Goal: Task Accomplishment & Management: Manage account settings

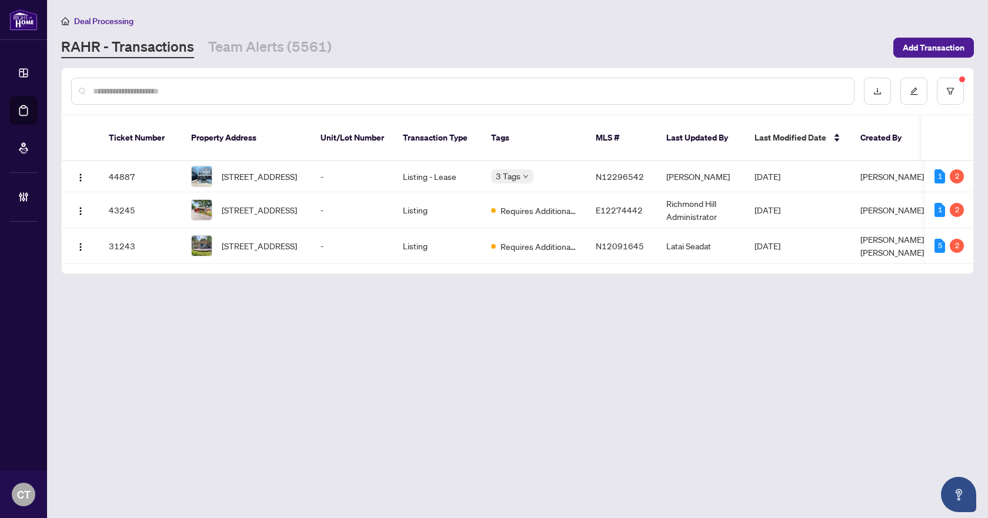
click at [310, 375] on main "Deal Processing [PERSON_NAME] - Transactions Team Alerts (5561) Add Transaction…" at bounding box center [517, 259] width 941 height 518
click at [247, 41] on link "Team Alerts (5561)" at bounding box center [270, 47] width 124 height 21
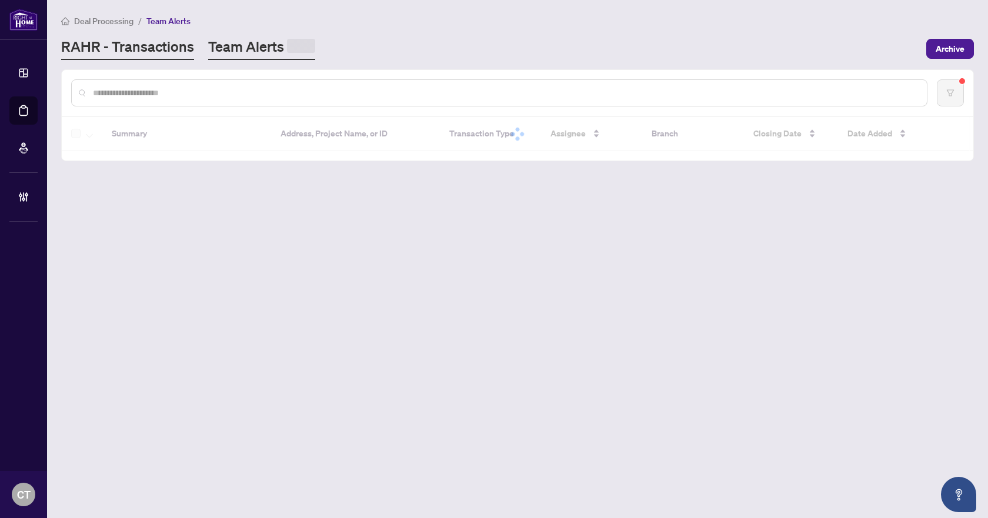
click at [177, 46] on link "RAHR - Transactions" at bounding box center [127, 48] width 133 height 23
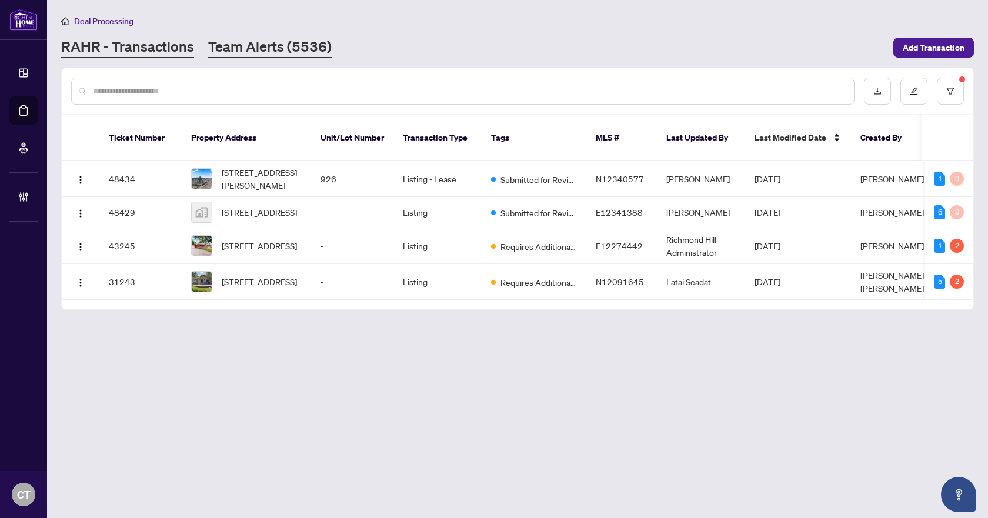
click at [232, 53] on link "Team Alerts (5536)" at bounding box center [270, 47] width 124 height 21
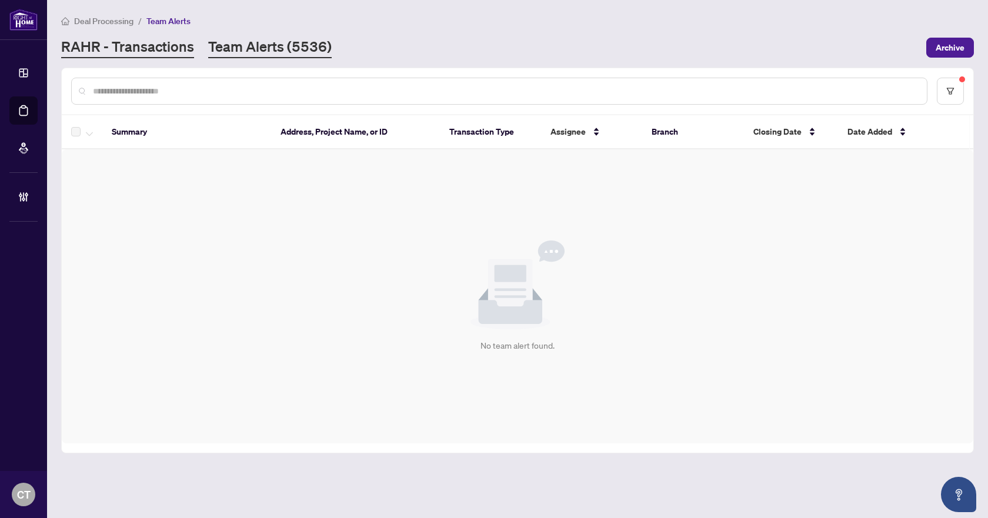
click at [149, 52] on link "RAHR - Transactions" at bounding box center [127, 47] width 133 height 21
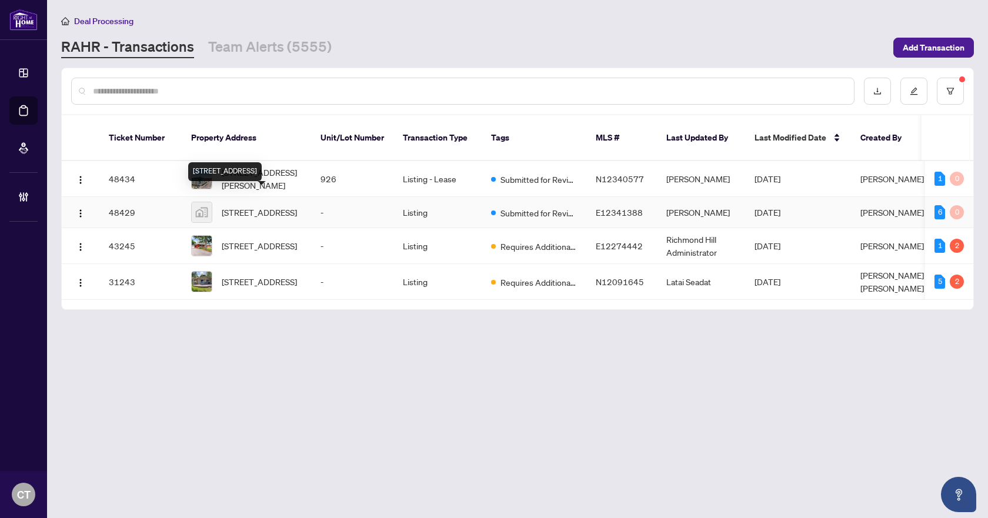
click at [250, 206] on span "[STREET_ADDRESS]" at bounding box center [259, 212] width 75 height 13
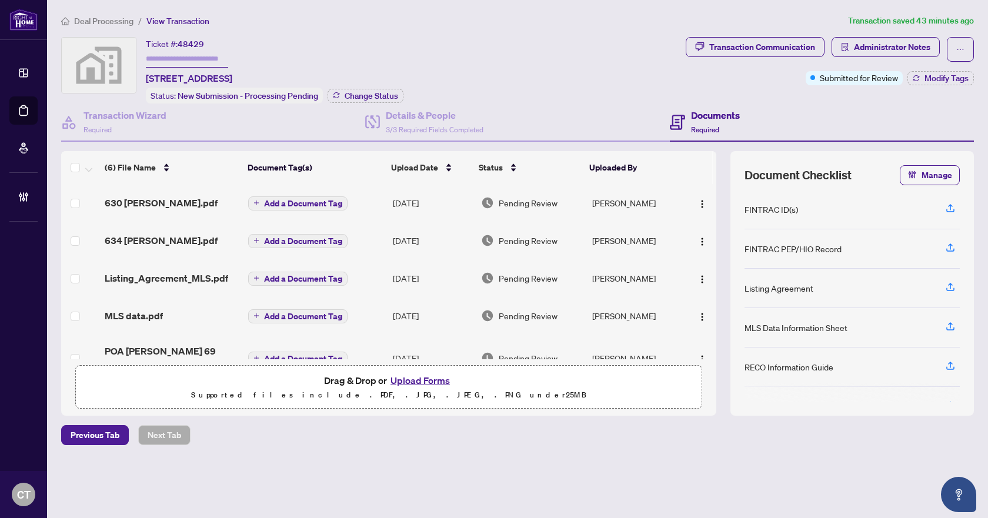
scroll to position [55, 0]
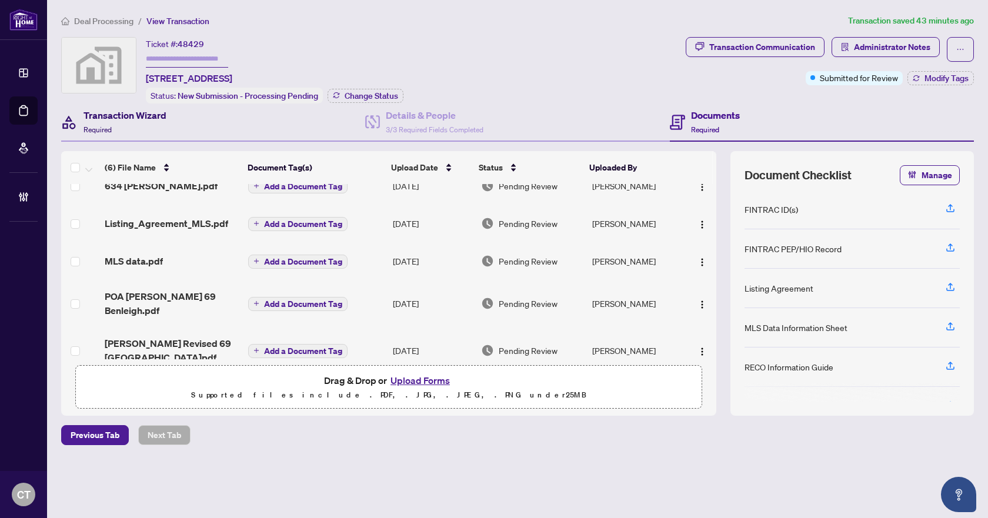
click at [130, 132] on div "Transaction Wizard Required" at bounding box center [125, 122] width 83 height 28
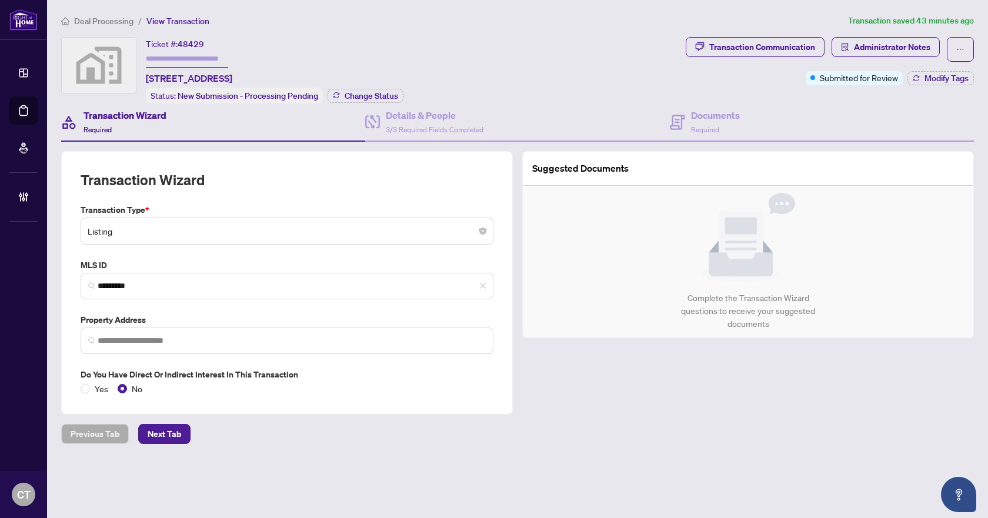
type input "**********"
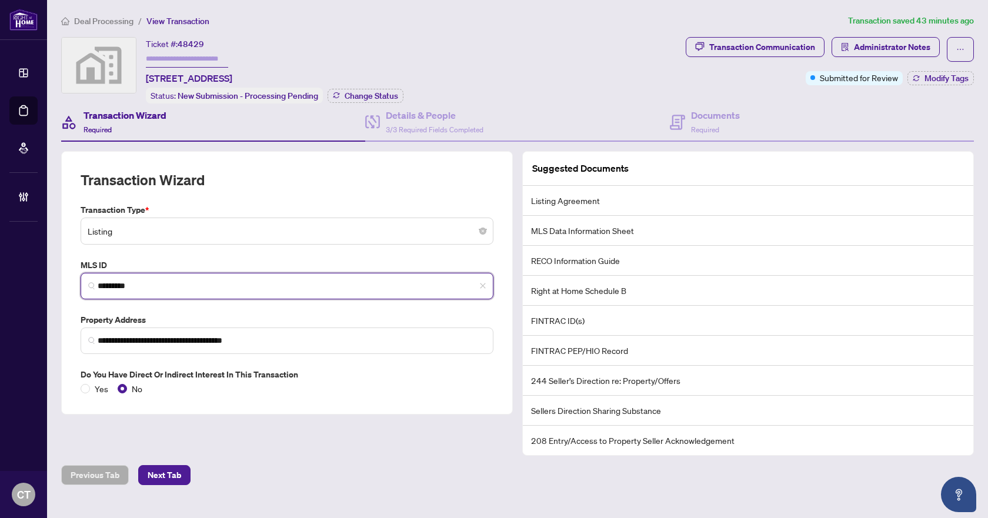
drag, startPoint x: 155, startPoint y: 283, endPoint x: 96, endPoint y: 286, distance: 58.9
click at [96, 286] on span "*********" at bounding box center [287, 286] width 413 height 26
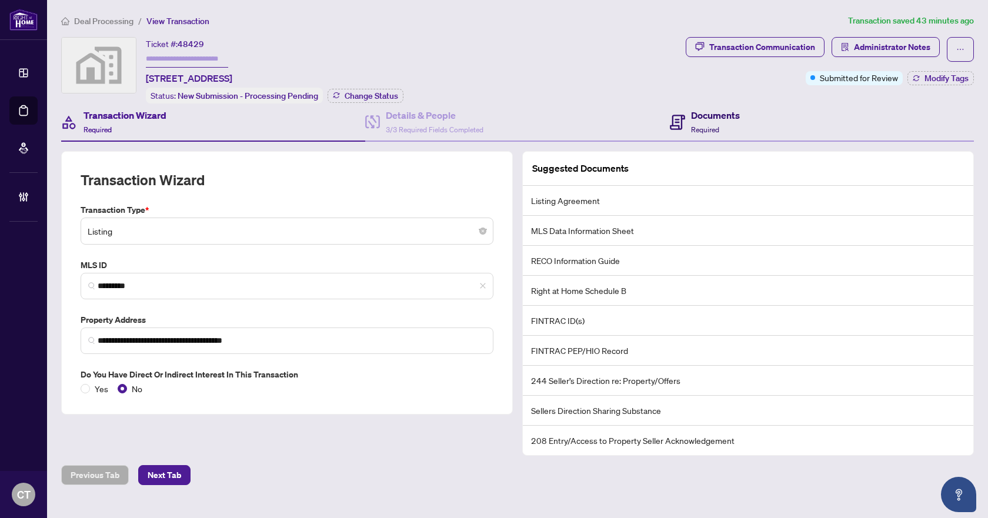
click at [705, 115] on h4 "Documents" at bounding box center [715, 115] width 49 height 14
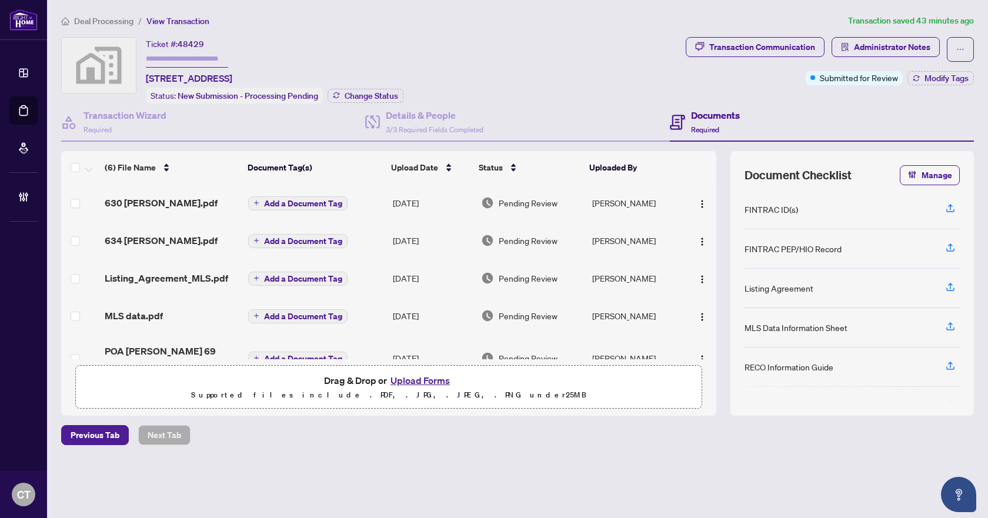
scroll to position [55, 0]
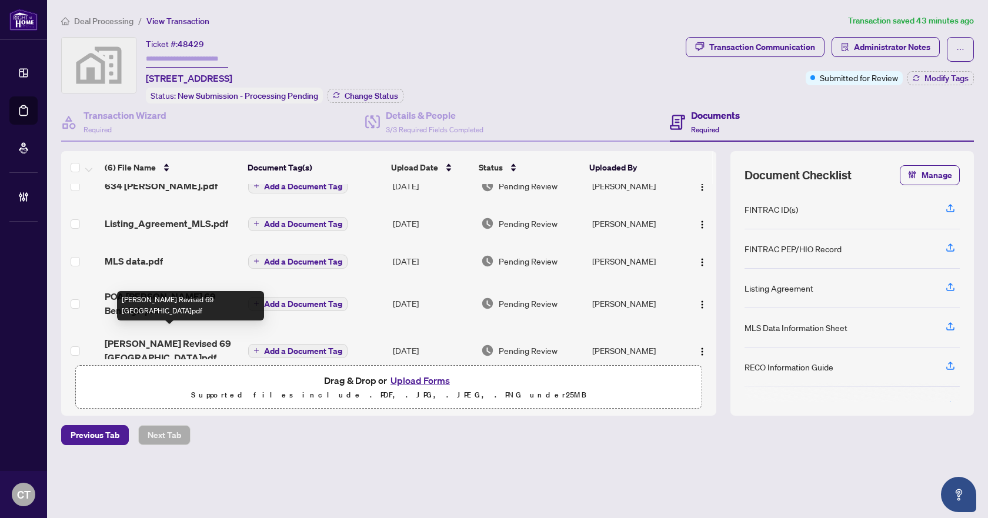
click at [151, 337] on span "[PERSON_NAME] Revised 69 [GEOGRAPHIC_DATA]pdf" at bounding box center [172, 351] width 134 height 28
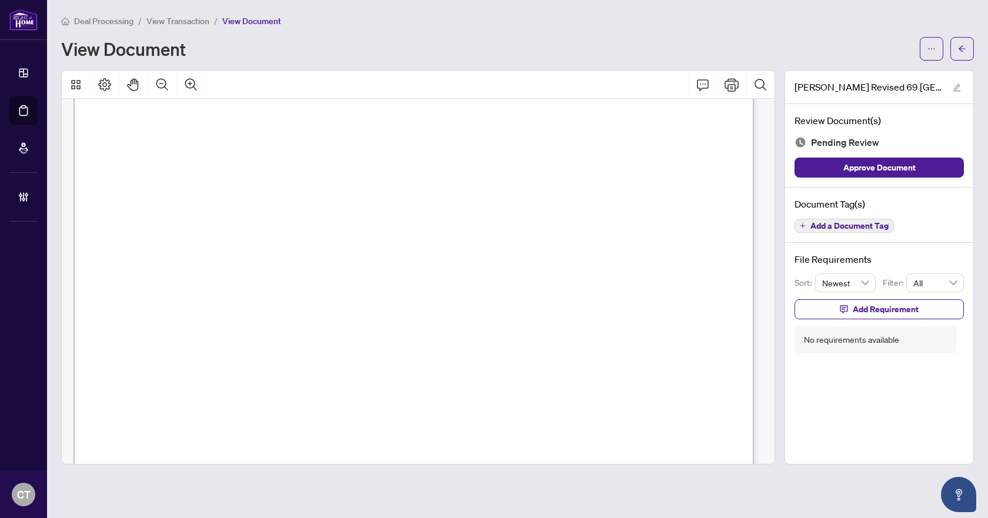
scroll to position [235, 0]
click at [890, 227] on button "Add a Document Tag" at bounding box center [844, 226] width 99 height 14
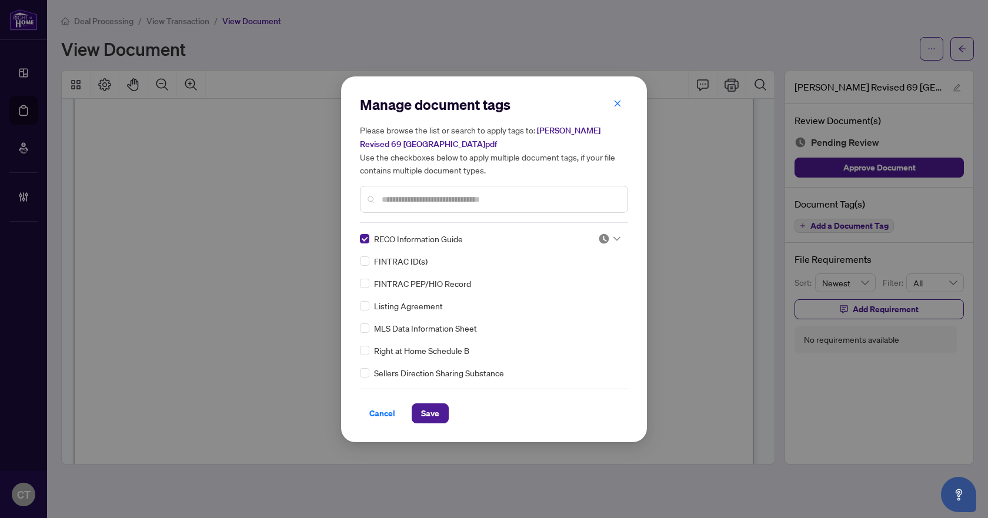
click at [605, 244] on img at bounding box center [604, 239] width 12 height 12
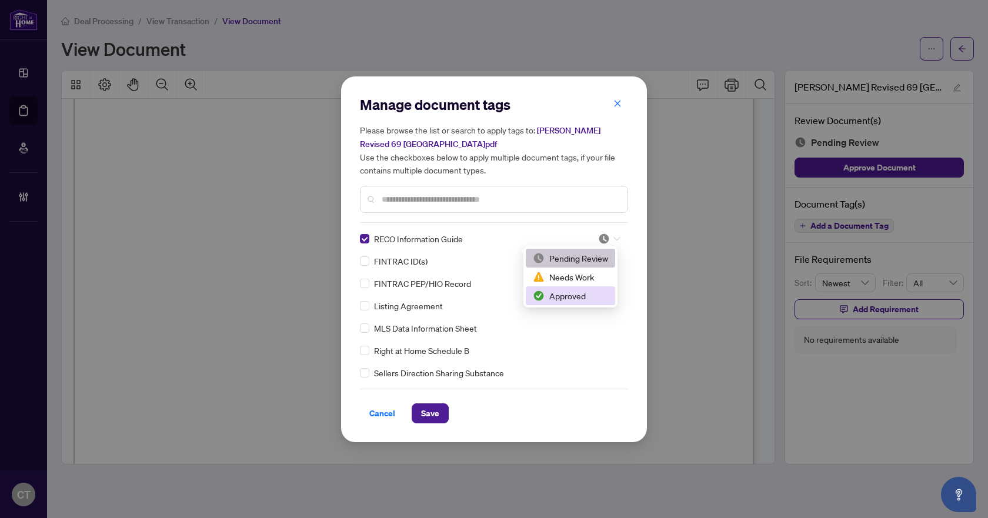
click at [591, 301] on div "Approved" at bounding box center [570, 295] width 75 height 13
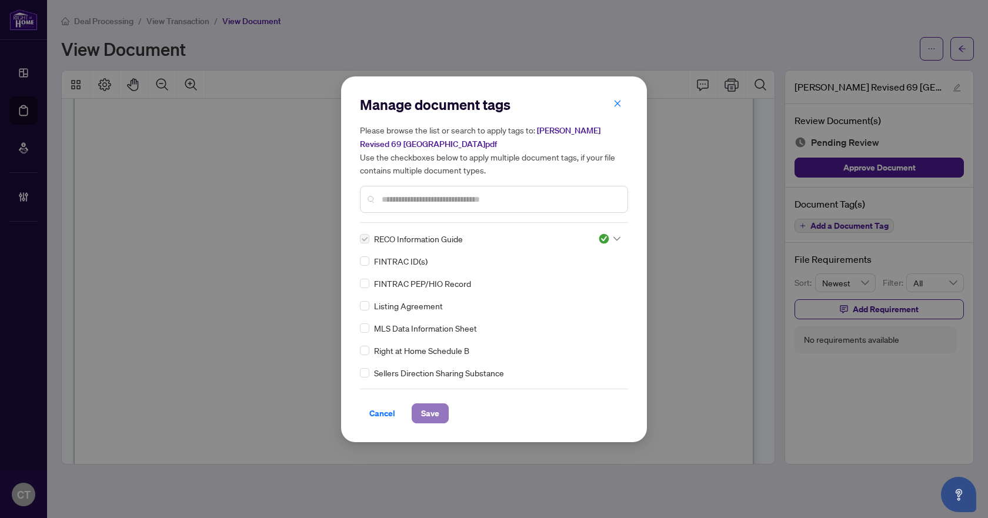
click at [437, 418] on span "Save" at bounding box center [430, 413] width 18 height 19
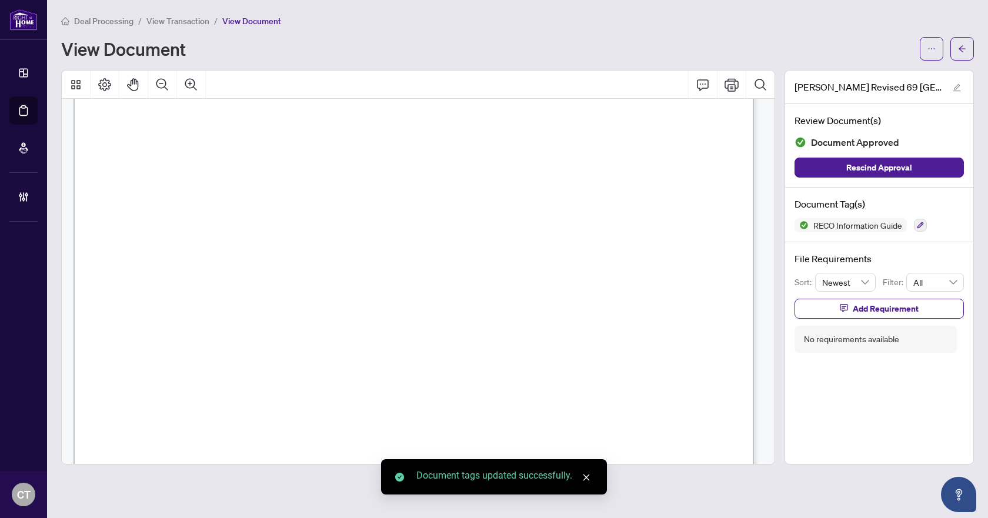
click at [961, 51] on icon "arrow-left" at bounding box center [962, 48] width 7 height 6
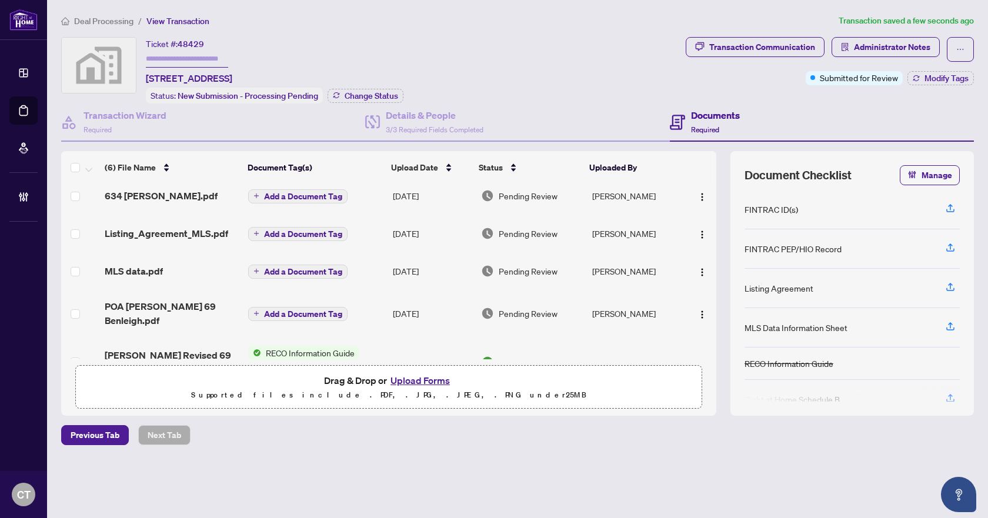
scroll to position [67, 0]
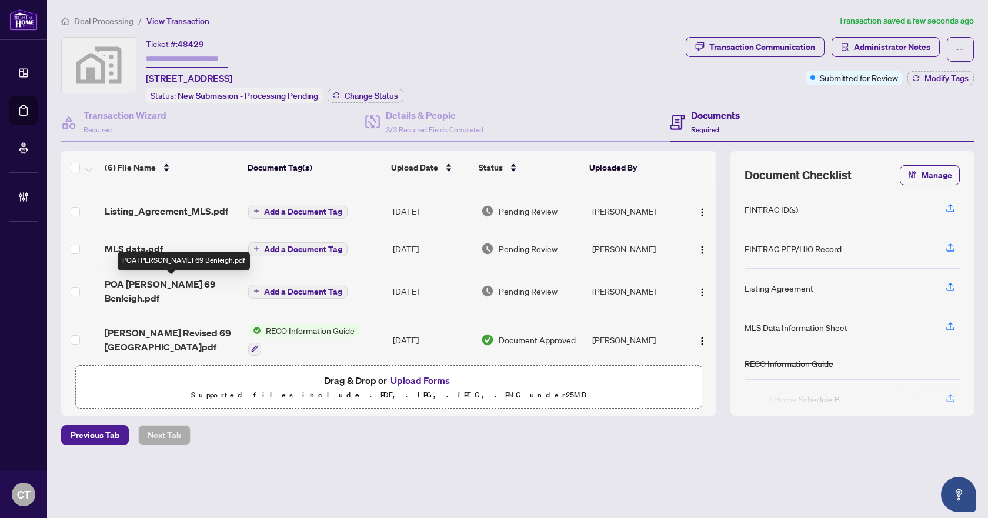
click at [178, 290] on span "POA [PERSON_NAME] 69 Benleigh.pdf" at bounding box center [172, 291] width 134 height 28
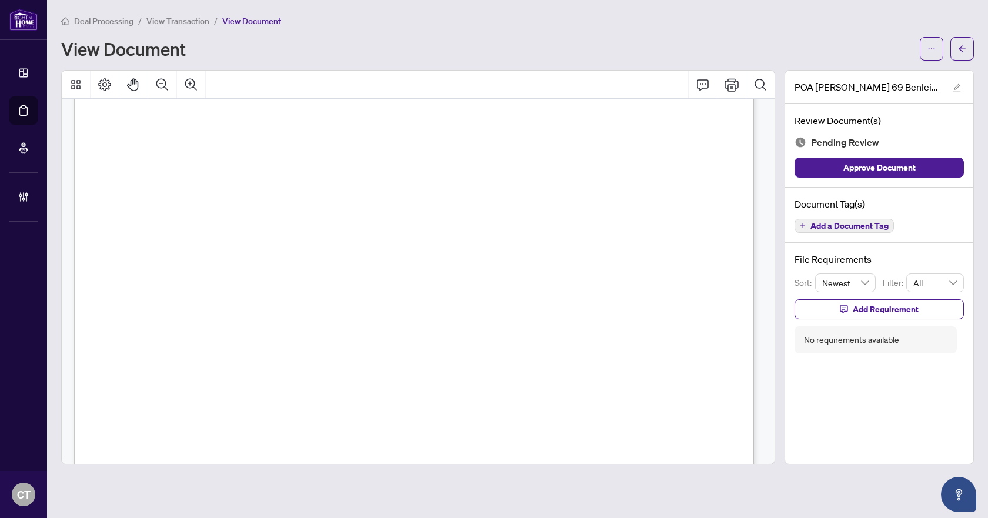
scroll to position [1530, 0]
click at [845, 229] on span "Add a Document Tag" at bounding box center [850, 226] width 78 height 8
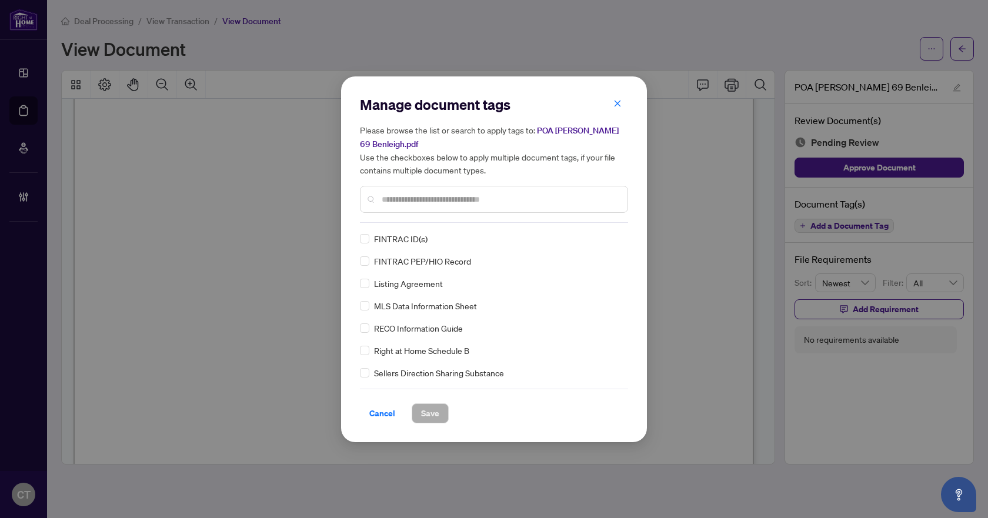
click at [413, 205] on div at bounding box center [494, 199] width 268 height 27
click at [411, 201] on input "text" at bounding box center [500, 199] width 237 height 13
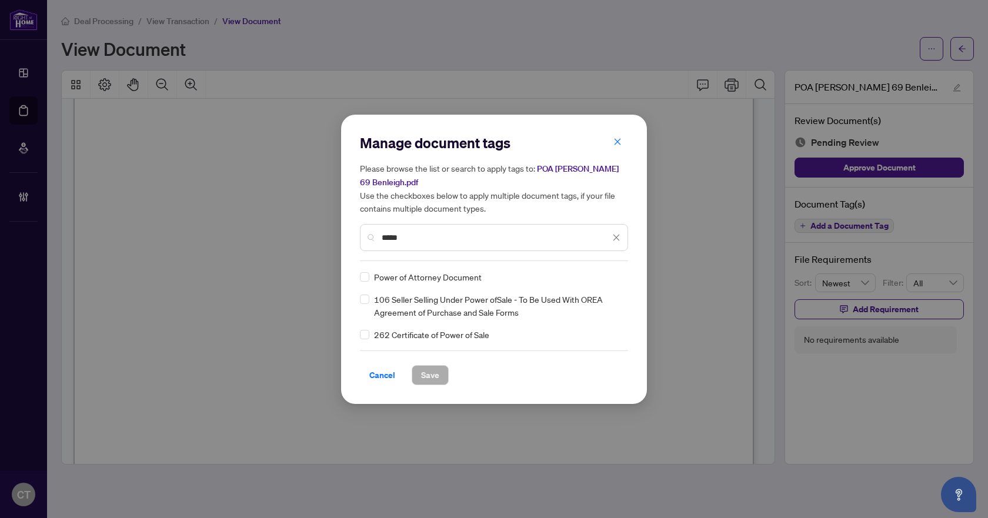
type input "*****"
click at [610, 278] on img at bounding box center [604, 277] width 12 height 12
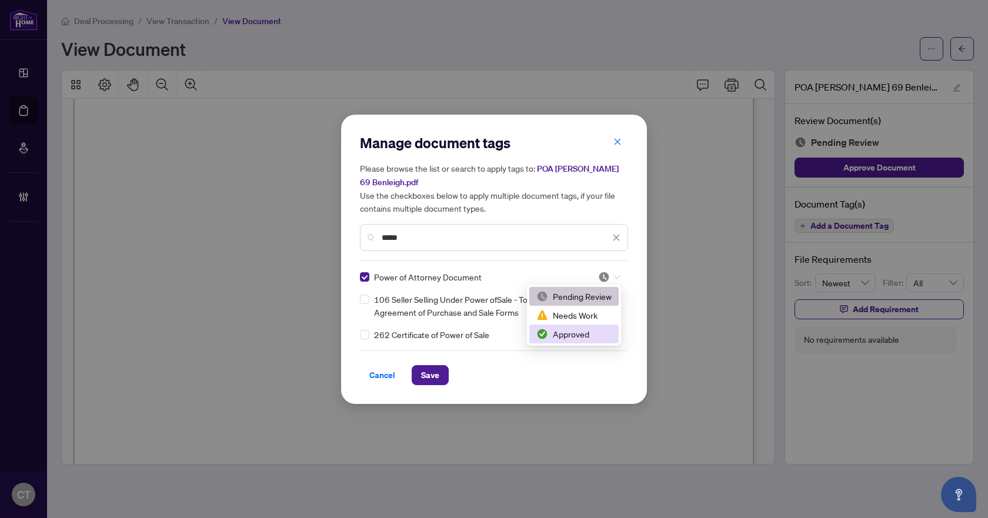
click at [566, 329] on div "Approved" at bounding box center [574, 334] width 75 height 13
click at [451, 369] on div "Cancel Save" at bounding box center [494, 375] width 268 height 20
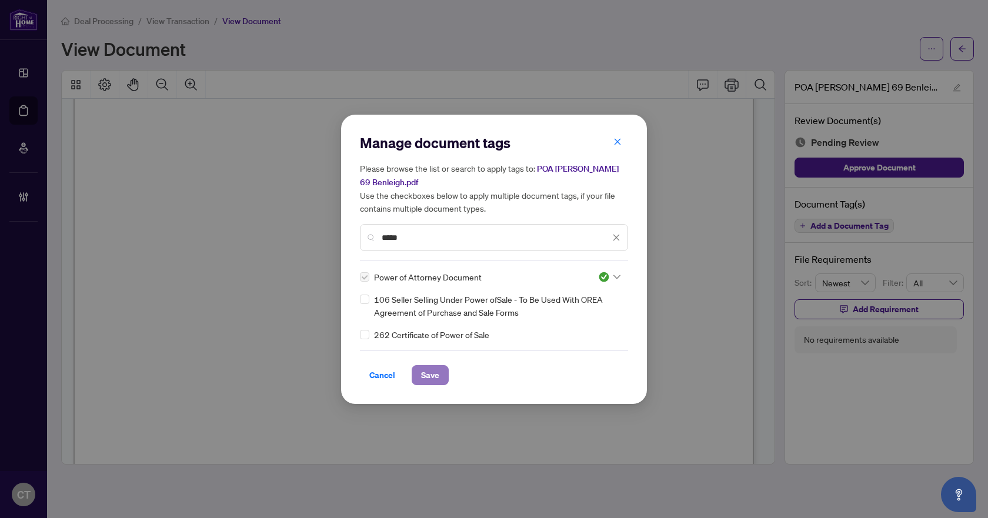
click at [439, 374] on span "Save" at bounding box center [430, 375] width 18 height 19
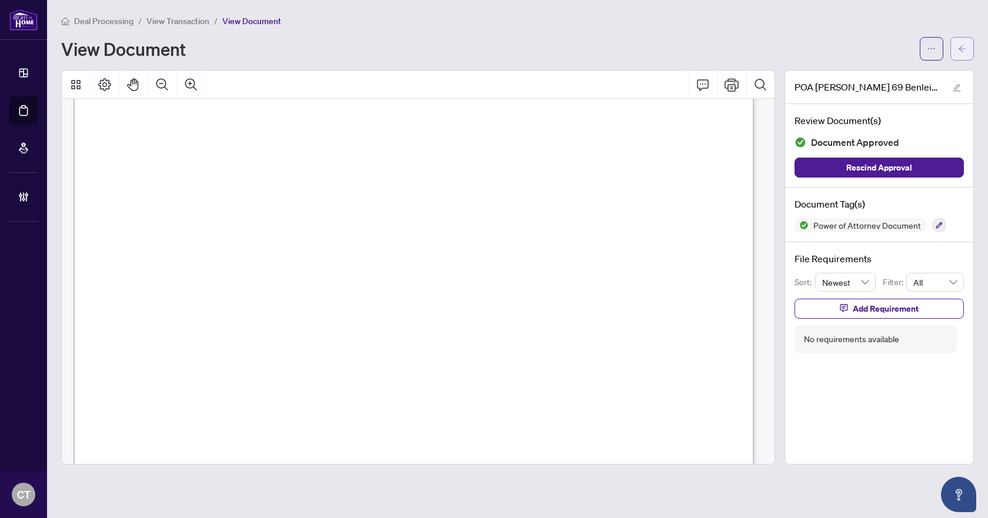
click at [955, 45] on button "button" at bounding box center [963, 49] width 24 height 24
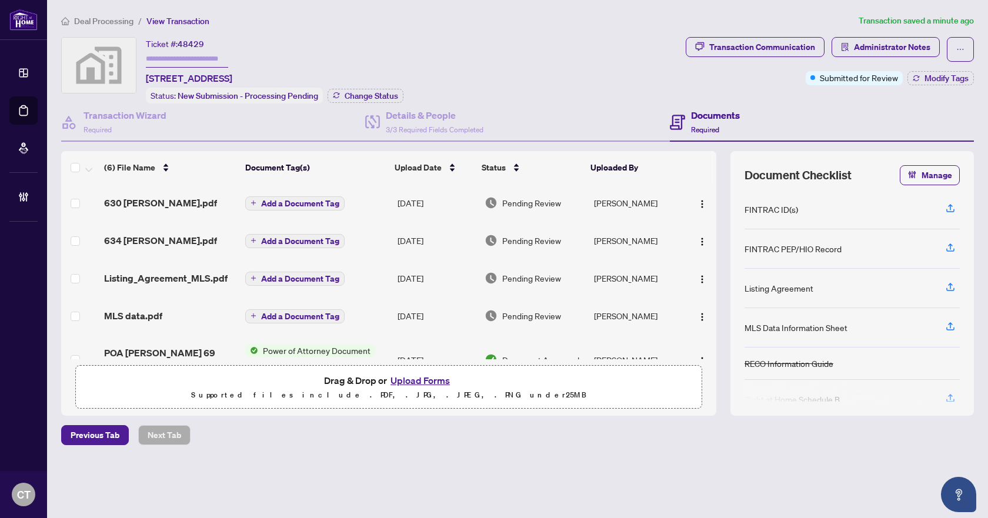
scroll to position [59, 0]
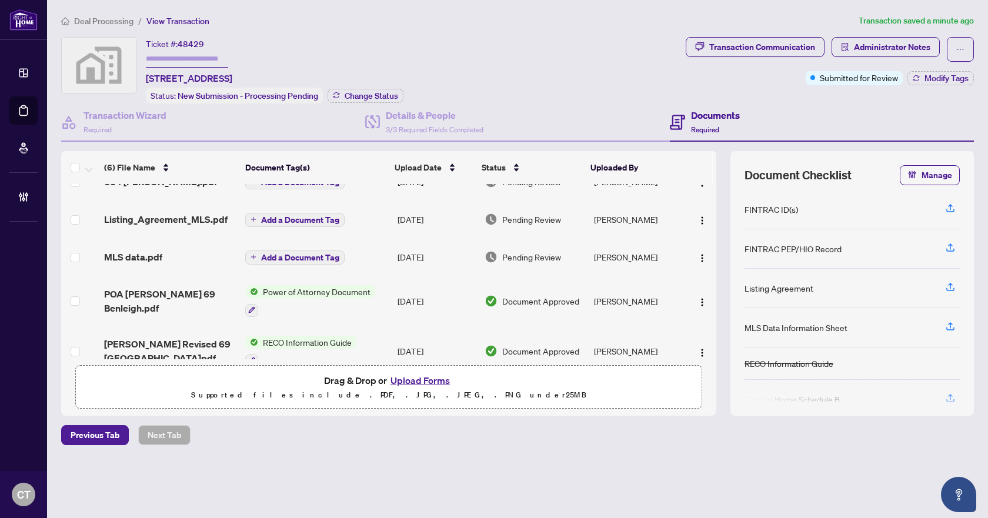
click at [137, 254] on span "MLS data.pdf" at bounding box center [133, 257] width 58 height 14
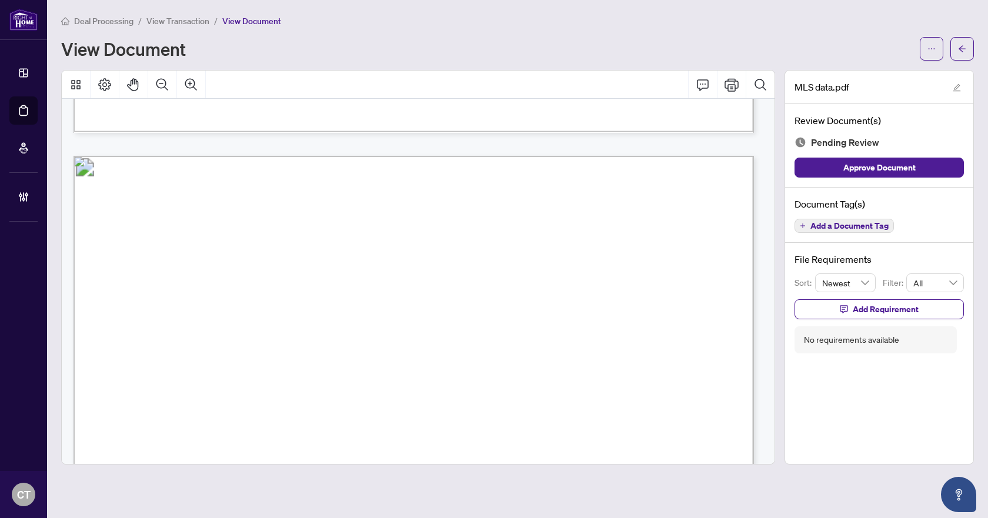
scroll to position [941, 0]
click at [847, 228] on span "Add a Document Tag" at bounding box center [850, 226] width 78 height 8
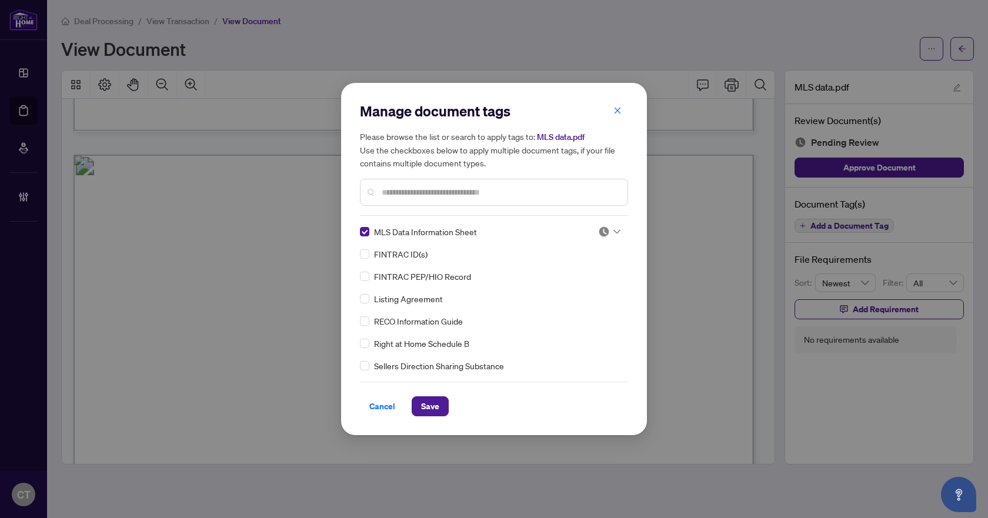
click at [611, 237] on div at bounding box center [609, 232] width 22 height 12
click at [568, 285] on div "Approved" at bounding box center [570, 289] width 75 height 13
click at [421, 407] on span "Save" at bounding box center [430, 406] width 18 height 19
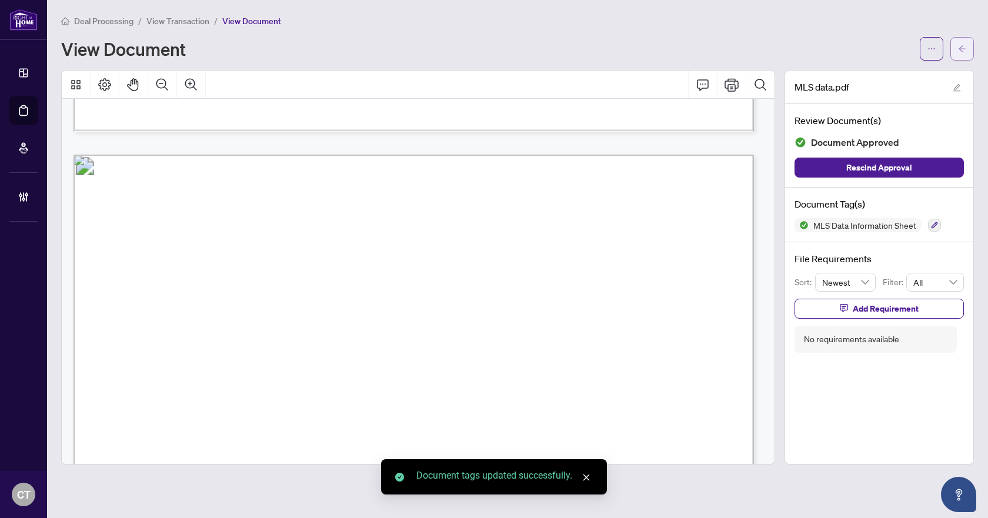
click at [960, 50] on icon "arrow-left" at bounding box center [962, 49] width 8 height 8
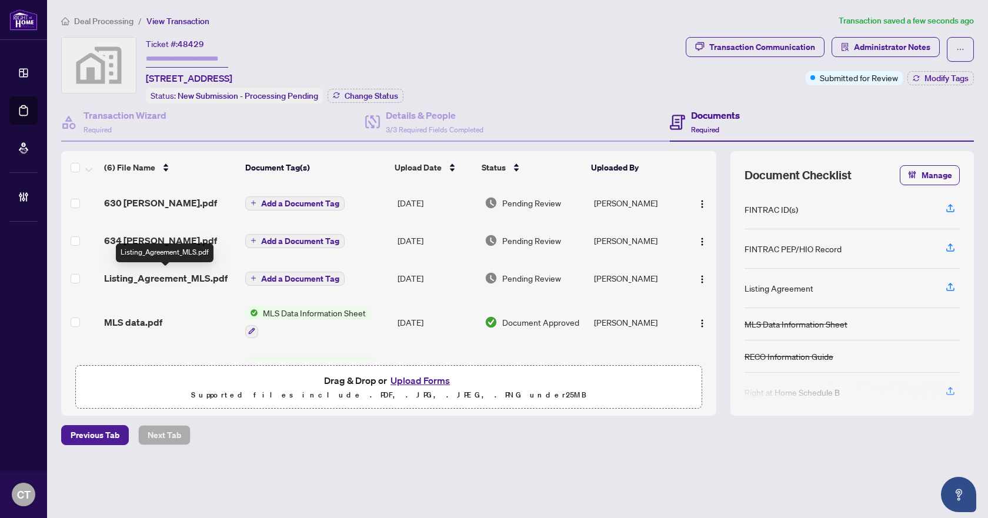
click at [149, 276] on span "Listing_Agreement_MLS.pdf" at bounding box center [166, 278] width 124 height 14
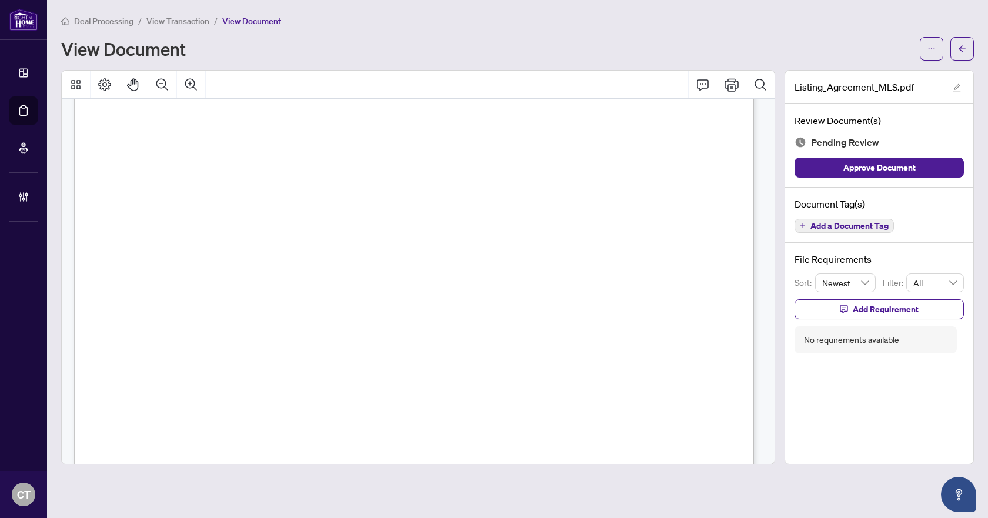
scroll to position [4152, 0]
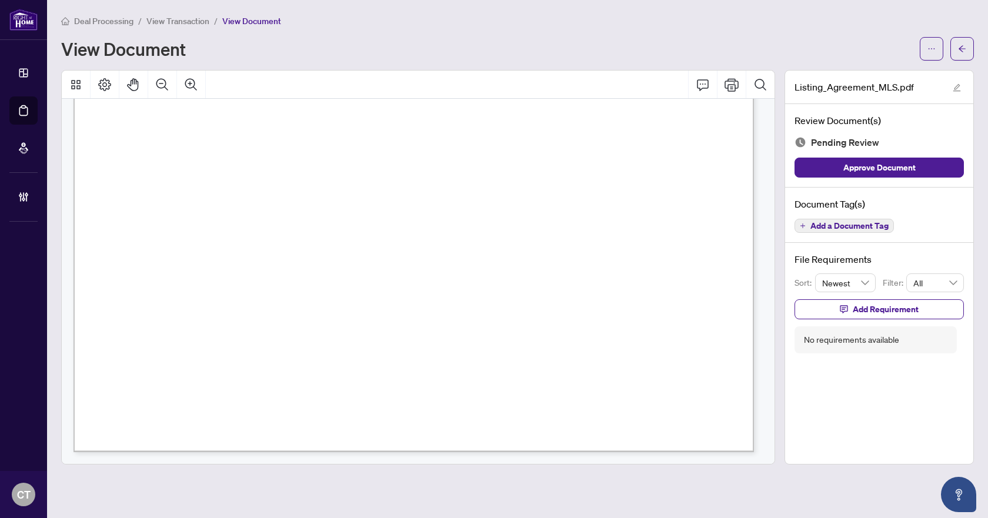
click at [865, 222] on span "Add a Document Tag" at bounding box center [850, 226] width 78 height 8
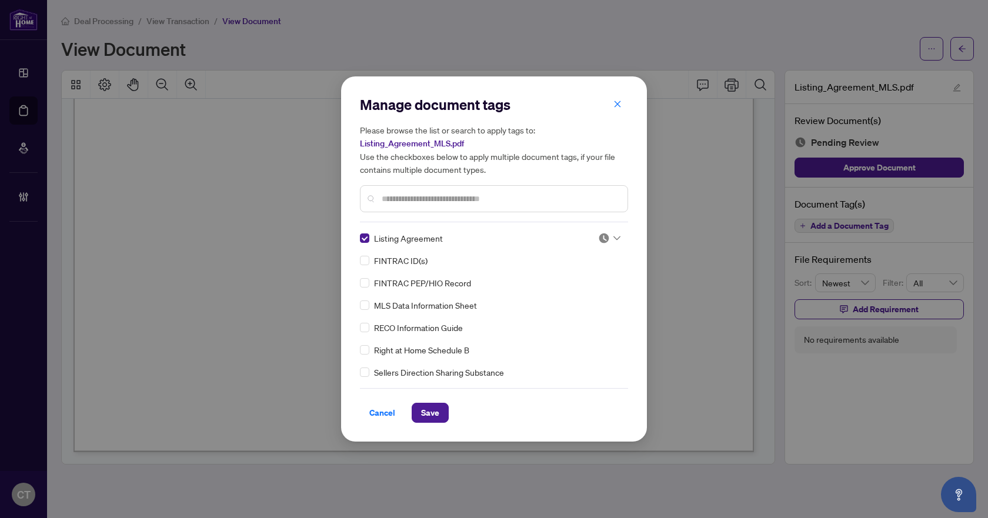
click at [607, 242] on div at bounding box center [609, 238] width 22 height 12
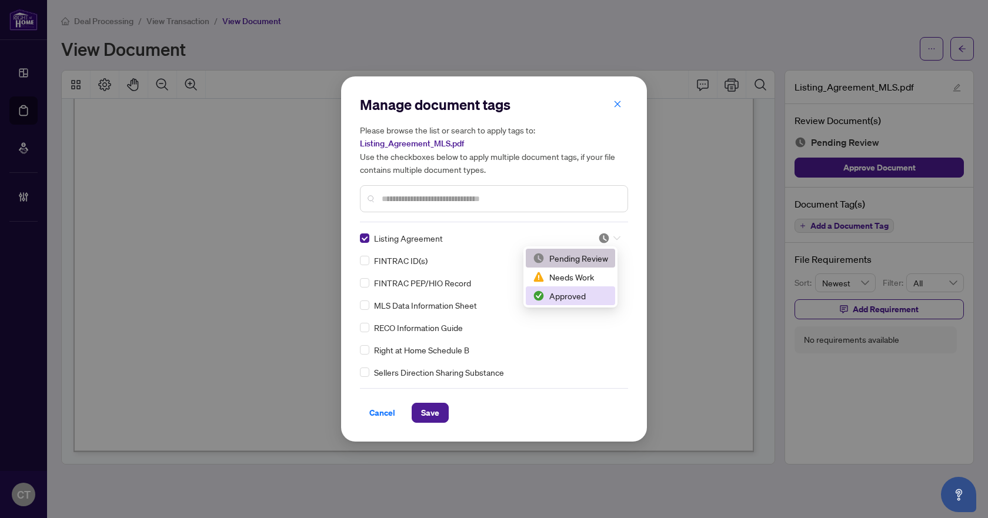
click at [552, 297] on div "Approved" at bounding box center [570, 295] width 75 height 13
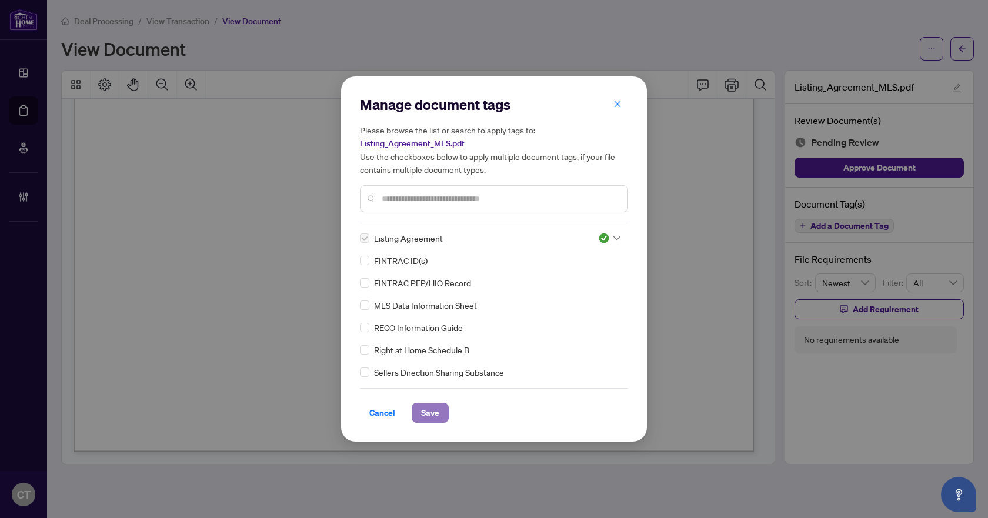
click at [434, 414] on span "Save" at bounding box center [430, 413] width 18 height 19
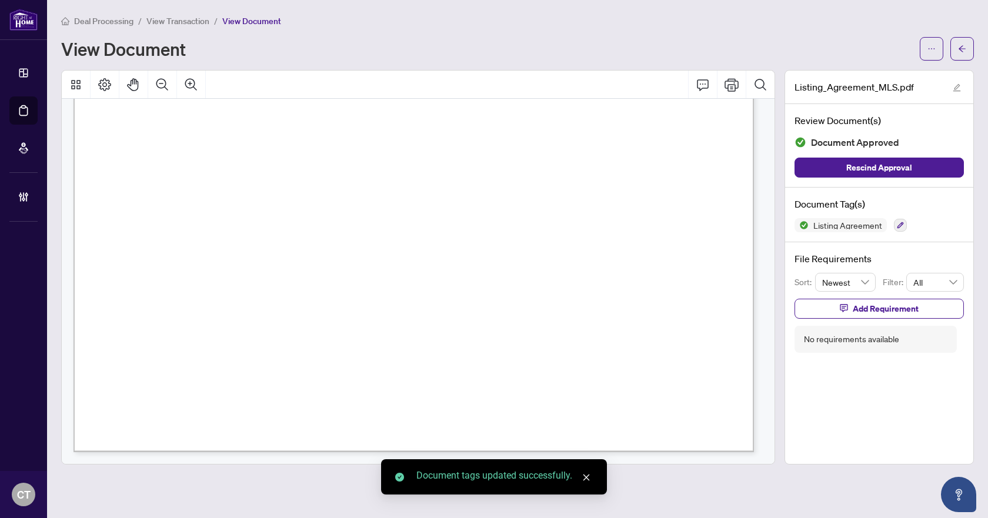
click at [963, 51] on icon "arrow-left" at bounding box center [962, 49] width 8 height 8
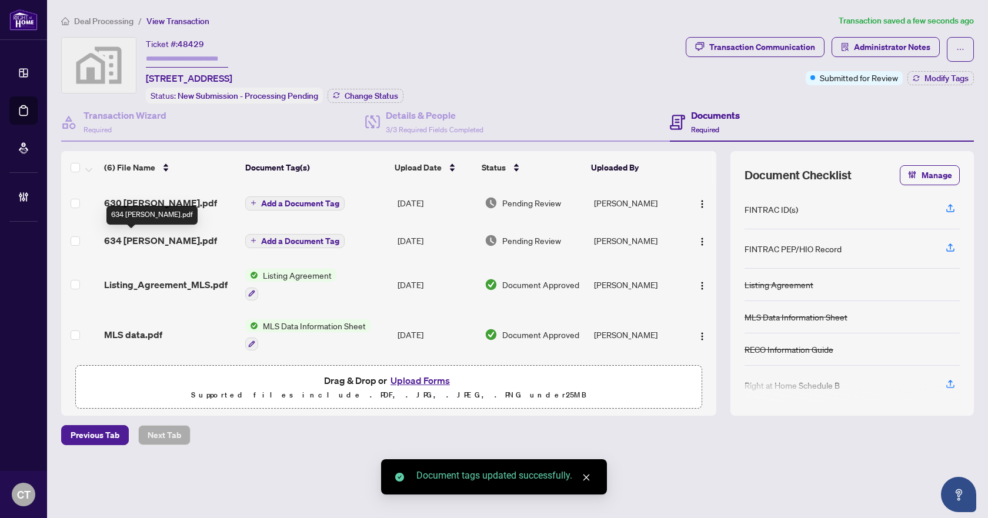
click at [158, 238] on span "634 [PERSON_NAME].pdf" at bounding box center [160, 241] width 113 height 14
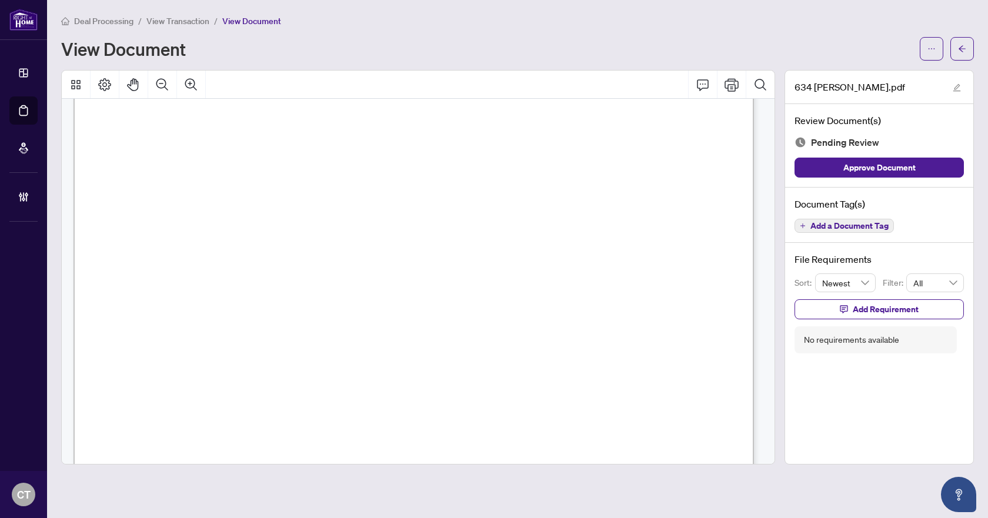
scroll to position [177, 0]
click at [866, 219] on button "Add a Document Tag" at bounding box center [844, 226] width 99 height 14
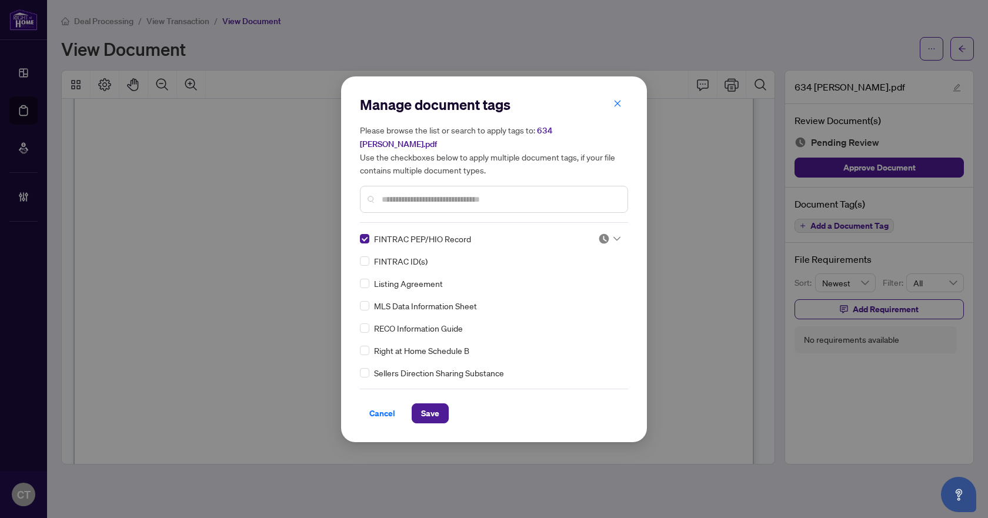
click at [602, 234] on img at bounding box center [604, 239] width 12 height 12
click at [568, 288] on div "Approved" at bounding box center [570, 289] width 75 height 13
click at [421, 404] on span "Save" at bounding box center [430, 413] width 18 height 19
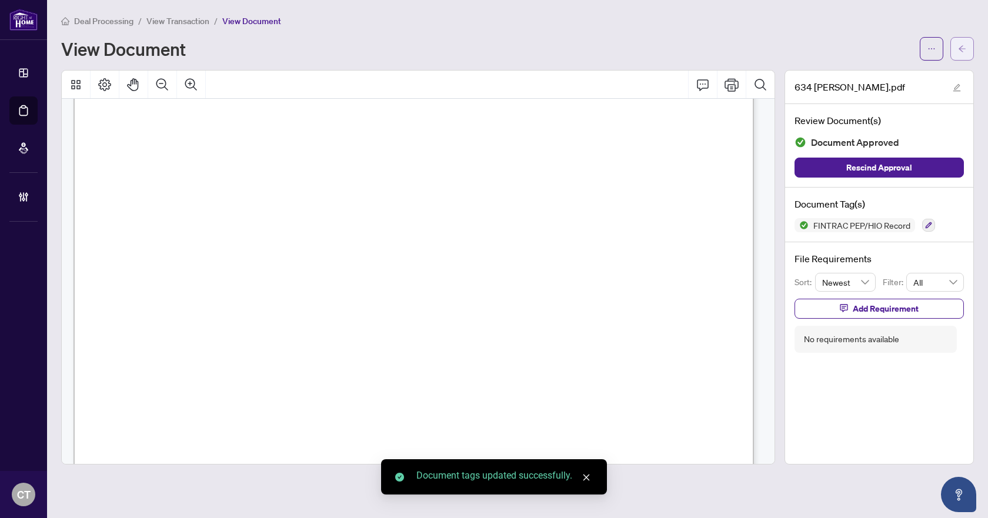
click at [968, 45] on button "button" at bounding box center [963, 49] width 24 height 24
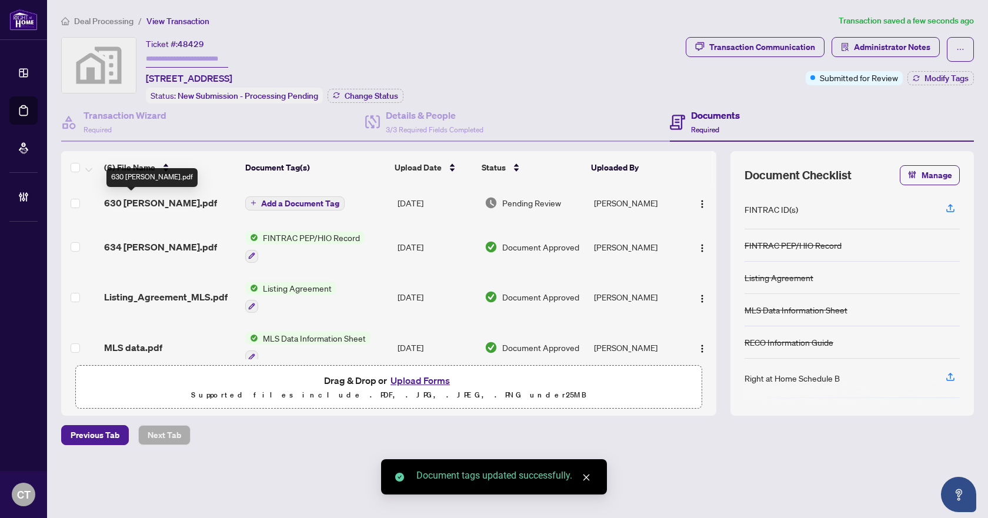
click at [151, 202] on span "630 [PERSON_NAME].pdf" at bounding box center [160, 203] width 113 height 14
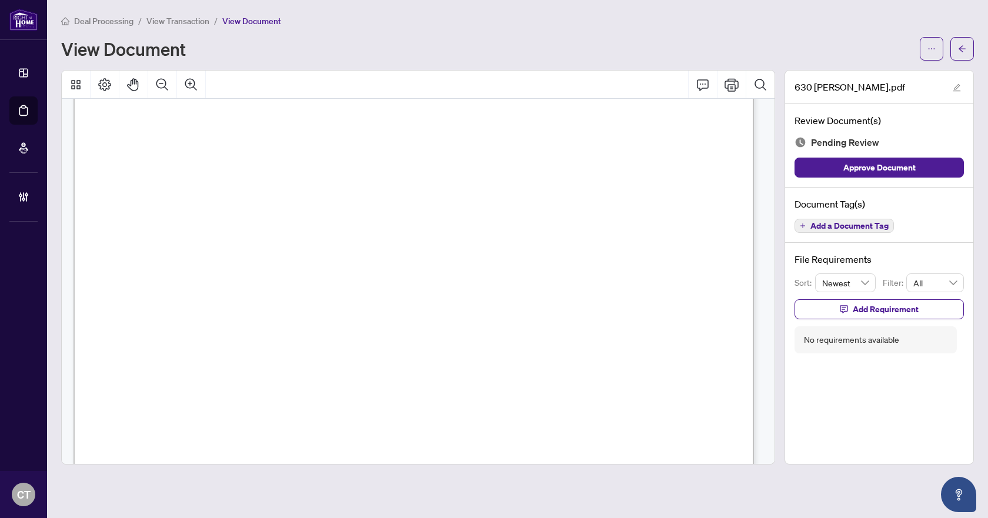
scroll to position [3249, 0]
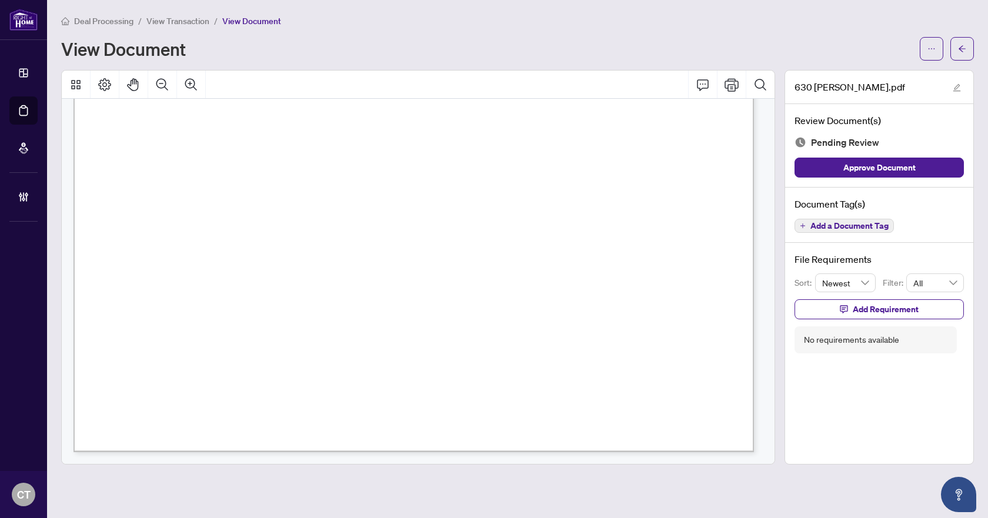
click at [816, 224] on span "Add a Document Tag" at bounding box center [850, 226] width 78 height 8
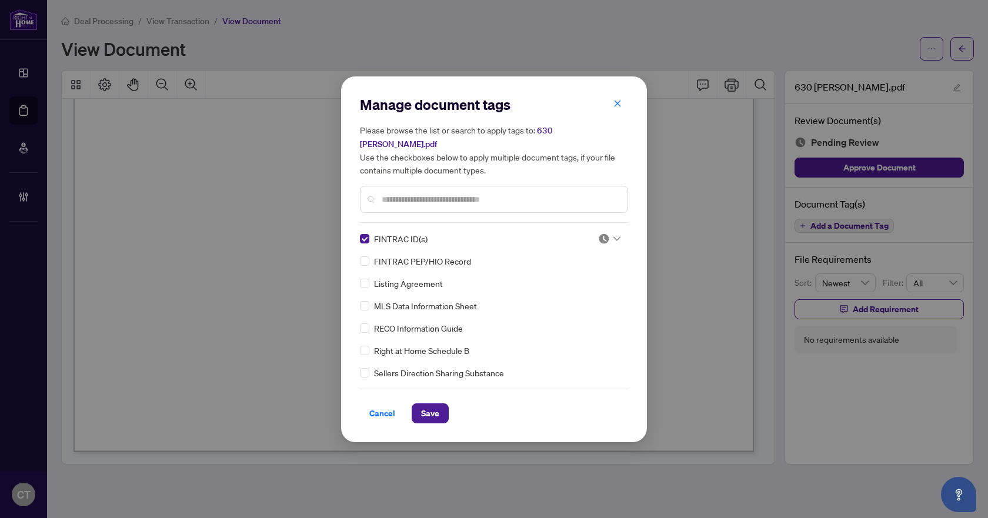
click at [606, 233] on img at bounding box center [604, 239] width 12 height 12
click at [585, 290] on div "Approved" at bounding box center [570, 289] width 75 height 13
click at [419, 408] on button "Save" at bounding box center [430, 414] width 37 height 20
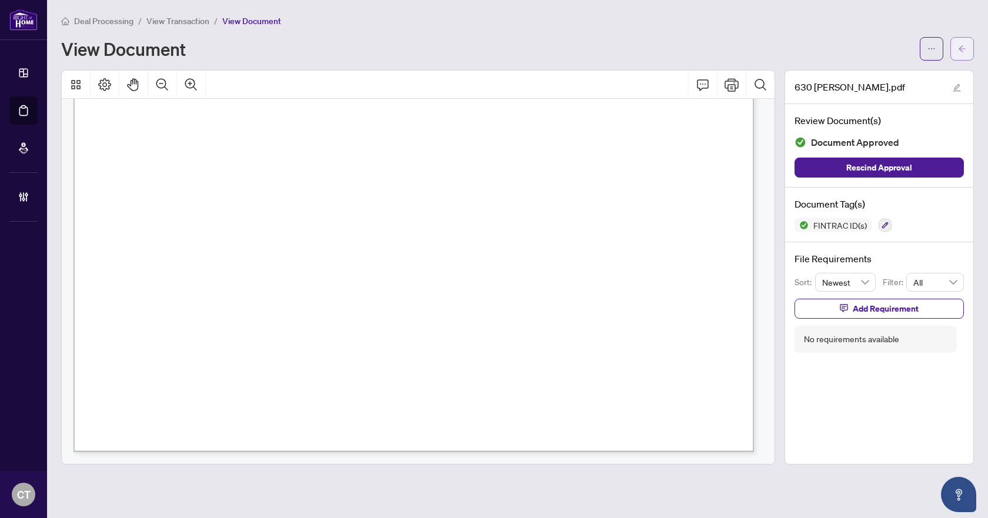
click at [965, 51] on icon "arrow-left" at bounding box center [962, 49] width 8 height 8
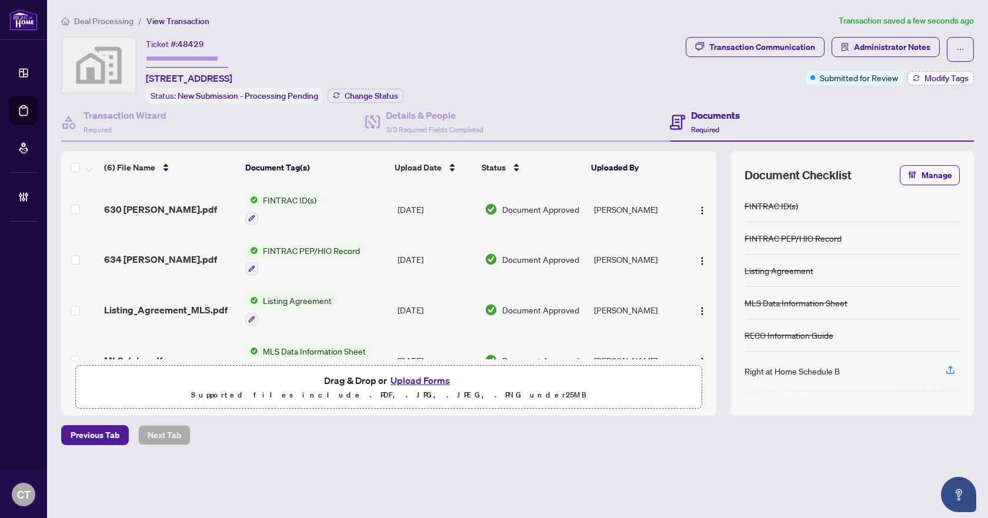
click at [911, 78] on button "Modify Tags" at bounding box center [941, 78] width 66 height 14
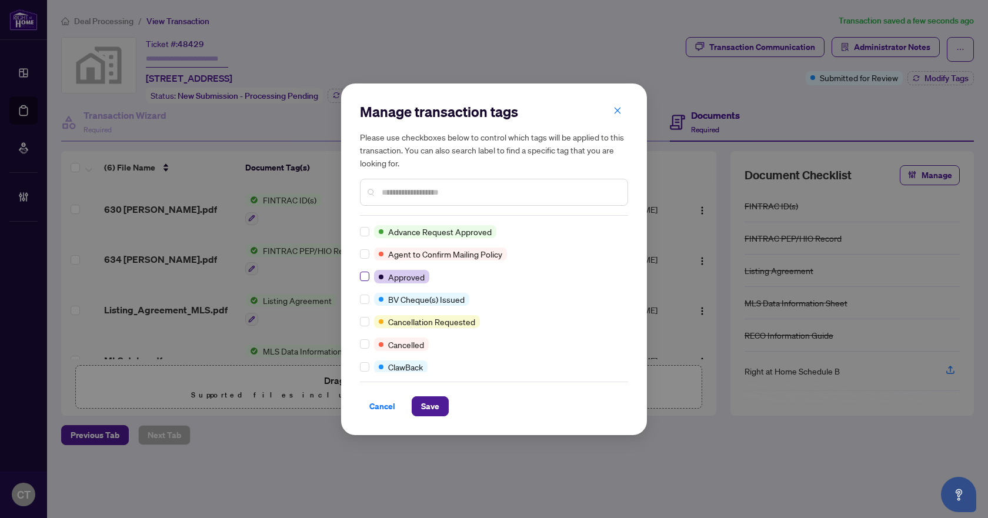
click at [364, 271] on label at bounding box center [364, 276] width 9 height 13
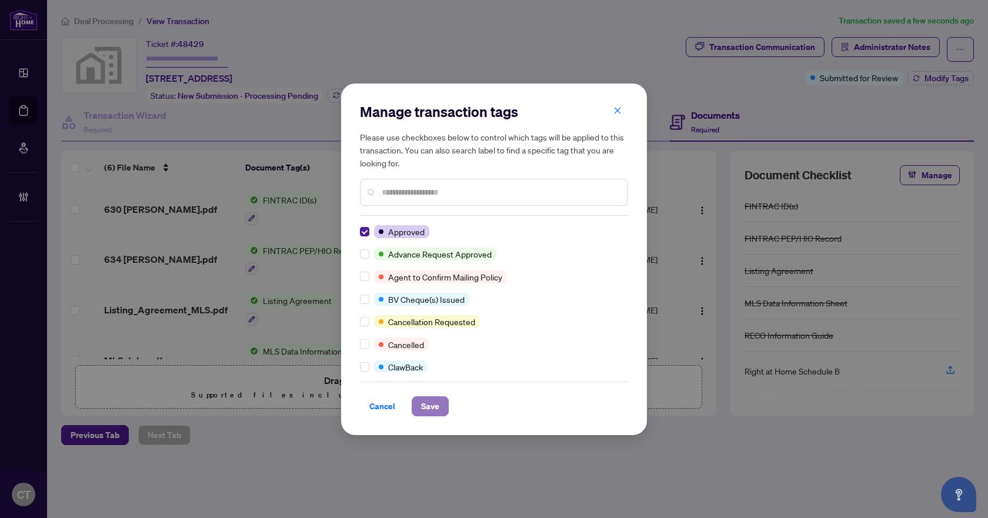
click at [426, 399] on span "Save" at bounding box center [430, 406] width 18 height 19
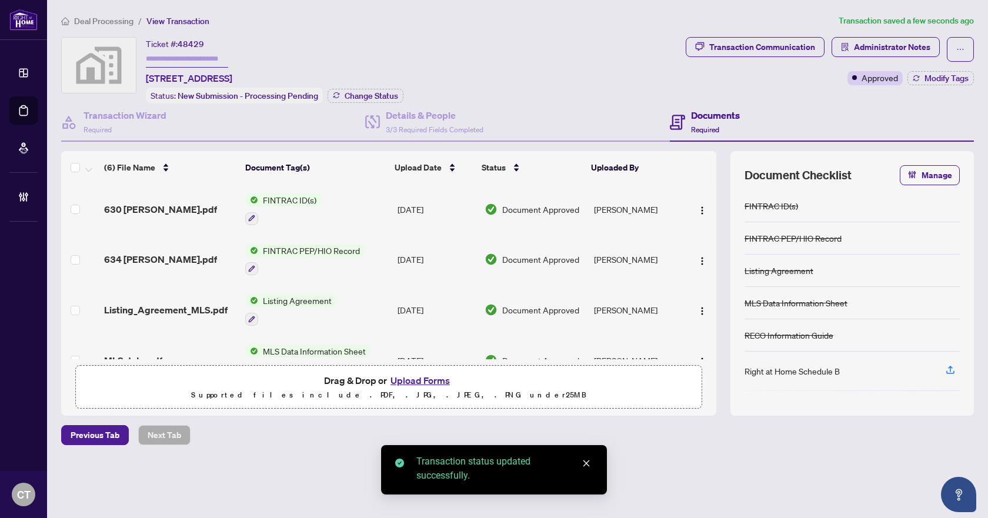
click at [93, 23] on span "Deal Processing" at bounding box center [103, 21] width 59 height 11
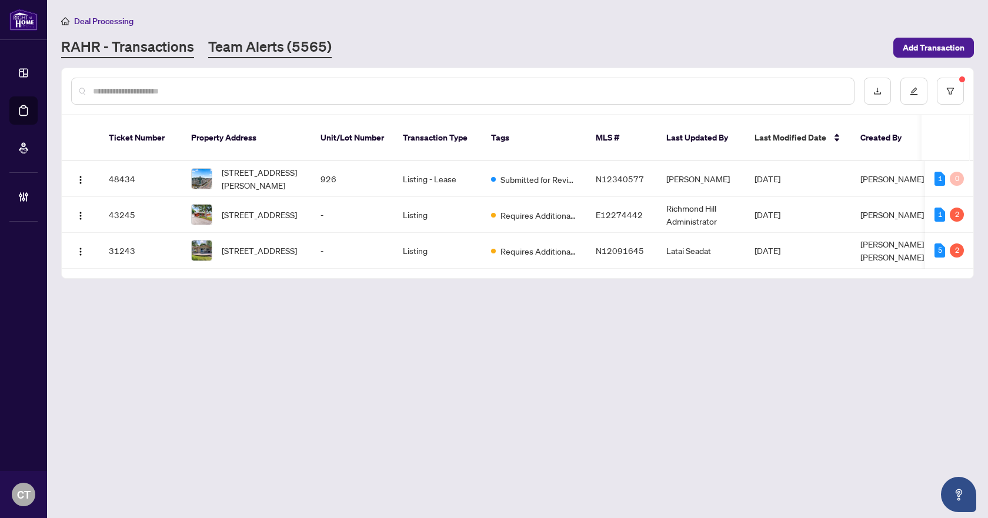
click at [315, 57] on link "Team Alerts (5565)" at bounding box center [270, 47] width 124 height 21
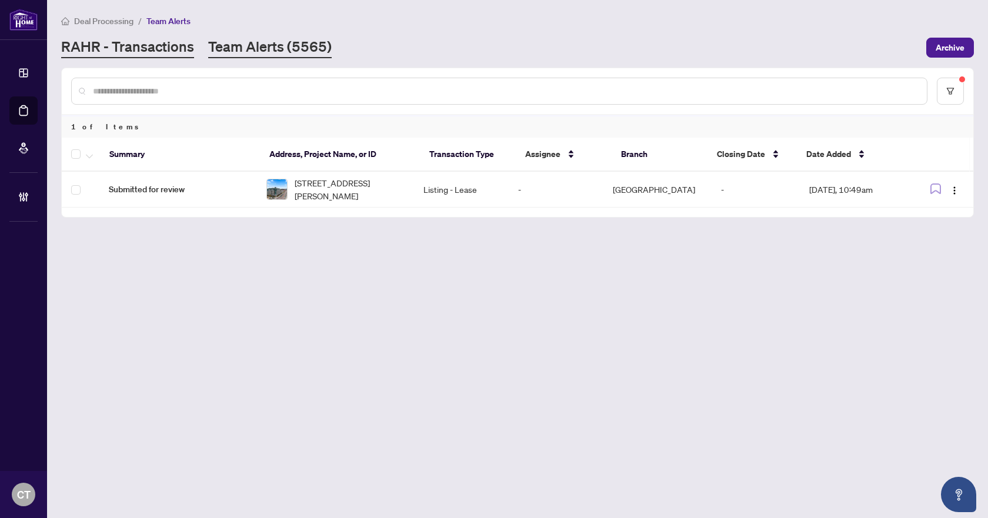
click at [174, 49] on link "RAHR - Transactions" at bounding box center [127, 47] width 133 height 21
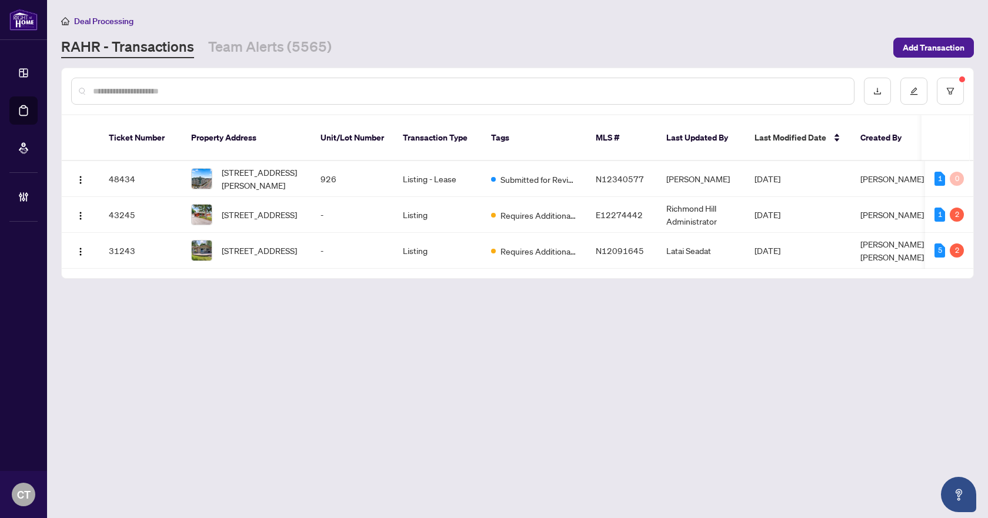
click at [286, 49] on link "Team Alerts (5565)" at bounding box center [270, 47] width 124 height 21
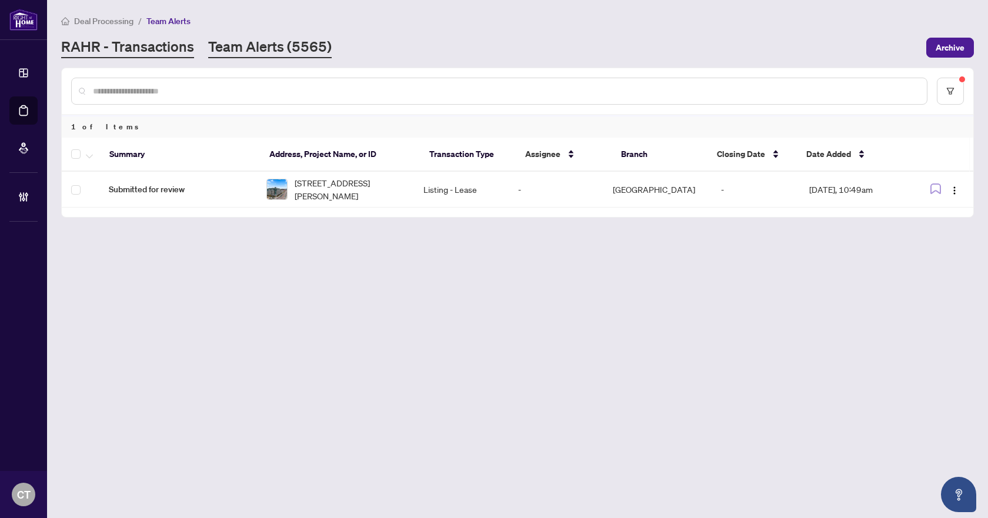
click at [174, 41] on link "RAHR - Transactions" at bounding box center [127, 47] width 133 height 21
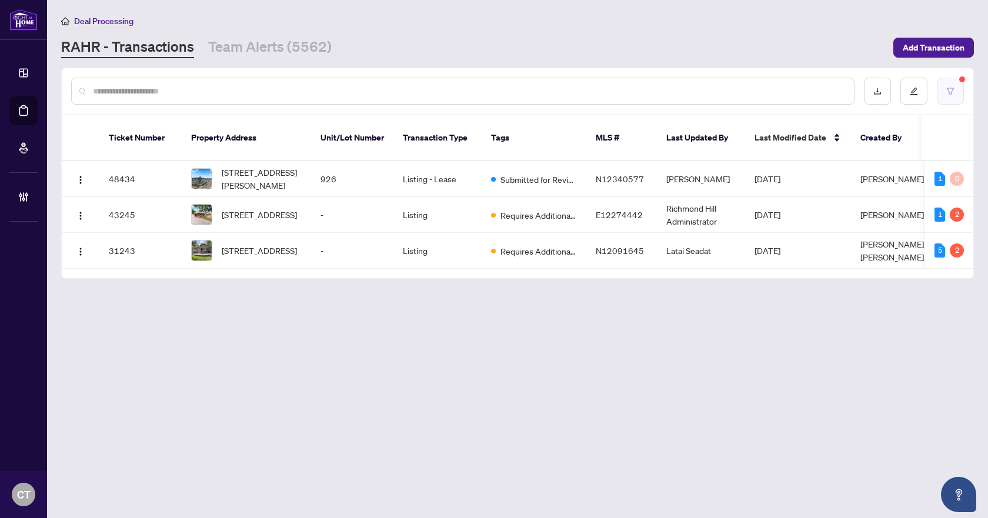
click at [958, 85] on button "button" at bounding box center [950, 91] width 27 height 27
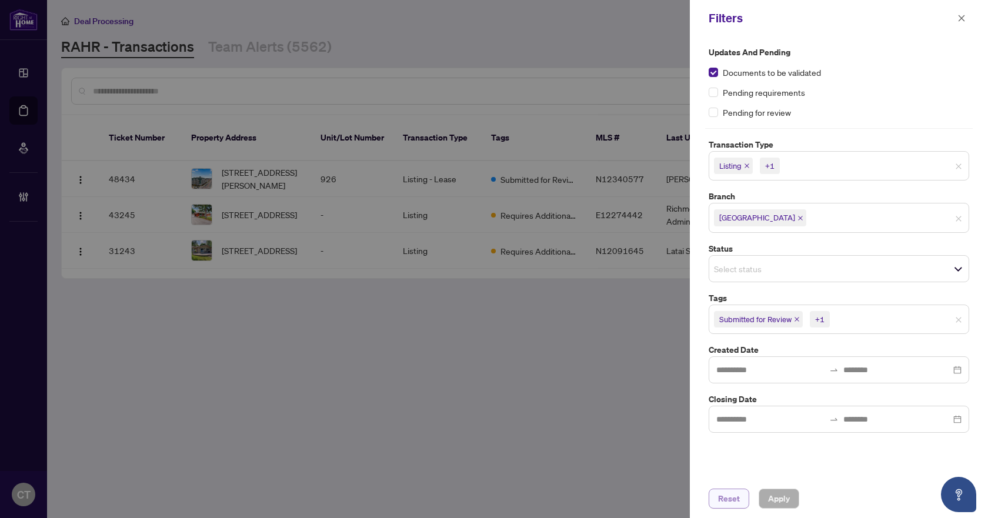
click at [731, 500] on span "Reset" at bounding box center [729, 499] width 22 height 19
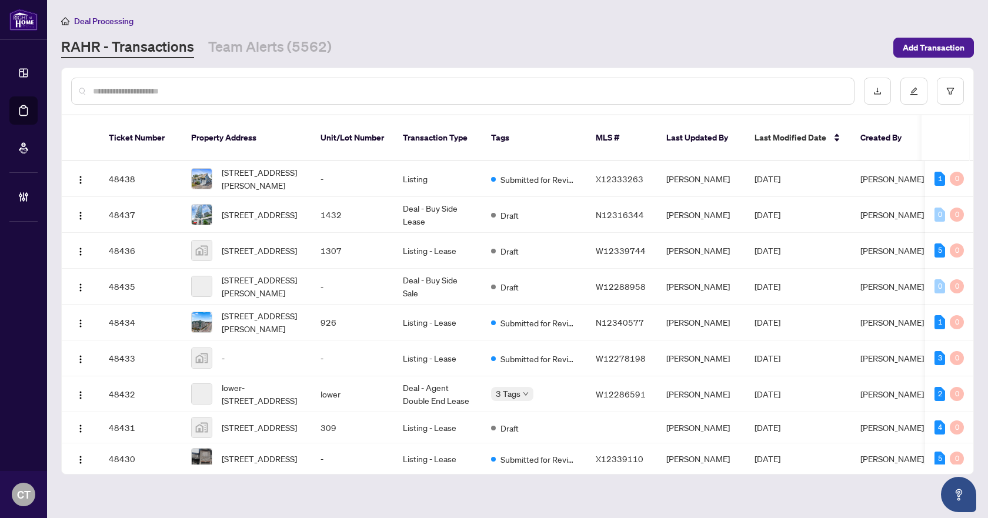
click at [292, 99] on div at bounding box center [463, 91] width 784 height 27
click at [284, 93] on input "text" at bounding box center [469, 91] width 752 height 13
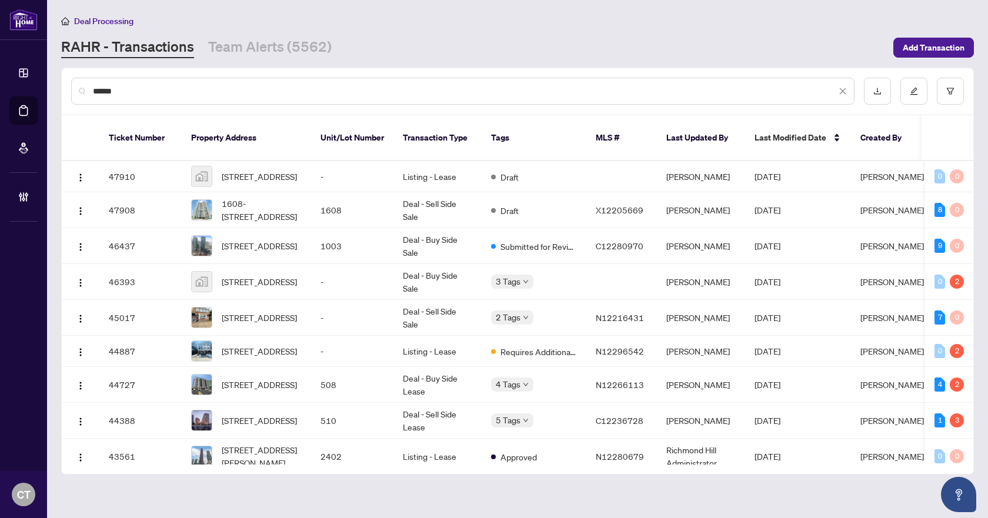
click at [154, 96] on input "******" at bounding box center [465, 91] width 744 height 13
type input "*"
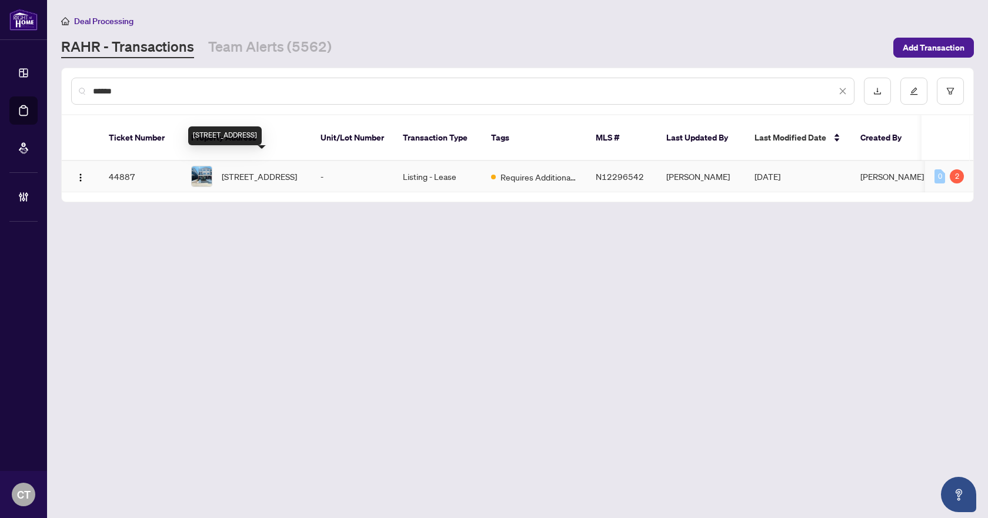
type input "******"
click at [260, 170] on span "[STREET_ADDRESS]" at bounding box center [259, 176] width 75 height 13
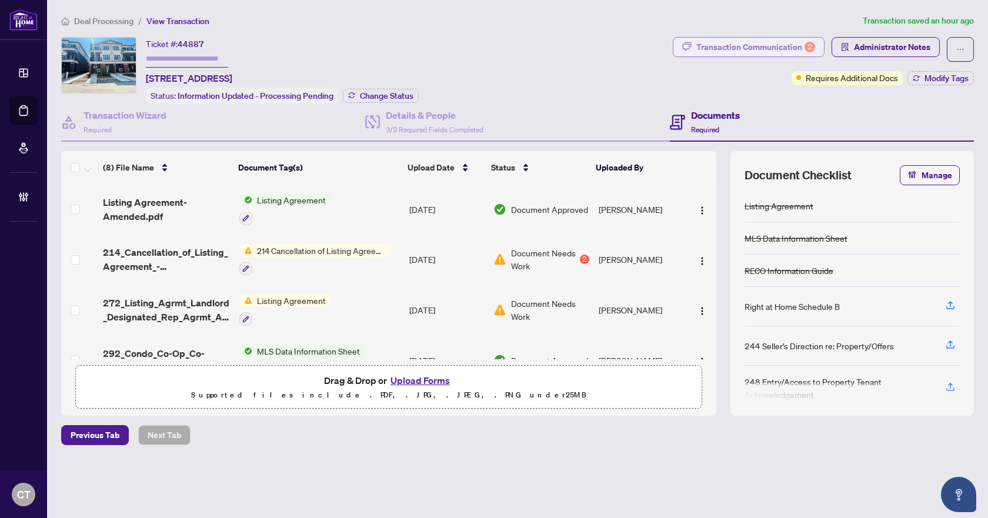
click at [806, 52] on div "Transaction Communication 2" at bounding box center [756, 47] width 119 height 19
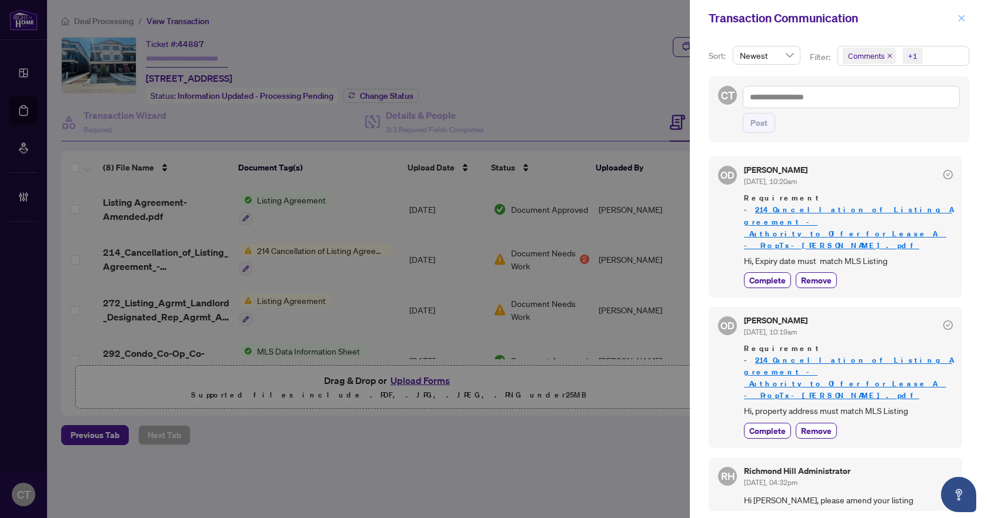
click at [961, 15] on icon "close" at bounding box center [962, 18] width 8 height 8
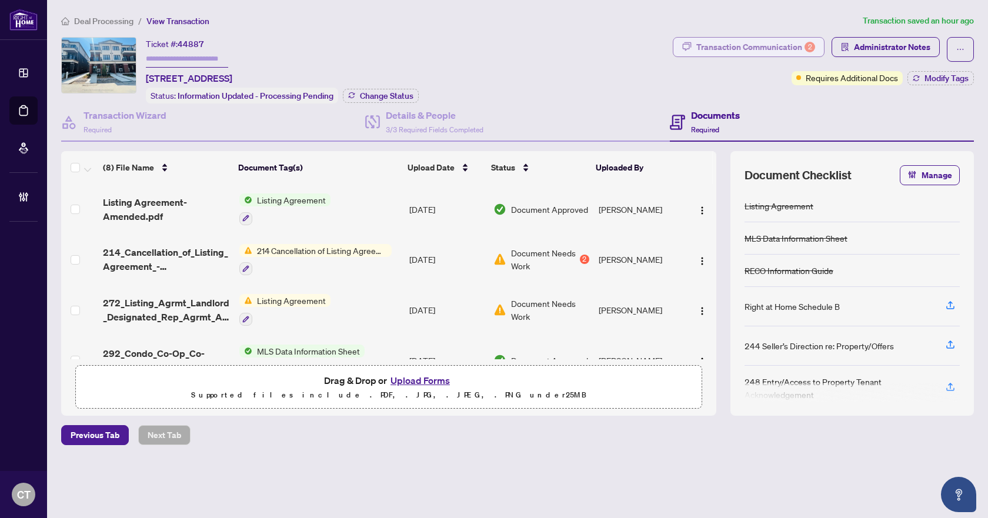
click at [798, 52] on div "Transaction Communication 2" at bounding box center [756, 47] width 119 height 19
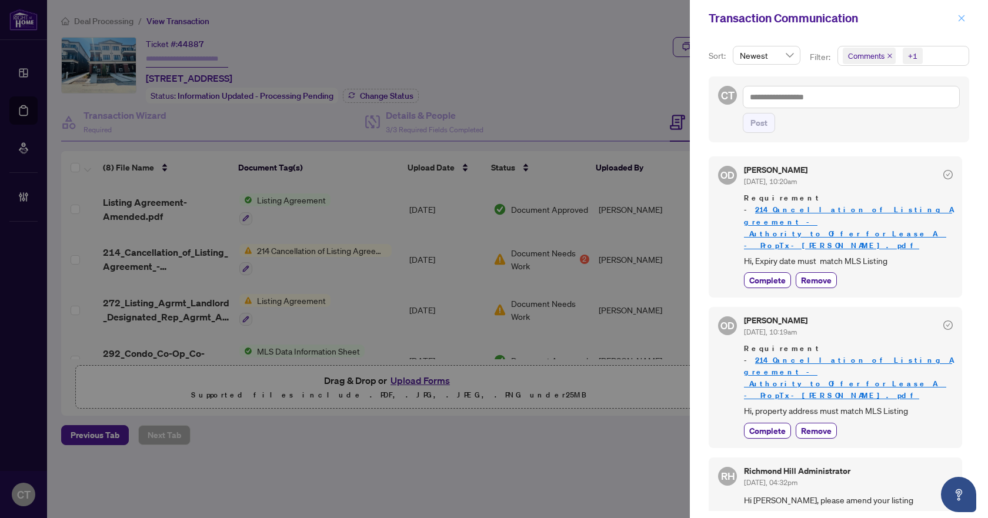
click at [958, 19] on icon "close" at bounding box center [962, 18] width 8 height 8
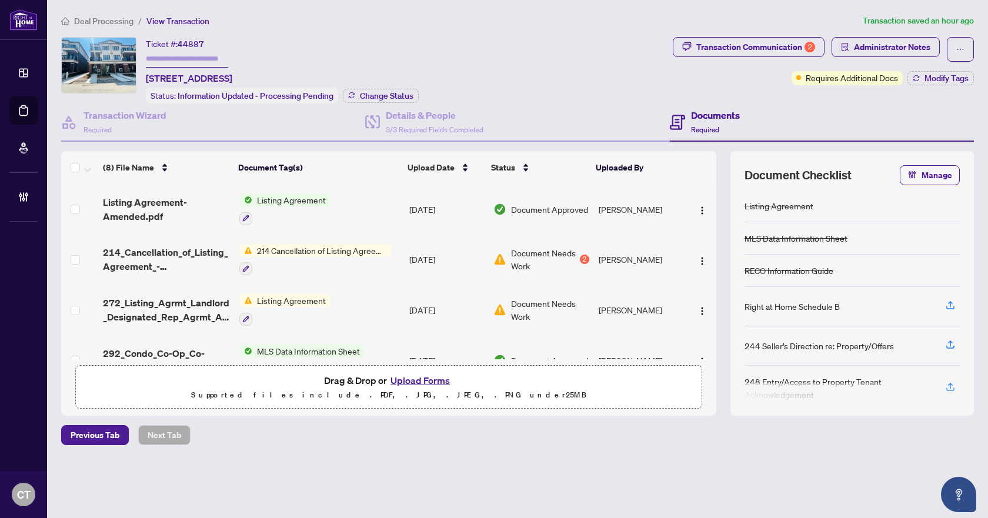
click at [426, 258] on td "[DATE]" at bounding box center [447, 260] width 84 height 51
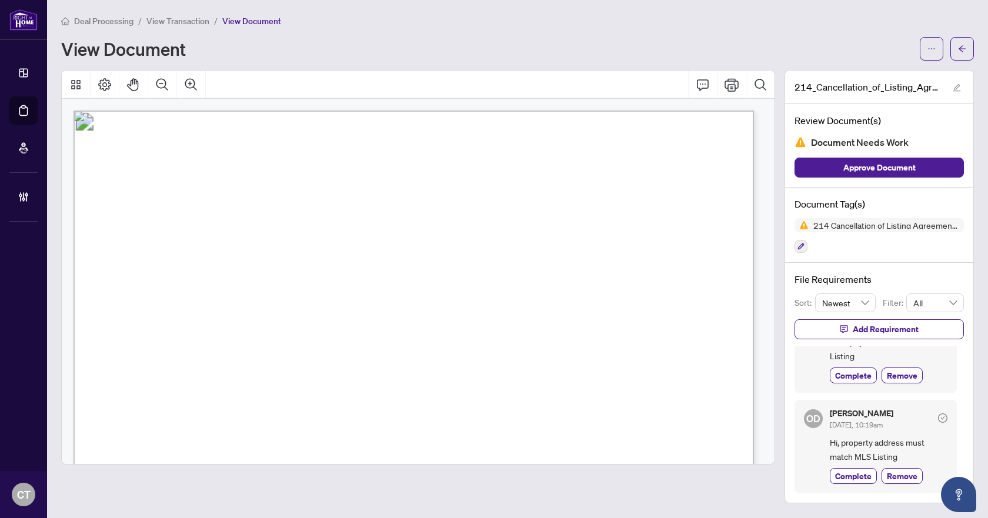
scroll to position [59, 0]
drag, startPoint x: 467, startPoint y: 179, endPoint x: 427, endPoint y: 189, distance: 41.8
click at [400, 189] on span "[STREET_ADDRESS][PERSON_NAME]" at bounding box center [313, 183] width 174 height 11
click at [400, 182] on span "[STREET_ADDRESS][PERSON_NAME]" at bounding box center [313, 183] width 174 height 11
click at [279, 319] on span "...............................................................................…" at bounding box center [471, 317] width 467 height 9
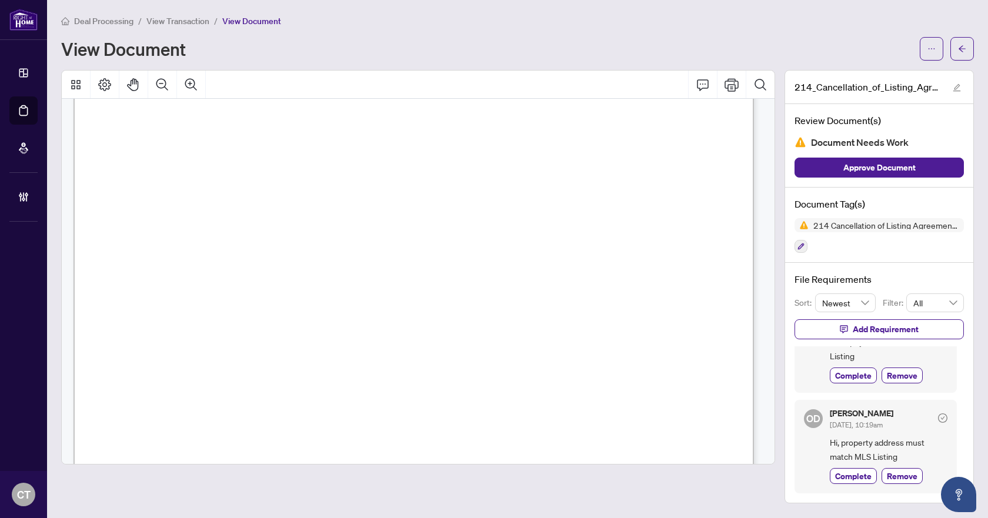
scroll to position [235, 0]
click at [958, 55] on button "button" at bounding box center [963, 49] width 24 height 24
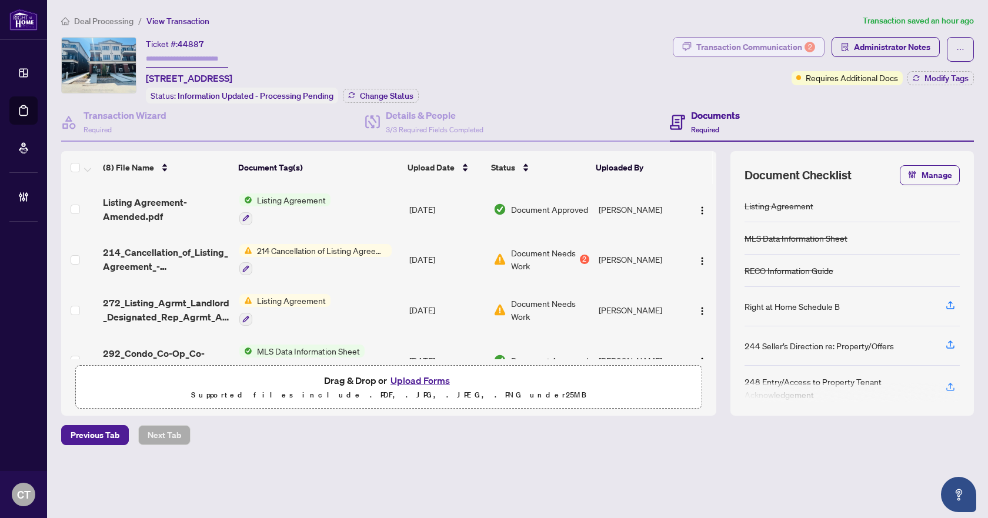
click at [749, 52] on div "Transaction Communication 2" at bounding box center [756, 47] width 119 height 19
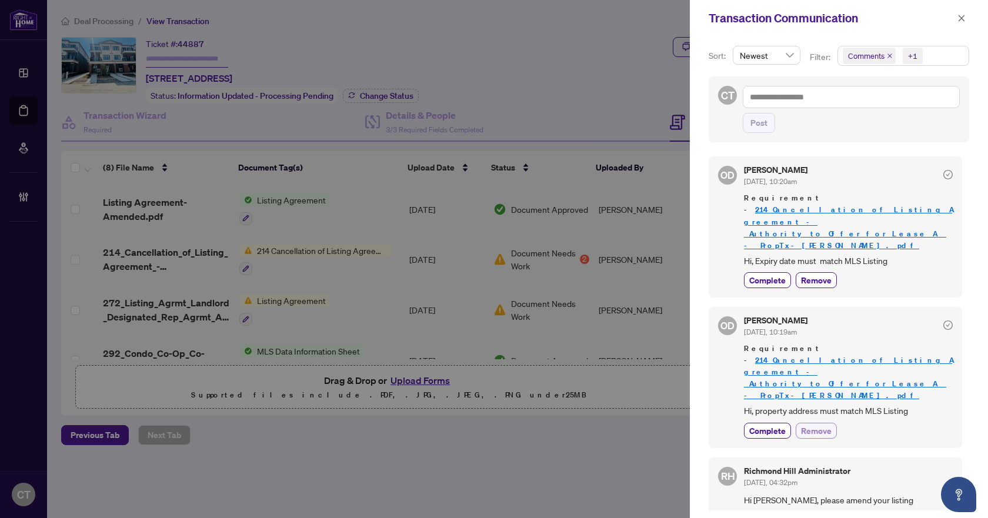
click at [825, 425] on span "Remove" at bounding box center [816, 431] width 31 height 12
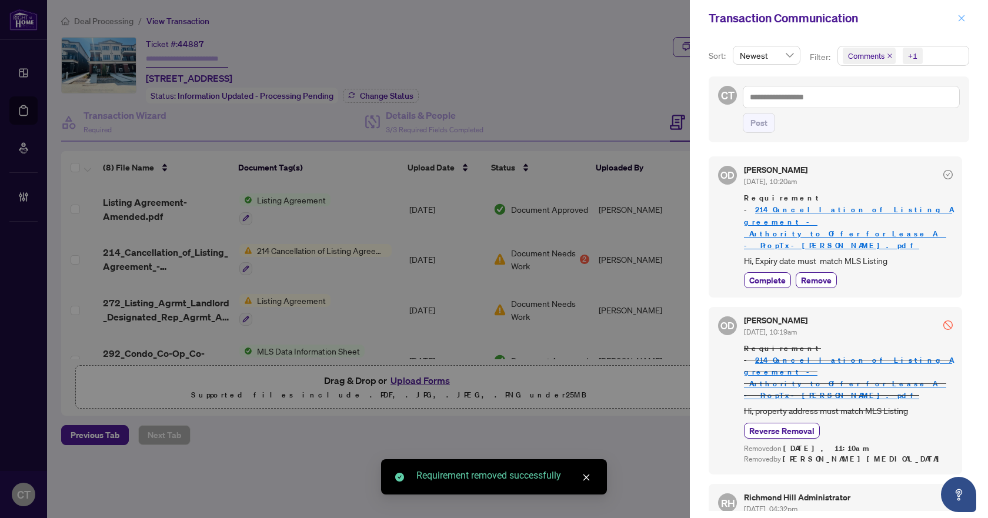
click at [965, 18] on icon "close" at bounding box center [962, 18] width 8 height 8
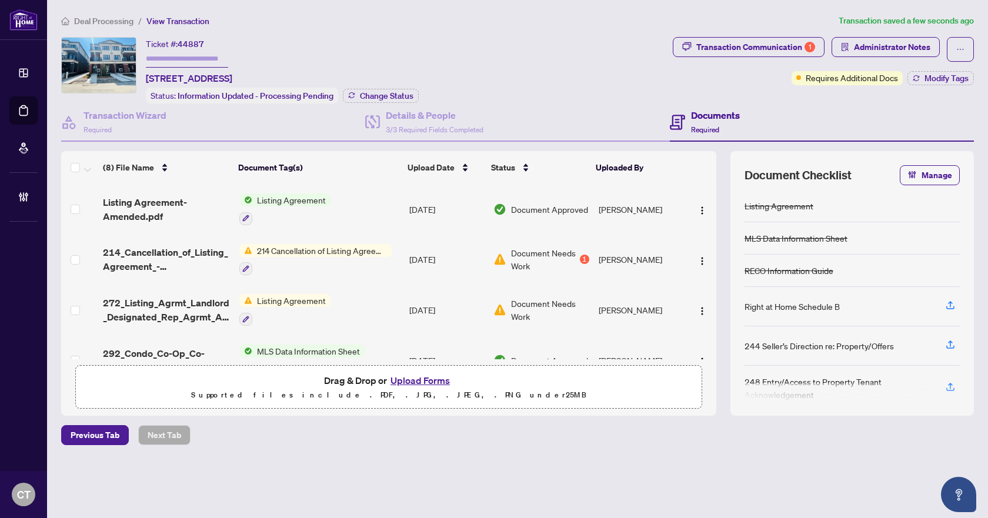
click at [588, 70] on div "Ticket #: 44887 [STREET_ADDRESS] Status: Information Updated - Processing Pendi…" at bounding box center [364, 70] width 607 height 66
click at [788, 49] on div "Transaction Communication 1" at bounding box center [756, 47] width 119 height 19
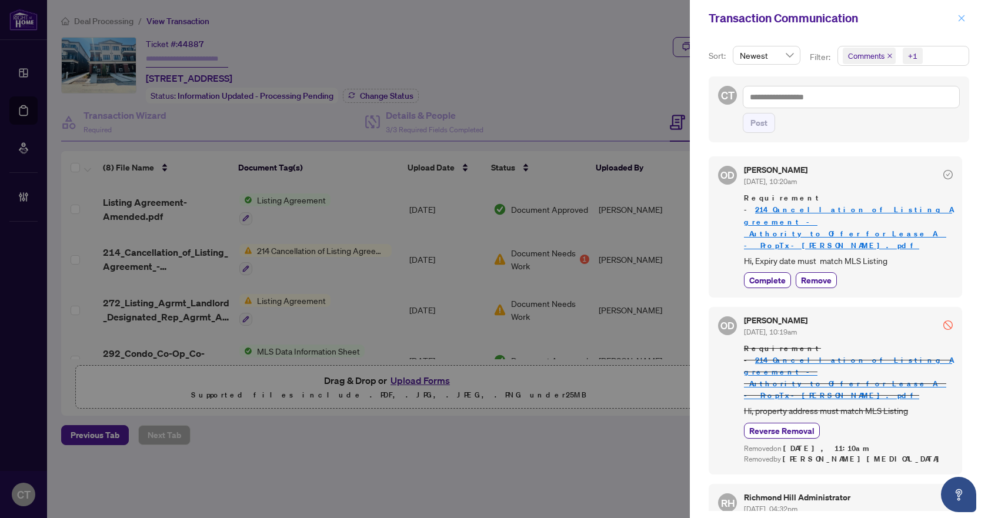
click at [955, 18] on button "button" at bounding box center [961, 18] width 15 height 14
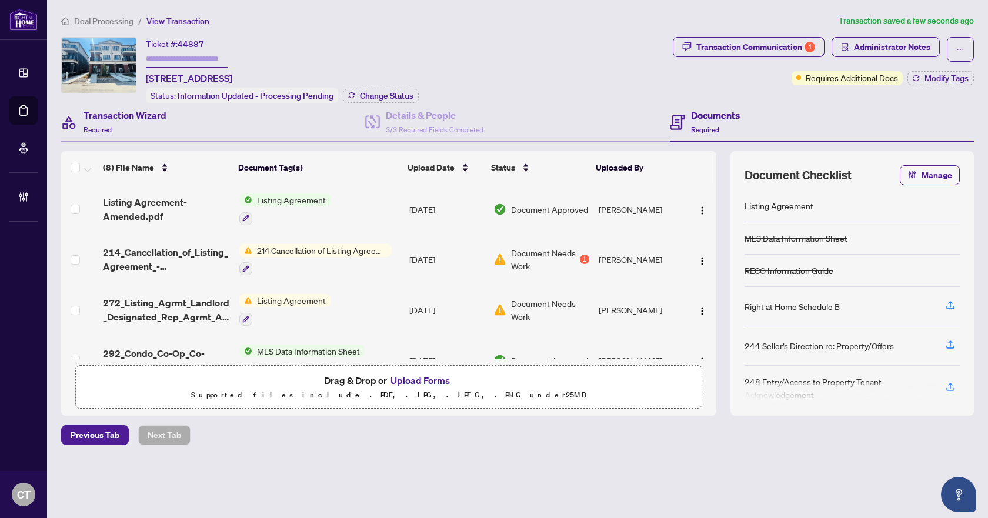
click at [184, 122] on div "Transaction Wizard Required" at bounding box center [213, 123] width 304 height 38
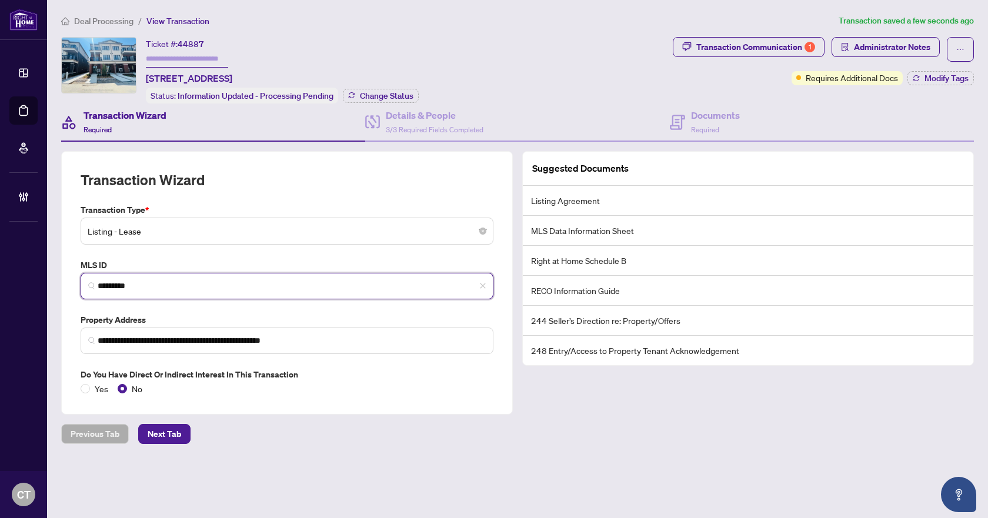
drag, startPoint x: 151, startPoint y: 288, endPoint x: 54, endPoint y: 287, distance: 97.1
click at [54, 287] on main "**********" at bounding box center [517, 259] width 941 height 518
click at [193, 288] on input "*********" at bounding box center [292, 286] width 388 height 12
drag, startPoint x: 179, startPoint y: 281, endPoint x: 67, endPoint y: 281, distance: 112.4
click at [67, 281] on div "**********" at bounding box center [287, 283] width 452 height 264
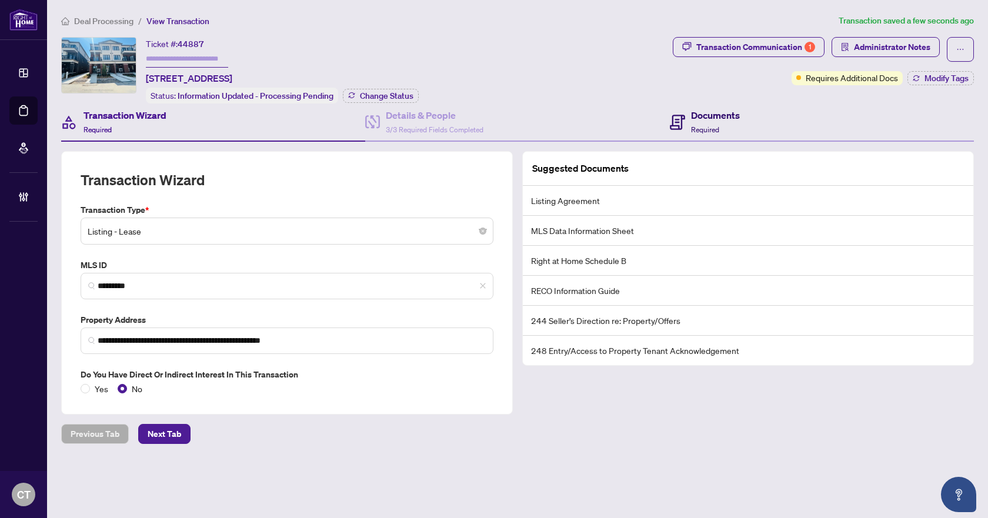
drag, startPoint x: 718, startPoint y: 120, endPoint x: 556, endPoint y: 148, distance: 164.8
click at [718, 120] on h4 "Documents" at bounding box center [715, 115] width 49 height 14
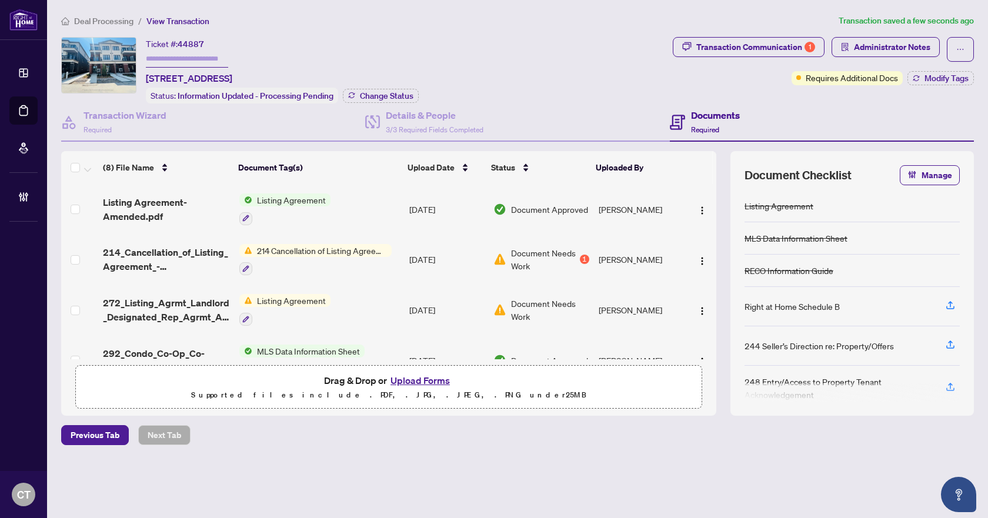
click at [361, 204] on td "Listing Agreement" at bounding box center [320, 209] width 170 height 51
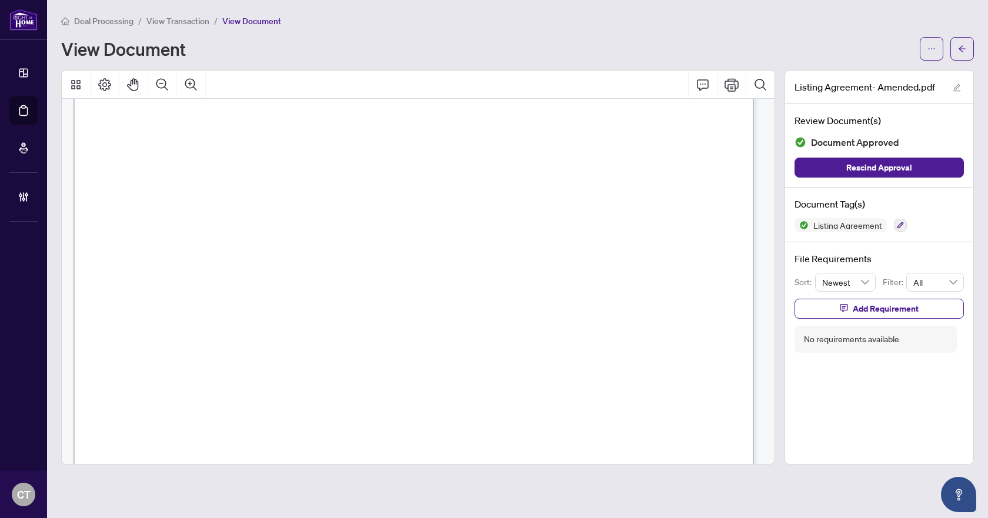
scroll to position [4118, 0]
drag, startPoint x: 960, startPoint y: 48, endPoint x: 26, endPoint y: 140, distance: 938.8
click at [960, 48] on icon "arrow-left" at bounding box center [962, 49] width 8 height 8
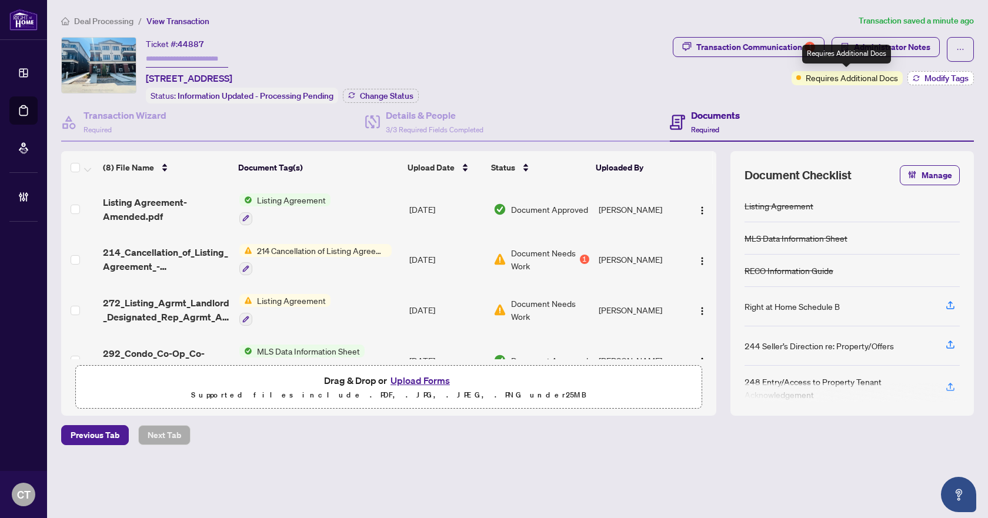
click at [925, 79] on span "Modify Tags" at bounding box center [947, 78] width 44 height 8
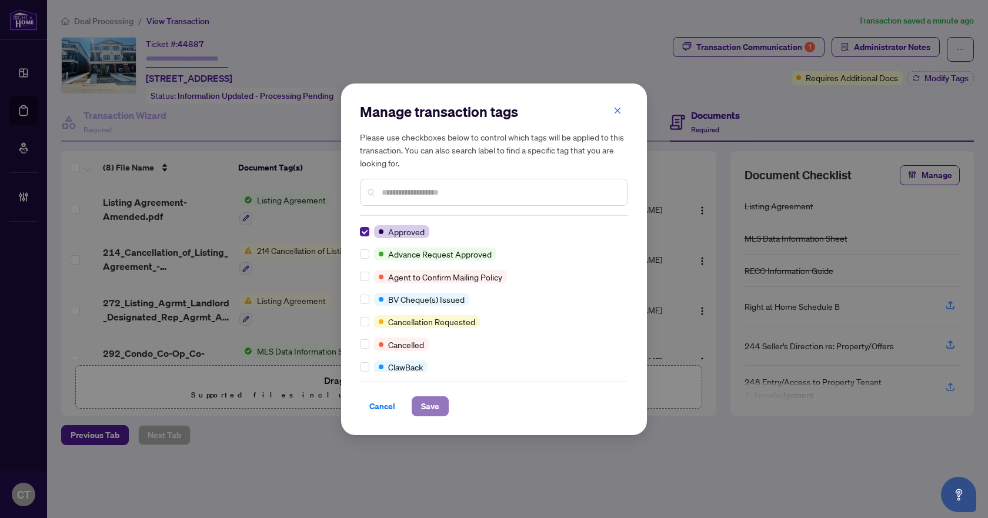
click at [432, 399] on span "Save" at bounding box center [430, 406] width 18 height 19
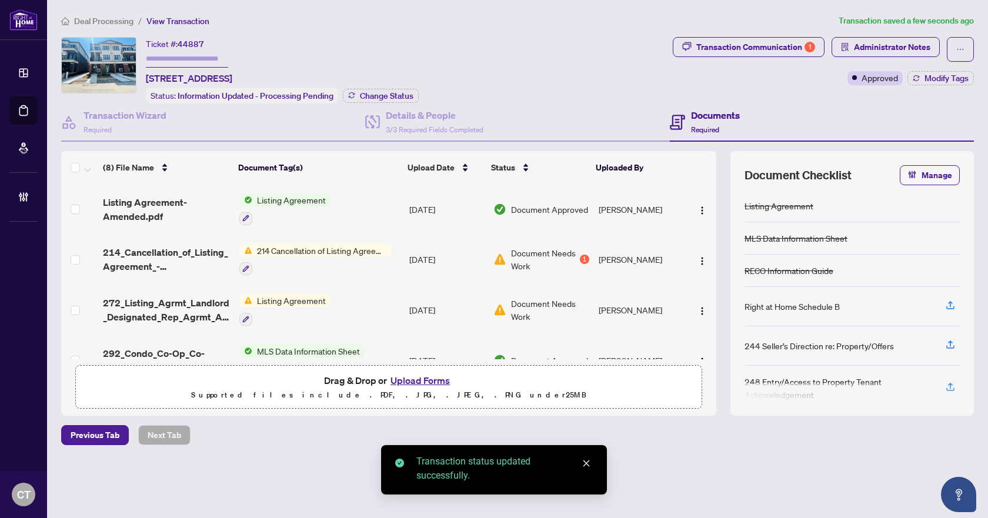
click at [528, 72] on div "Ticket #: 44887 [STREET_ADDRESS] Status: Information Updated - Processing Pendi…" at bounding box center [364, 70] width 607 height 66
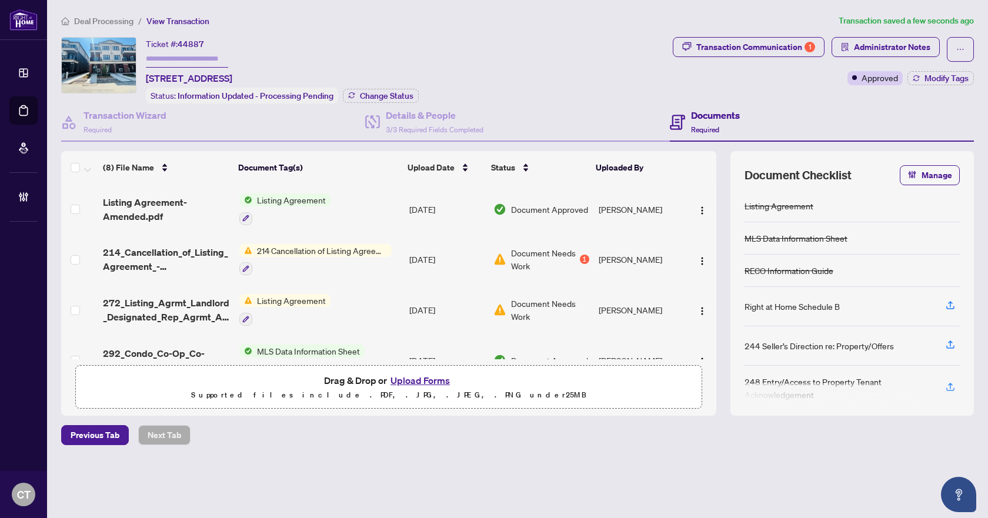
click at [123, 24] on span "Deal Processing" at bounding box center [103, 21] width 59 height 11
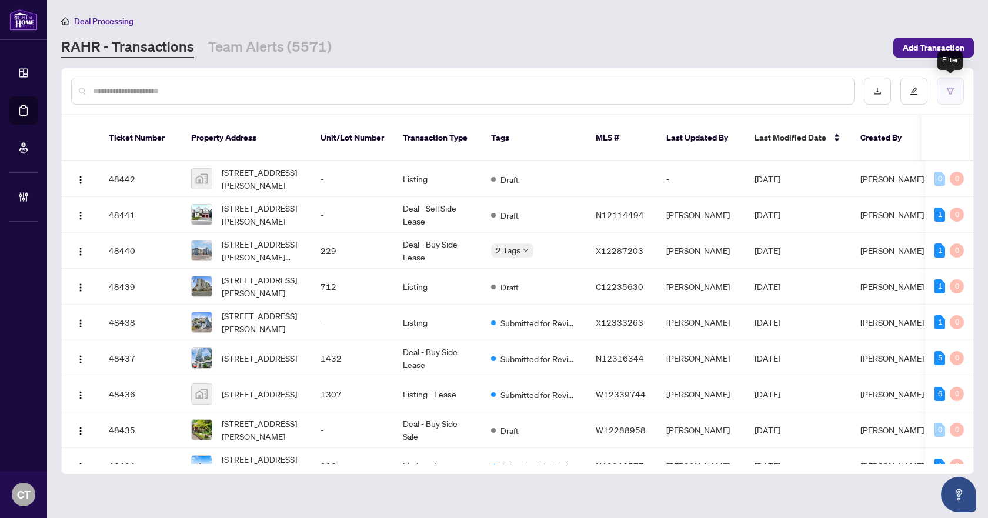
click at [939, 98] on button "button" at bounding box center [950, 91] width 27 height 27
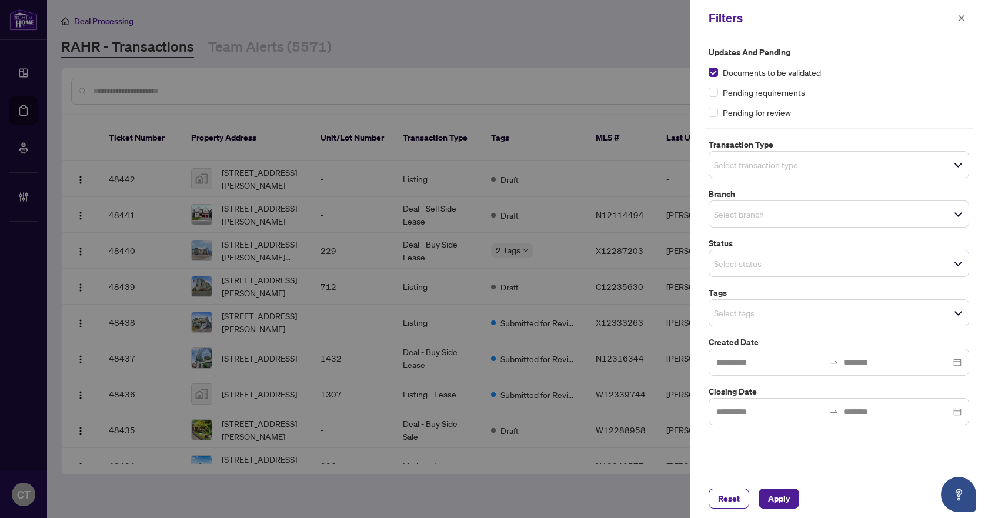
click at [751, 163] on input "search" at bounding box center [755, 165] width 82 height 14
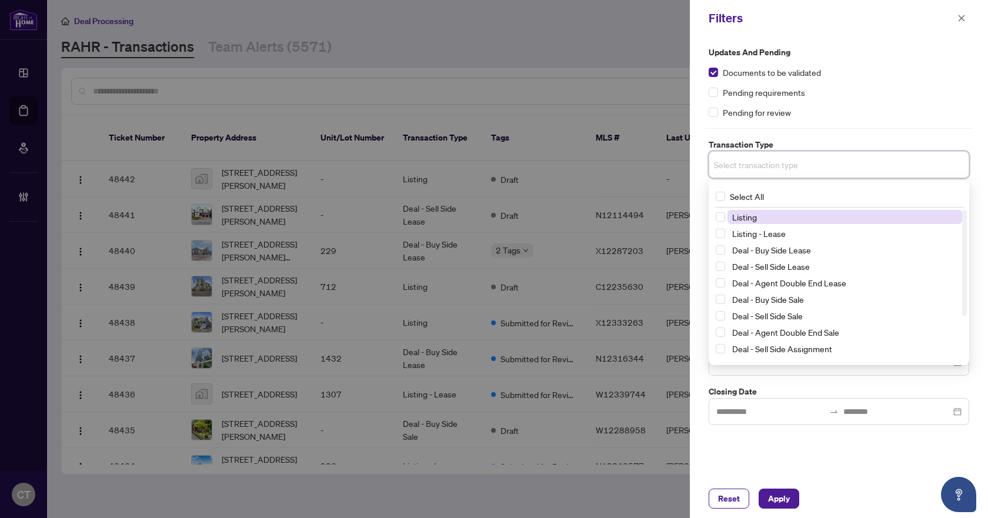
click at [746, 221] on span "Listing" at bounding box center [744, 217] width 25 height 11
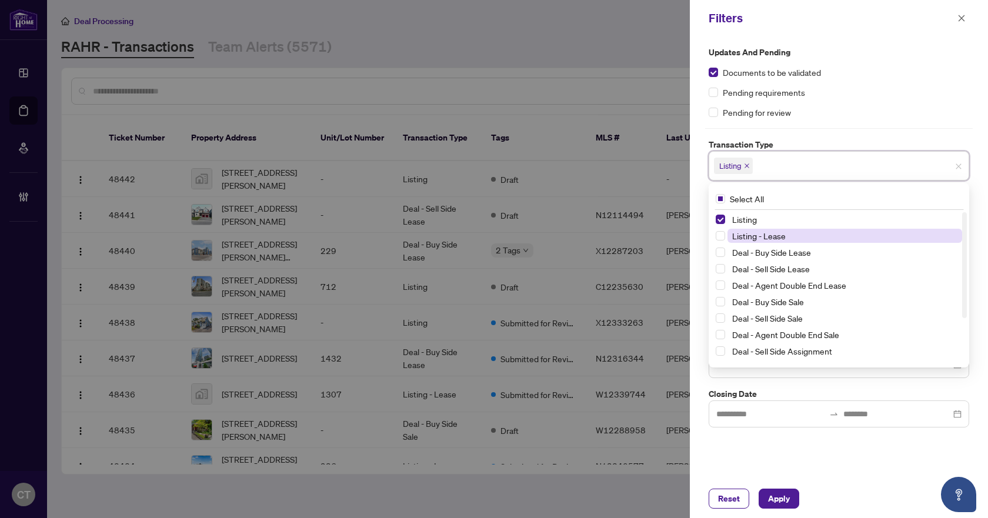
click at [748, 234] on span "Listing - Lease" at bounding box center [759, 236] width 54 height 11
click at [704, 169] on div "Updates and Pending Documents to be validated Pending requirements Pending for …" at bounding box center [839, 257] width 298 height 443
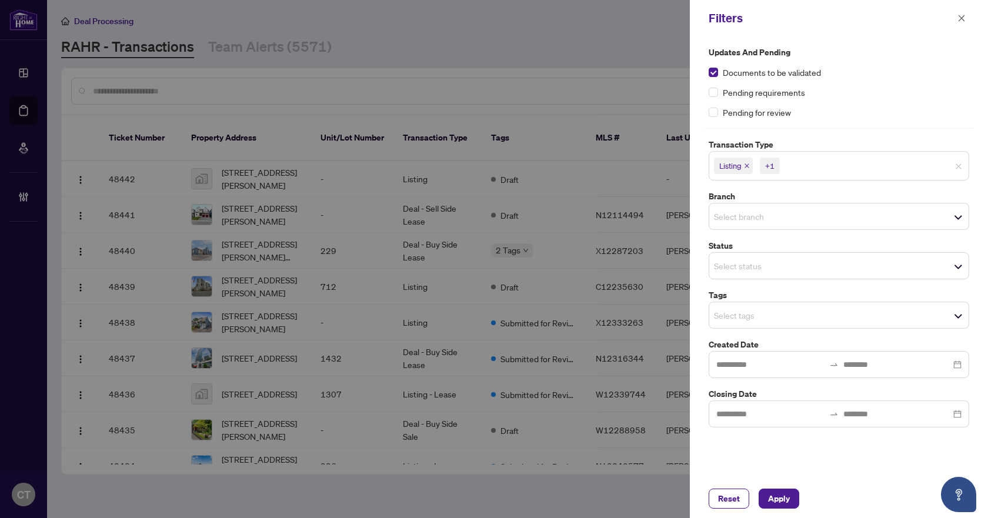
click at [747, 219] on input "search" at bounding box center [755, 216] width 82 height 14
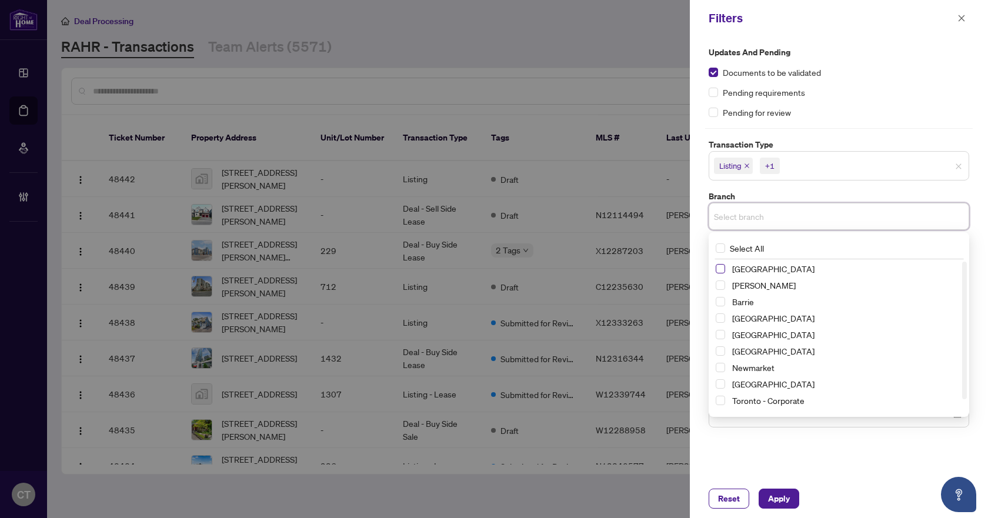
click at [721, 267] on span "Select Richmond Hill" at bounding box center [720, 268] width 9 height 9
click at [762, 197] on label "Branch" at bounding box center [839, 196] width 261 height 13
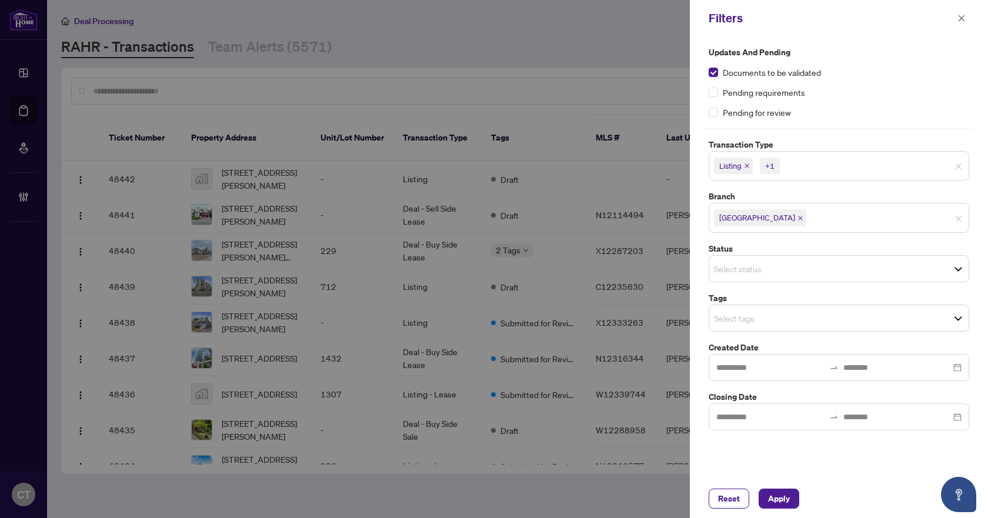
click at [747, 278] on div "Select status" at bounding box center [839, 268] width 261 height 27
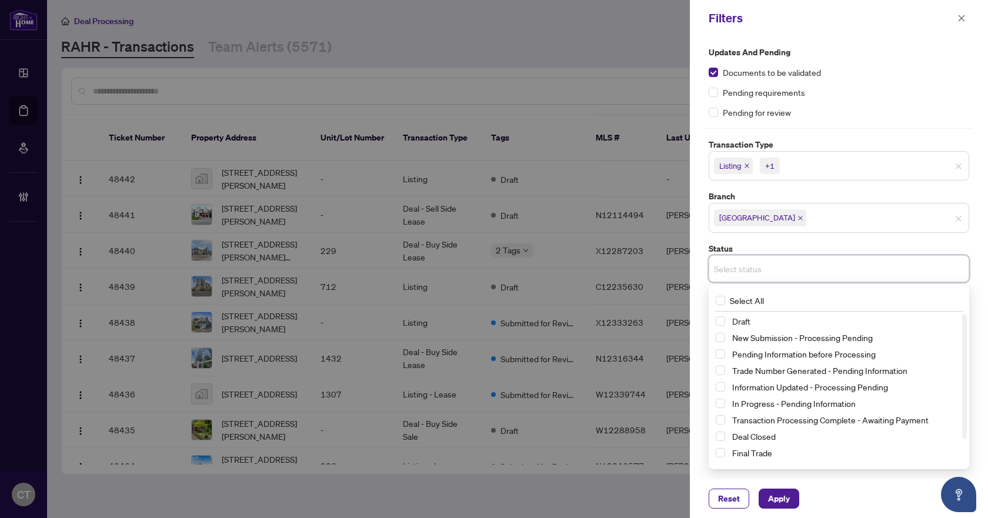
click at [742, 271] on input "search" at bounding box center [755, 269] width 82 height 14
click at [705, 246] on div "Updates and Pending Documents to be validated Pending requirements Pending for …" at bounding box center [839, 257] width 298 height 443
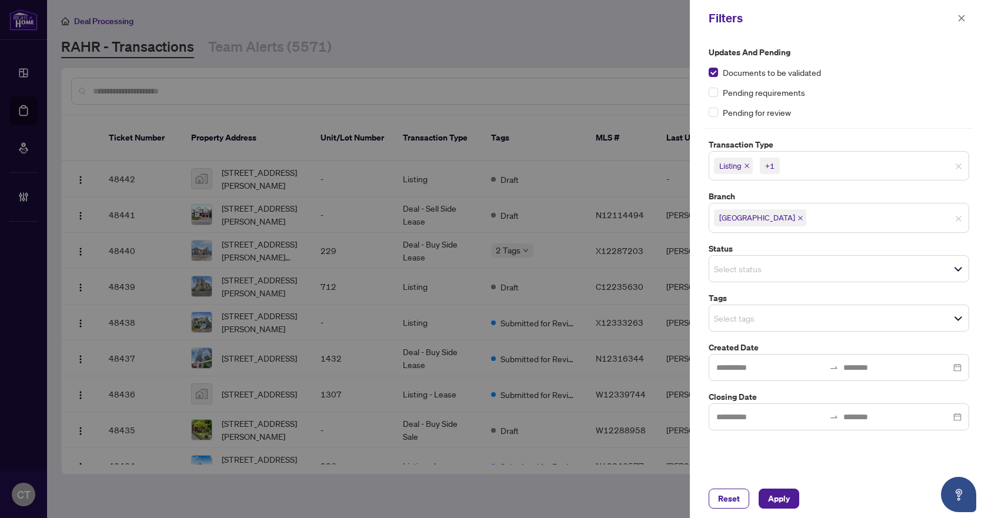
click at [744, 325] on span "Select tags" at bounding box center [839, 318] width 259 height 16
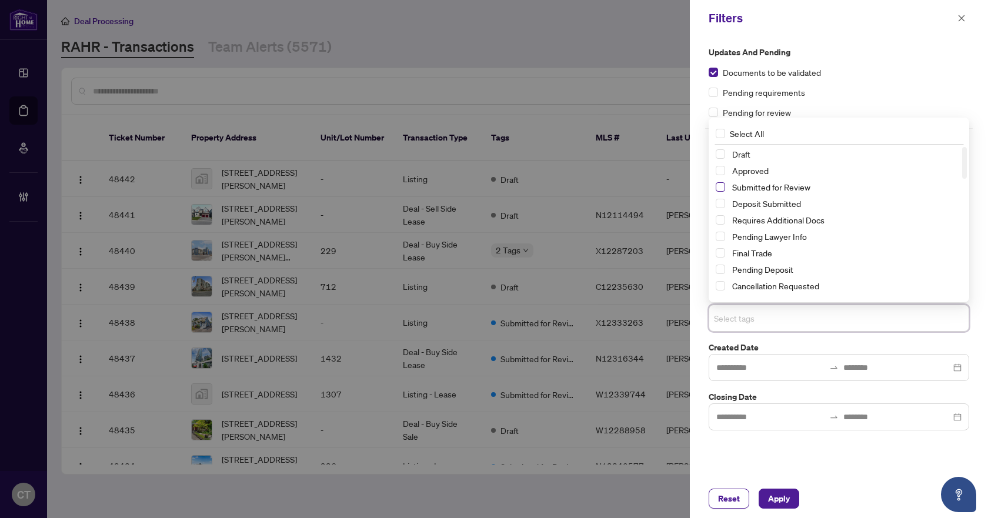
click at [722, 189] on span "Select Submitted for Review" at bounding box center [720, 186] width 9 height 9
click at [724, 220] on span "Select Requires Additional Docs" at bounding box center [720, 219] width 9 height 9
click at [788, 502] on span "Apply" at bounding box center [779, 499] width 22 height 19
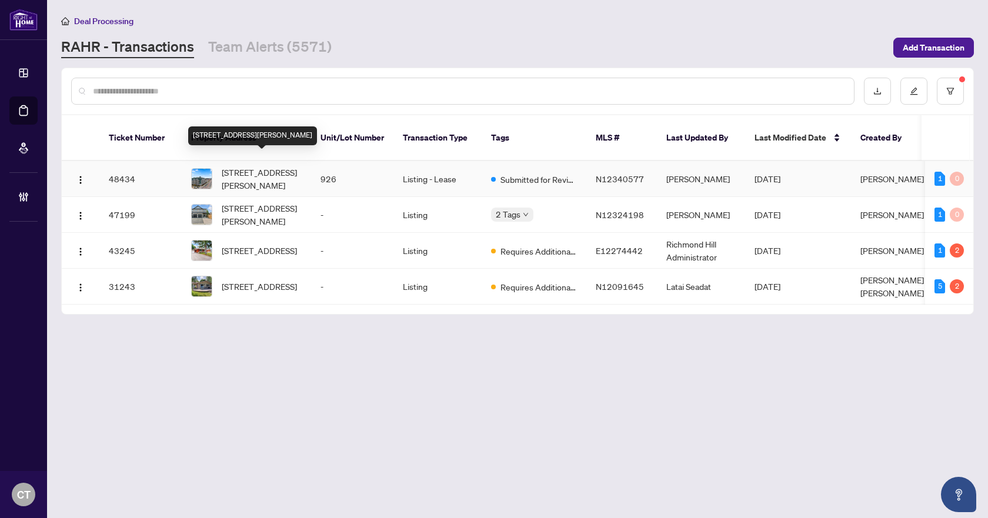
click at [289, 166] on span "[STREET_ADDRESS][PERSON_NAME]" at bounding box center [262, 179] width 80 height 26
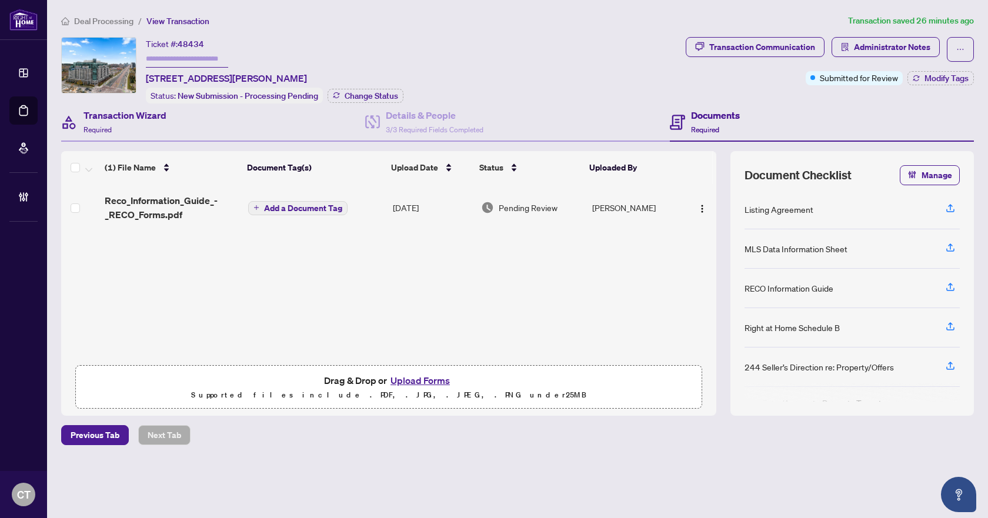
click at [168, 129] on div "Transaction Wizard Required" at bounding box center [213, 123] width 304 height 38
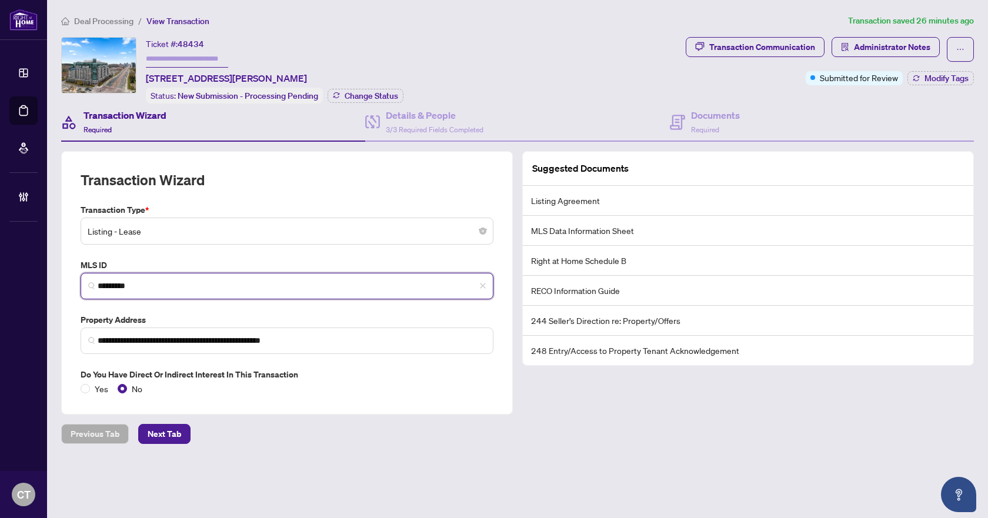
drag, startPoint x: 169, startPoint y: 281, endPoint x: 52, endPoint y: 282, distance: 116.5
click at [52, 282] on main "**********" at bounding box center [517, 259] width 941 height 518
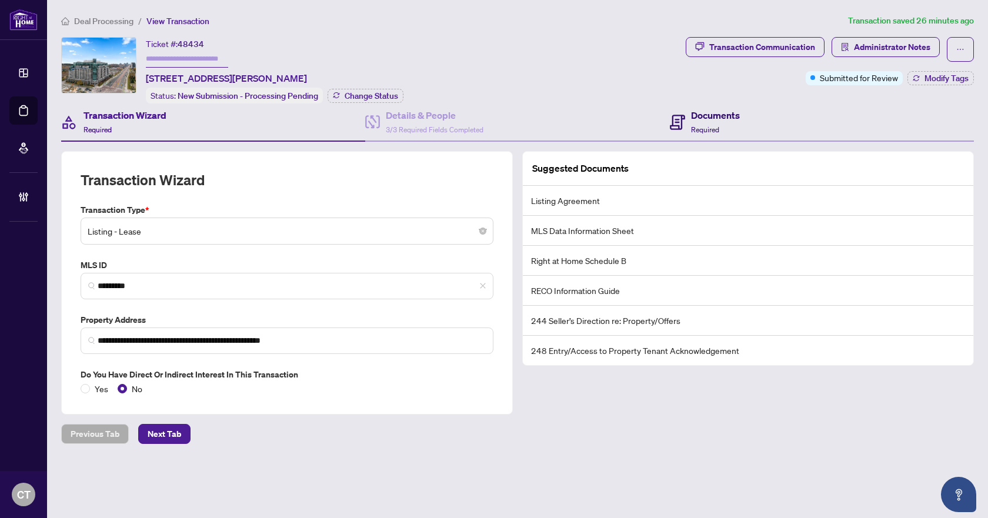
click at [698, 125] on span "Required" at bounding box center [705, 129] width 28 height 9
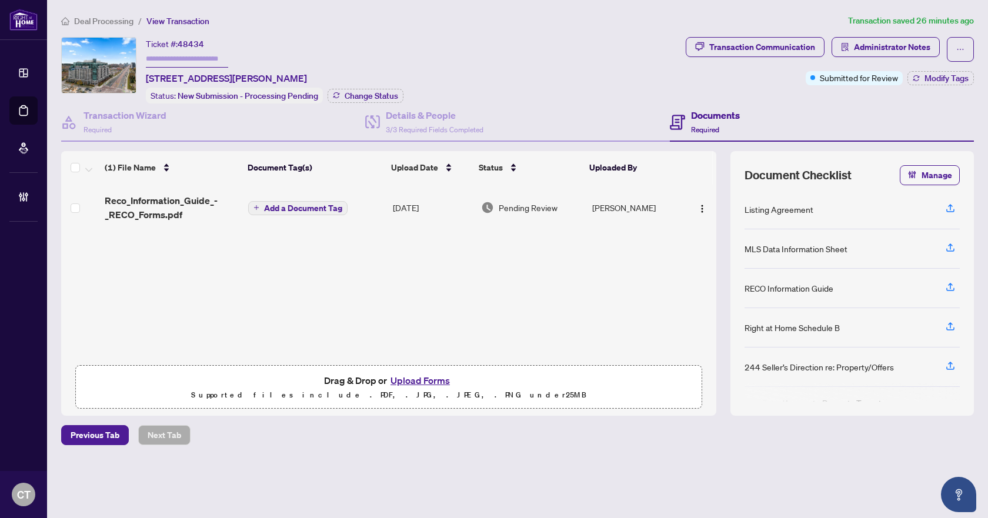
click at [389, 211] on td "[DATE]" at bounding box center [432, 207] width 89 height 47
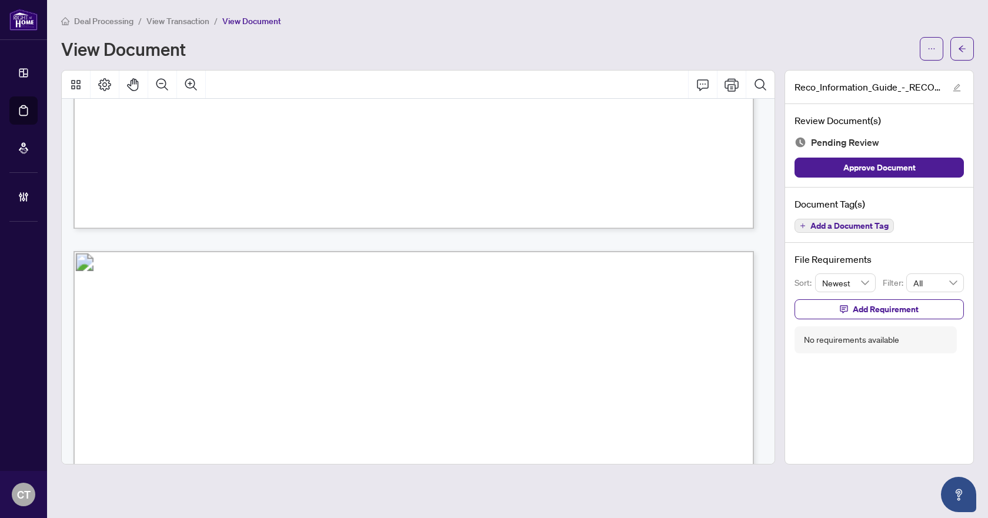
scroll to position [27064, 0]
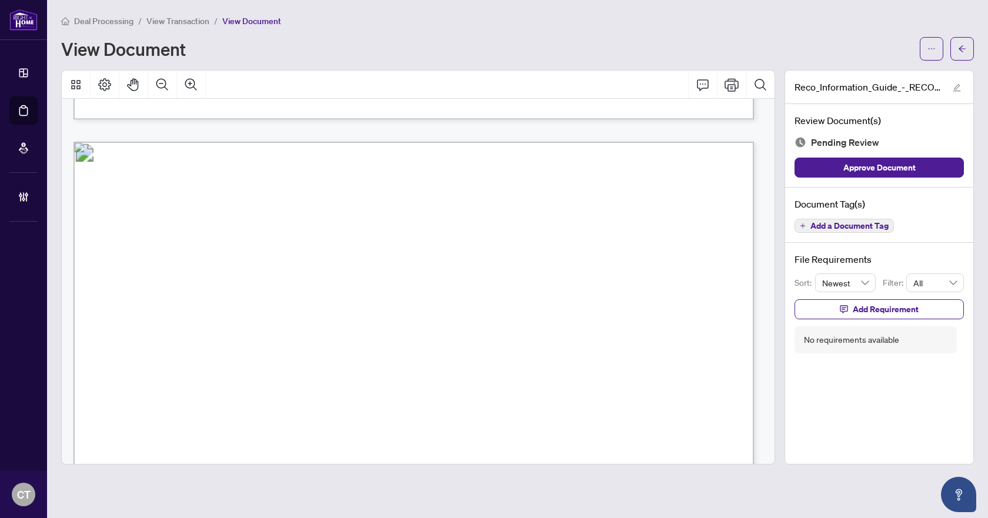
click at [872, 231] on button "Add a Document Tag" at bounding box center [844, 226] width 99 height 14
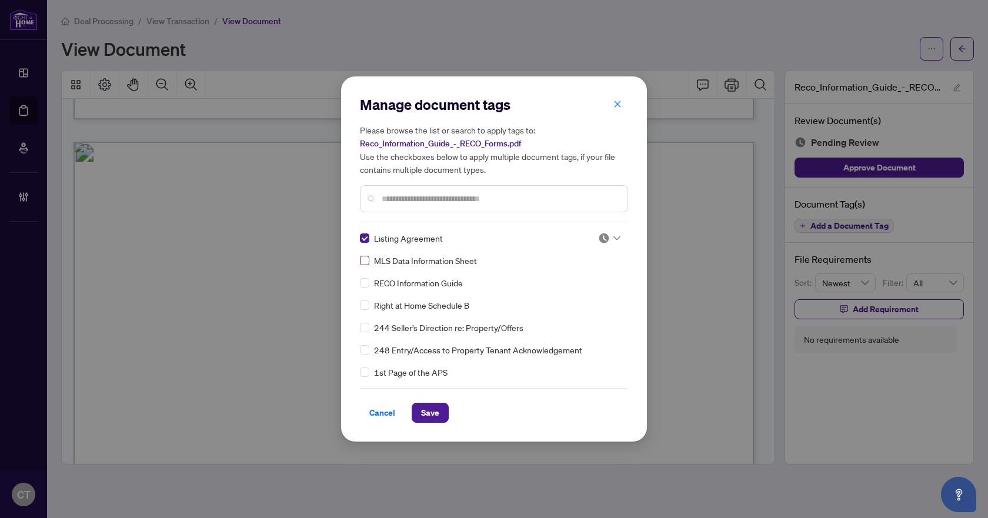
click at [366, 254] on label at bounding box center [364, 260] width 9 height 13
click at [606, 237] on img at bounding box center [604, 238] width 12 height 12
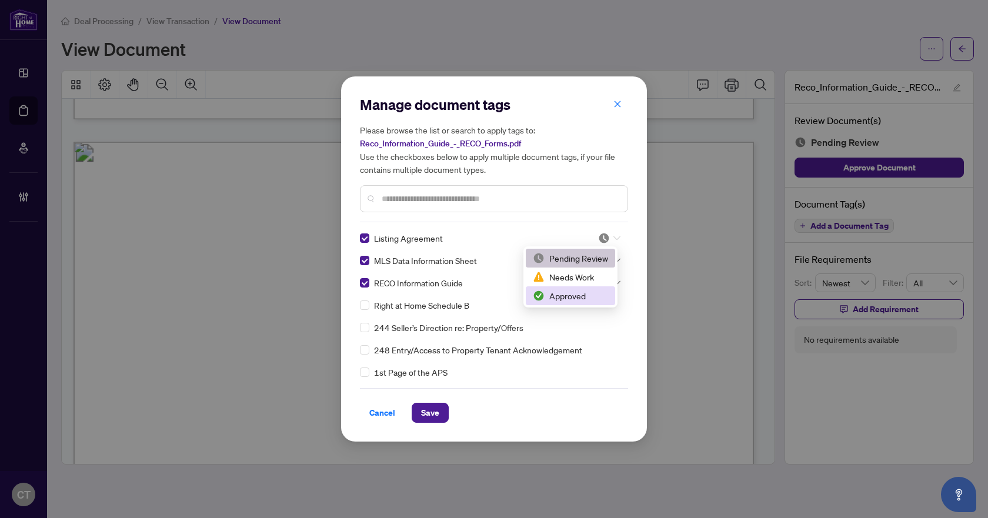
click at [575, 297] on div "Approved" at bounding box center [570, 295] width 75 height 13
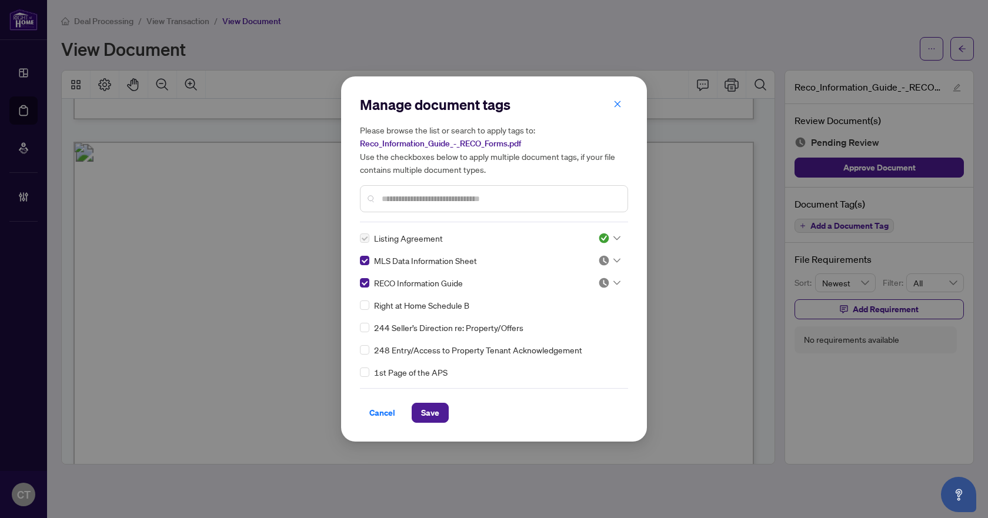
click at [602, 264] on img at bounding box center [604, 261] width 12 height 12
click at [574, 316] on div "Approved" at bounding box center [570, 318] width 75 height 13
click at [609, 281] on div at bounding box center [609, 283] width 22 height 12
click at [572, 341] on div "Approved" at bounding box center [570, 340] width 75 height 13
click at [419, 419] on button "Save" at bounding box center [430, 413] width 37 height 20
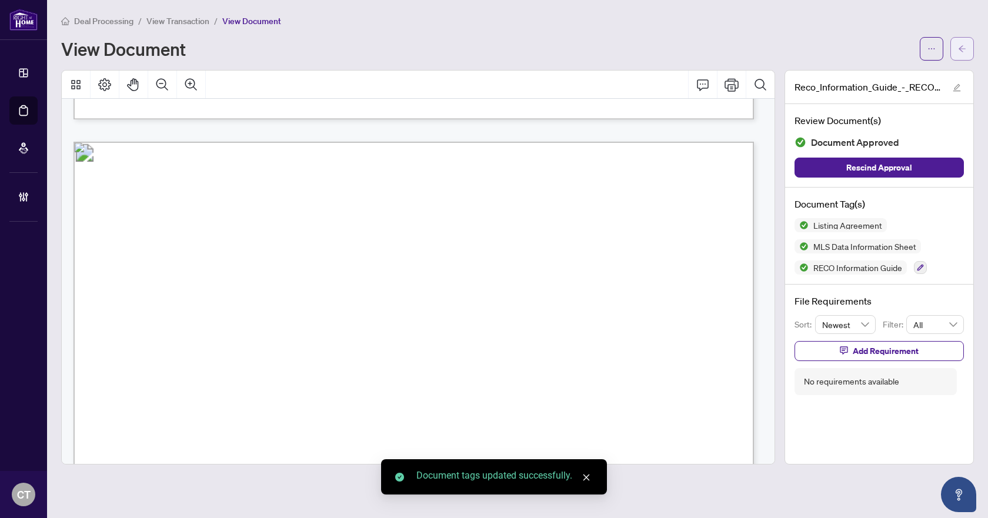
click at [959, 46] on icon "arrow-left" at bounding box center [962, 49] width 8 height 8
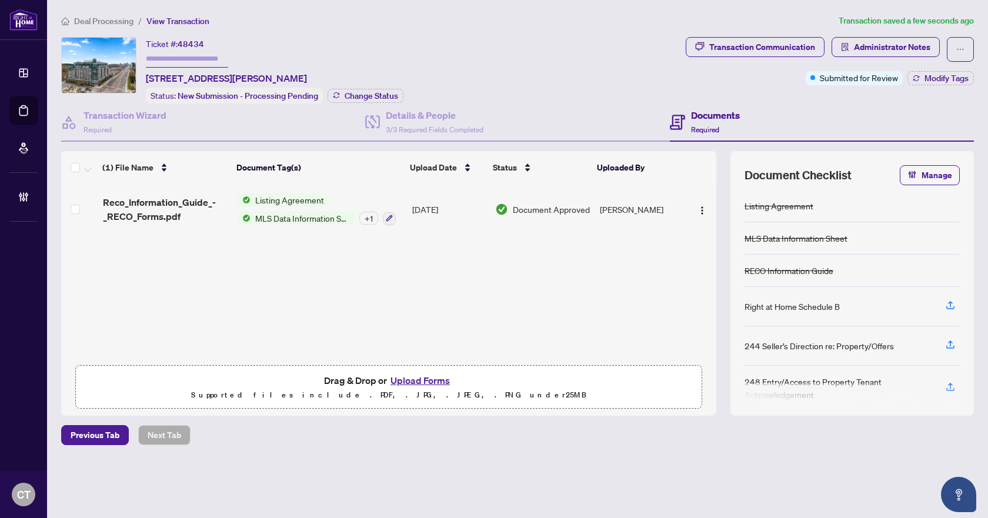
click at [543, 75] on div "Ticket #: 48434 [STREET_ADDRESS][PERSON_NAME] Status: New Submission - Processi…" at bounding box center [371, 70] width 620 height 66
click at [929, 81] on span "Modify Tags" at bounding box center [947, 78] width 44 height 8
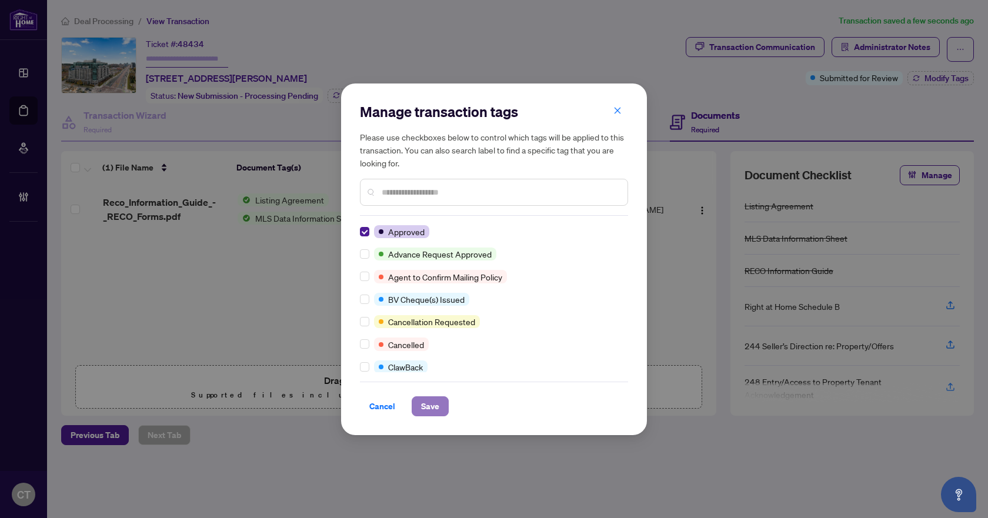
click at [431, 408] on span "Save" at bounding box center [430, 406] width 18 height 19
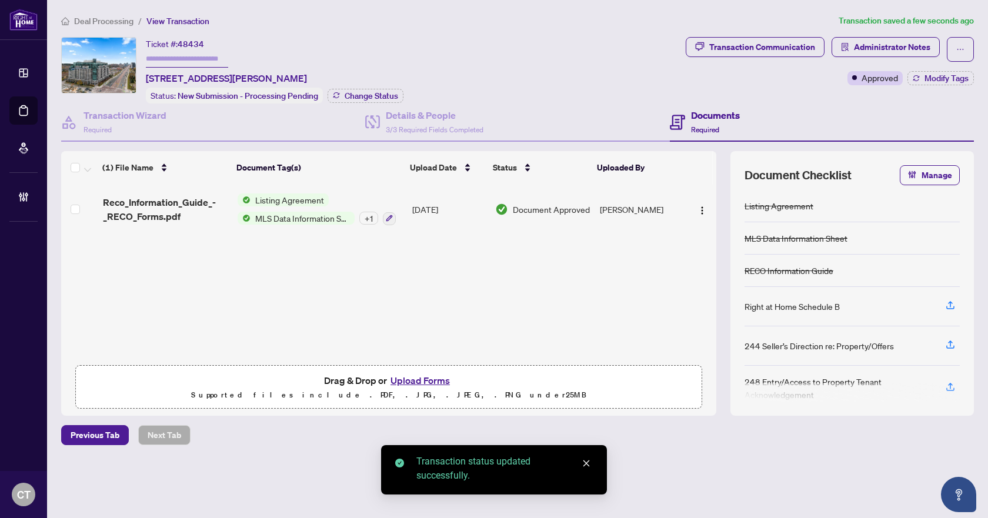
click at [114, 23] on span "Deal Processing" at bounding box center [103, 21] width 59 height 11
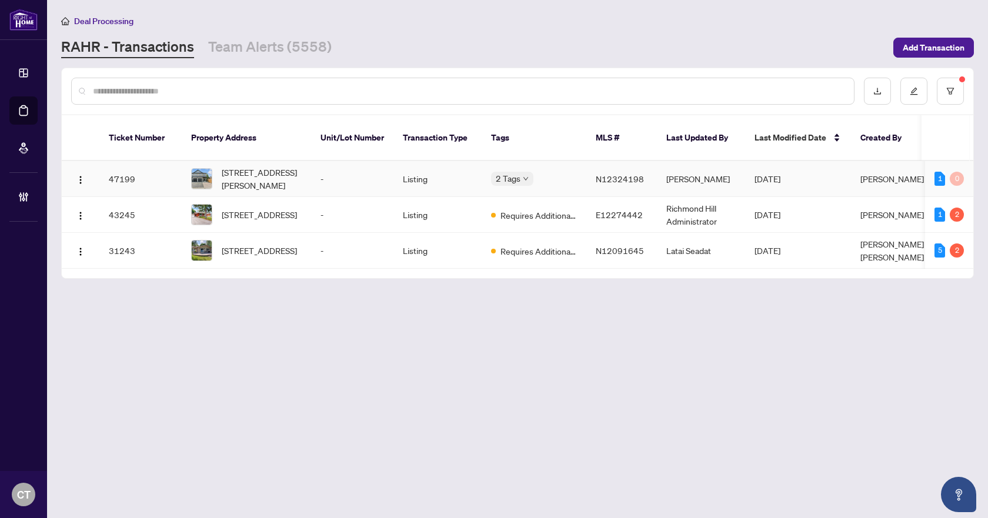
click at [302, 167] on td "[STREET_ADDRESS][PERSON_NAME]" at bounding box center [246, 179] width 129 height 36
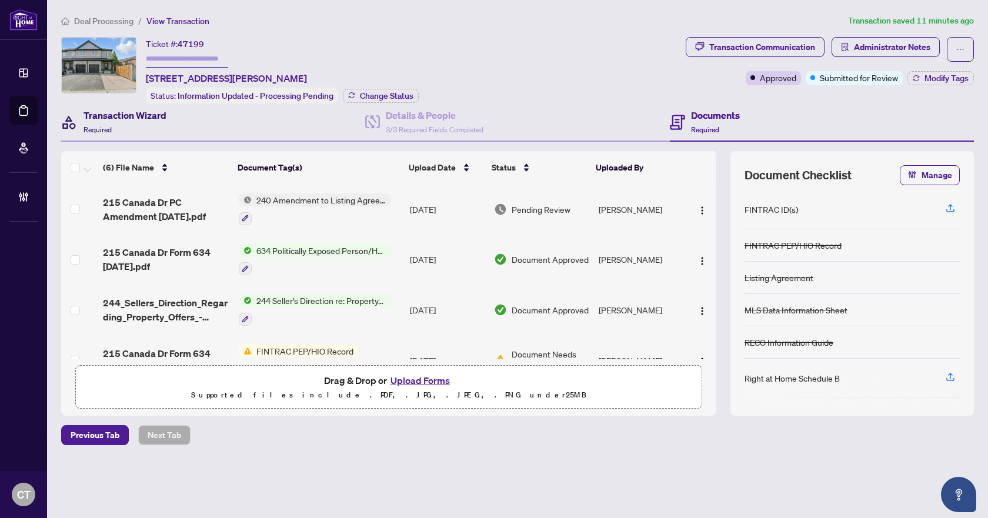
click at [124, 125] on div "Transaction Wizard Required" at bounding box center [125, 122] width 83 height 28
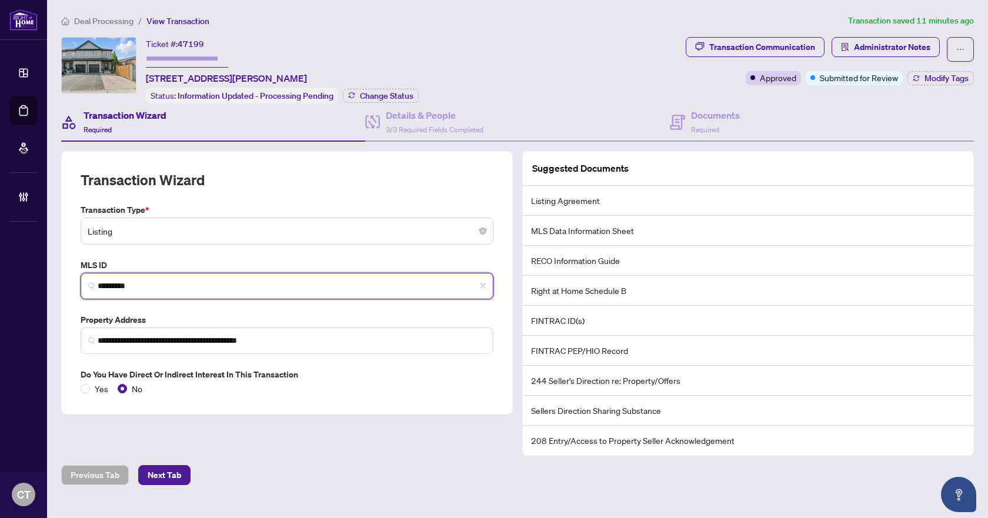
drag, startPoint x: 158, startPoint y: 288, endPoint x: 83, endPoint y: 285, distance: 74.8
click at [83, 285] on span "*********" at bounding box center [287, 286] width 413 height 26
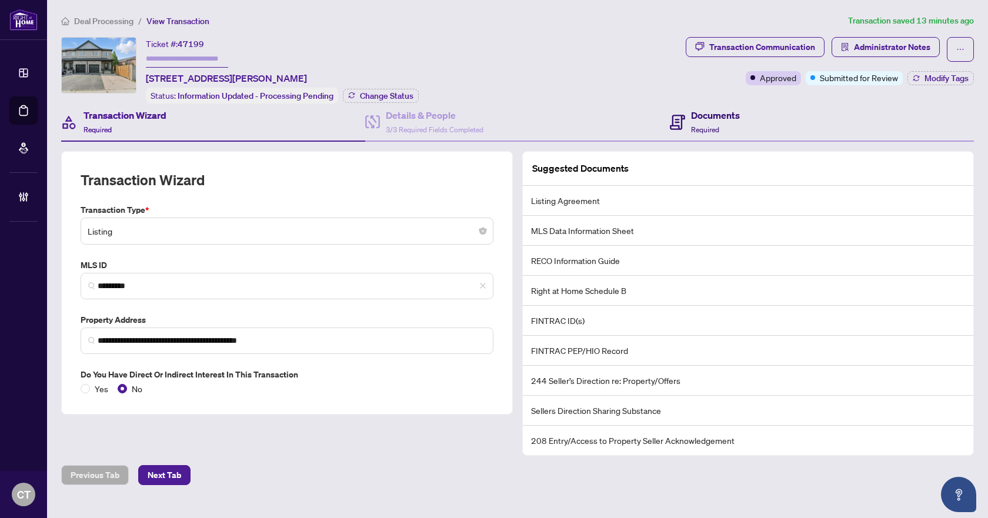
click at [718, 122] on div "Documents Required" at bounding box center [715, 122] width 49 height 28
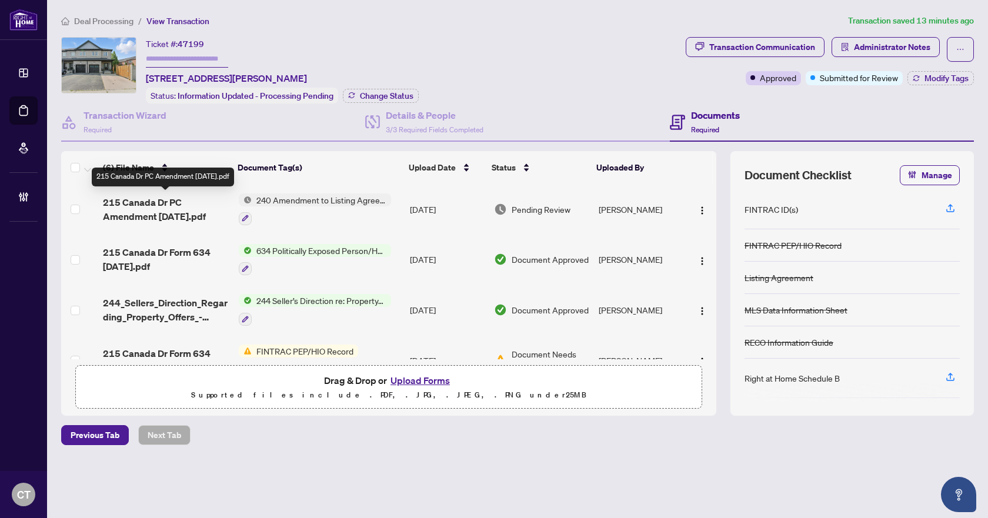
click at [186, 209] on span "215 Canada Dr PC Amendment [DATE].pdf" at bounding box center [166, 209] width 126 height 28
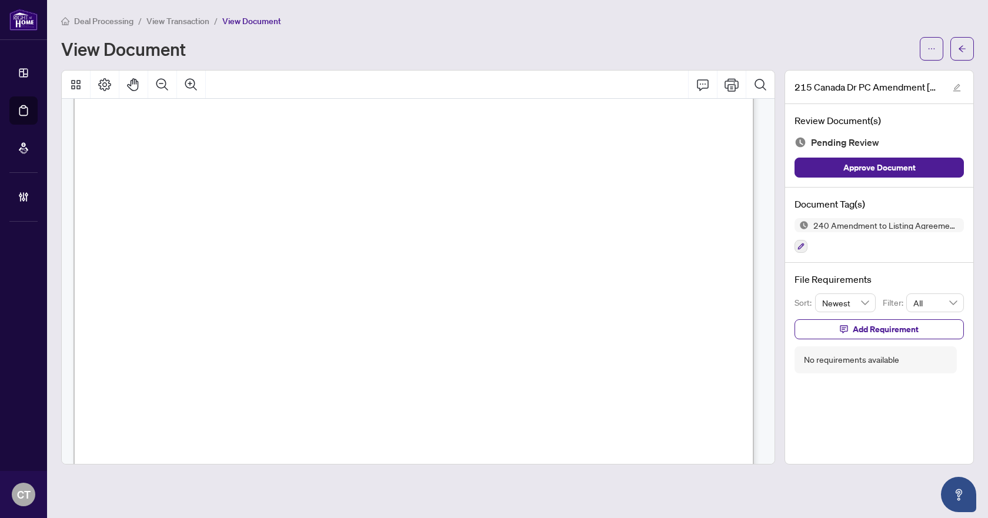
scroll to position [539, 0]
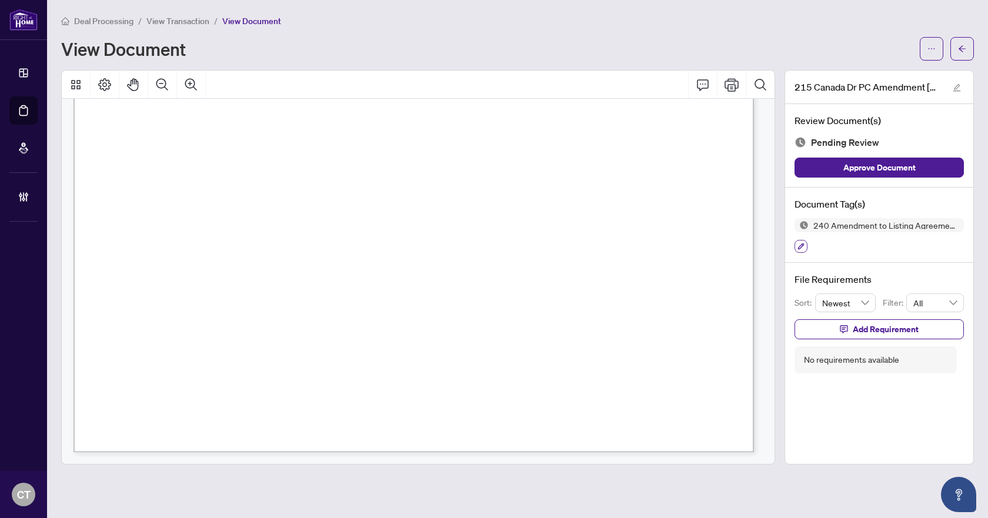
click at [795, 247] on button "button" at bounding box center [801, 246] width 13 height 13
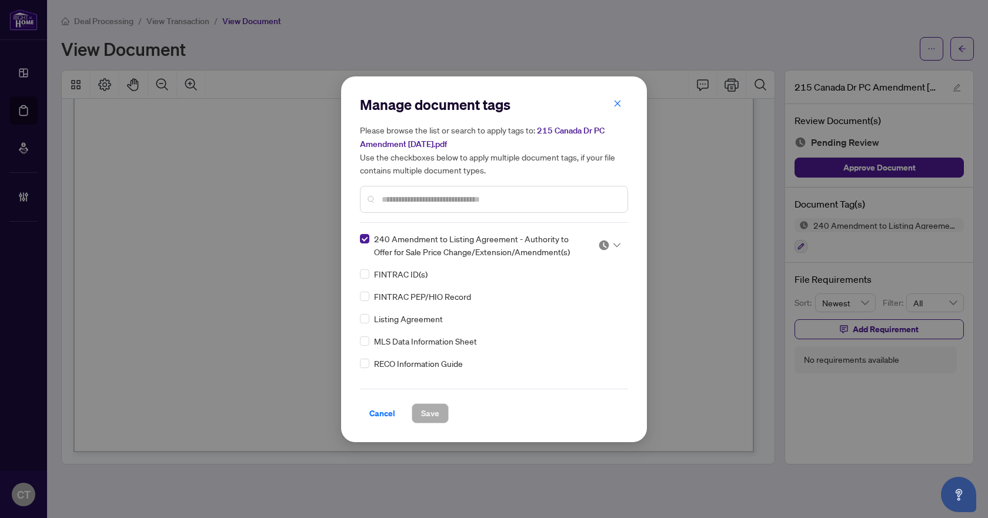
click at [614, 245] on icon at bounding box center [617, 245] width 7 height 5
click at [572, 305] on div "Approved" at bounding box center [570, 302] width 75 height 13
click at [432, 414] on span "Save" at bounding box center [430, 413] width 18 height 19
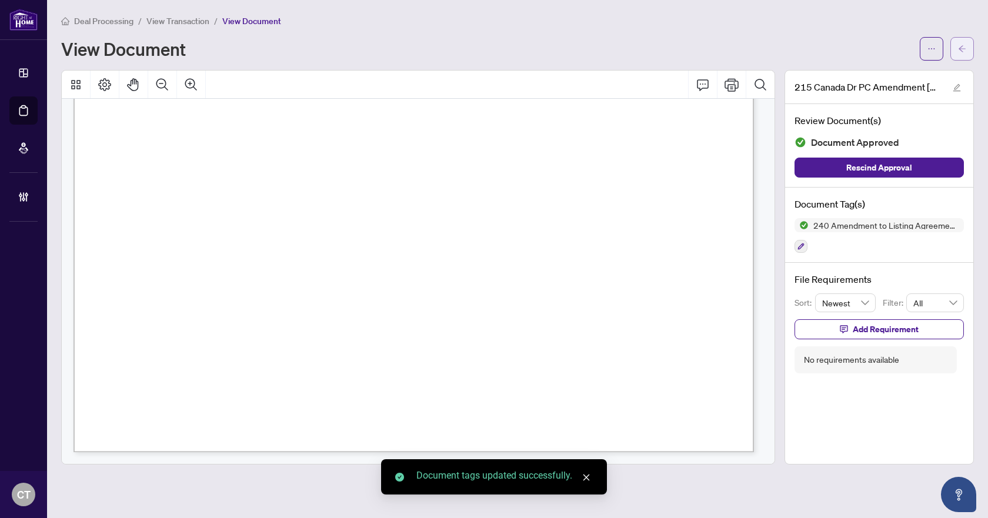
click at [951, 48] on button "button" at bounding box center [963, 49] width 24 height 24
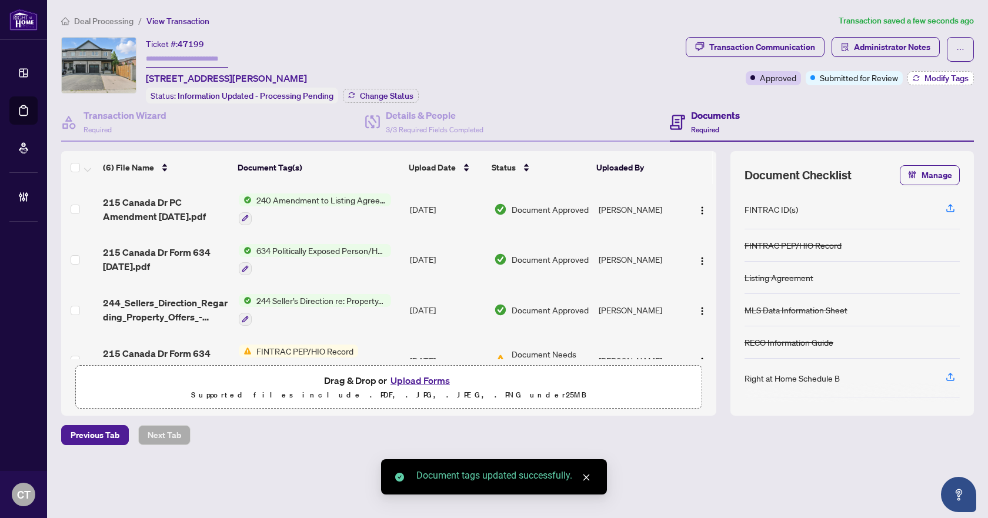
click at [937, 84] on button "Modify Tags" at bounding box center [941, 78] width 66 height 14
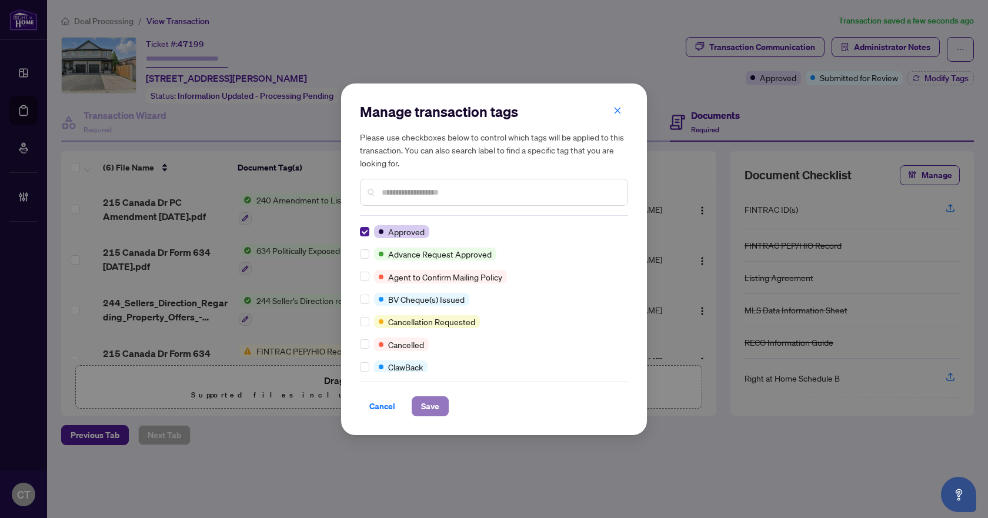
click at [432, 408] on span "Save" at bounding box center [430, 406] width 18 height 19
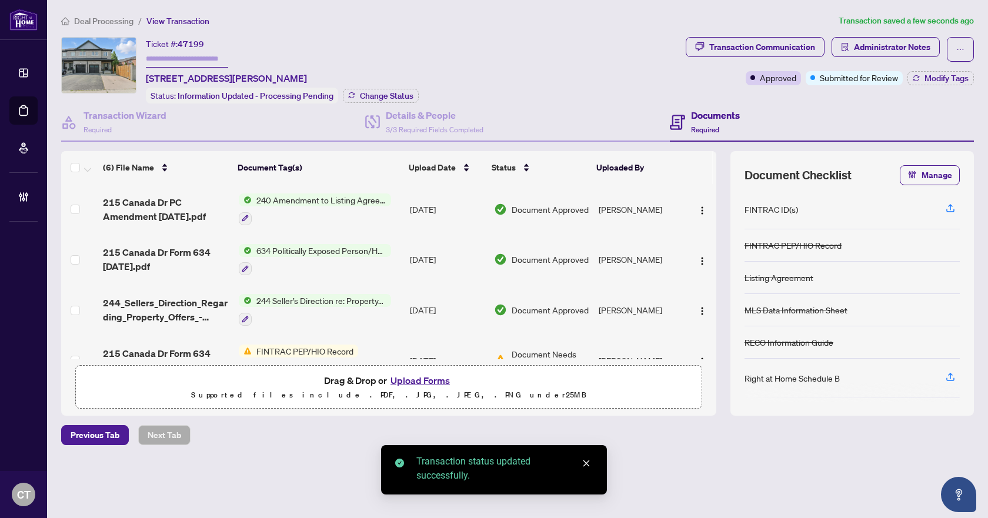
click at [111, 21] on span "Deal Processing" at bounding box center [103, 21] width 59 height 11
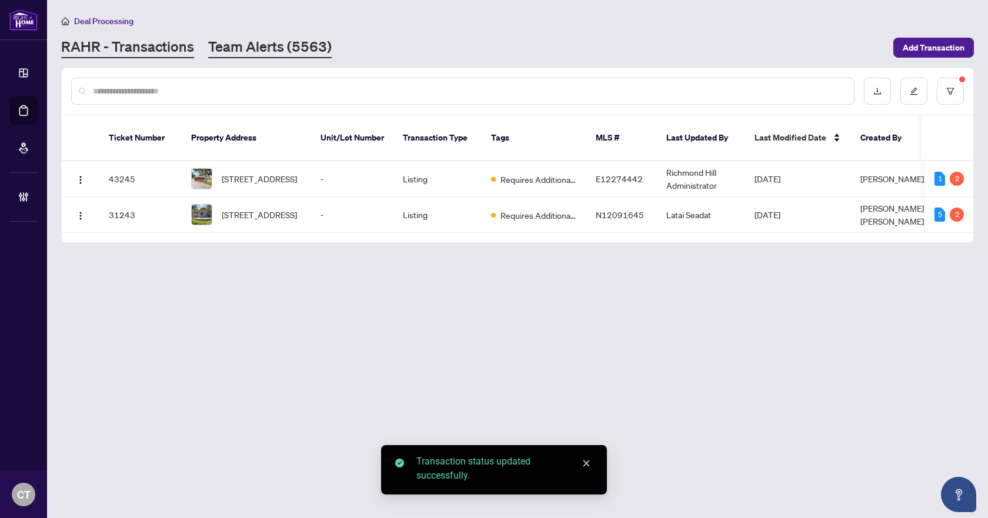
click at [325, 45] on link "Team Alerts (5563)" at bounding box center [270, 47] width 124 height 21
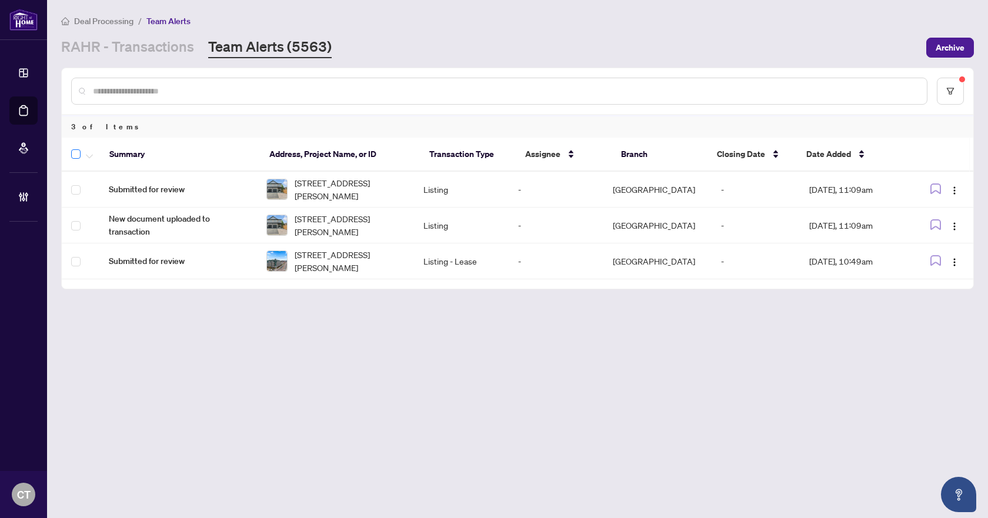
click at [75, 158] on label at bounding box center [75, 154] width 9 height 14
click at [89, 154] on icon "button" at bounding box center [89, 156] width 7 height 5
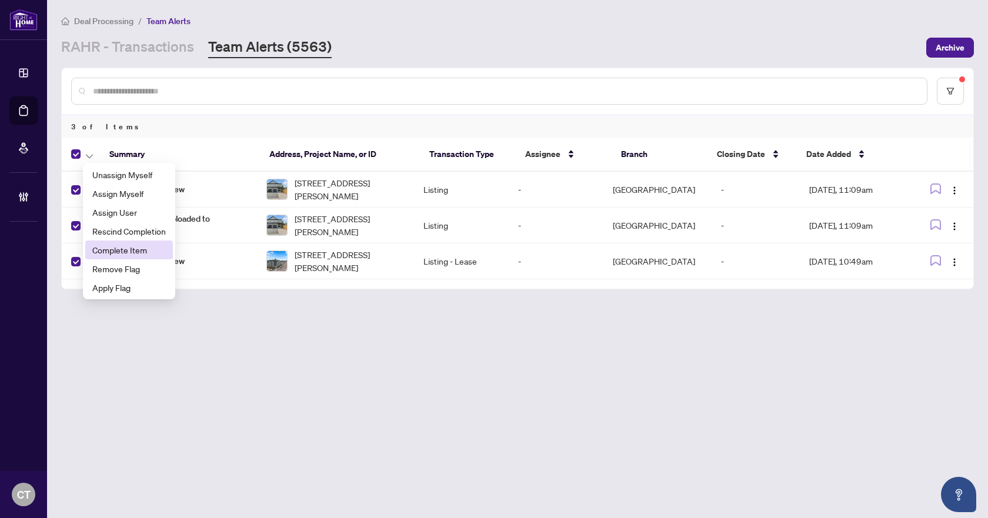
click at [104, 245] on span "Complete Item" at bounding box center [129, 250] width 74 height 13
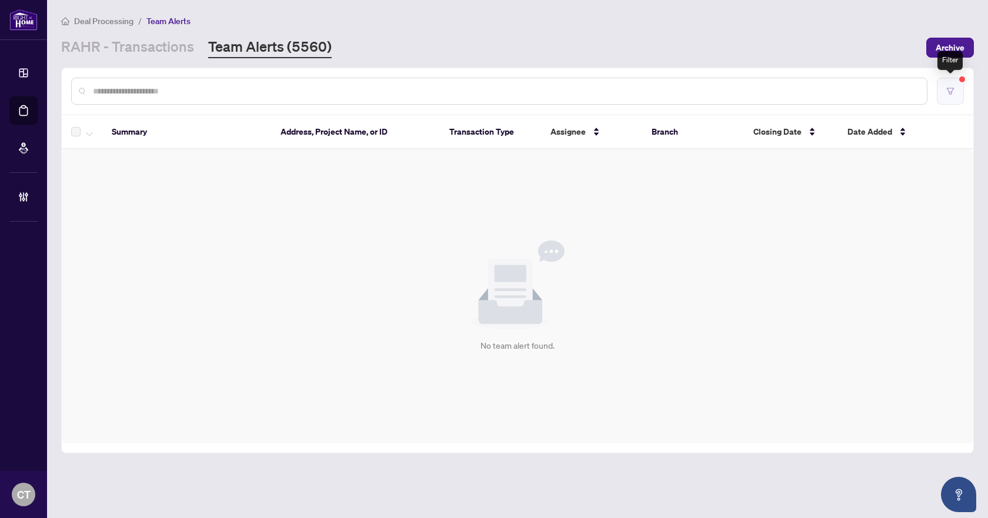
click at [951, 91] on icon "filter" at bounding box center [951, 91] width 8 height 8
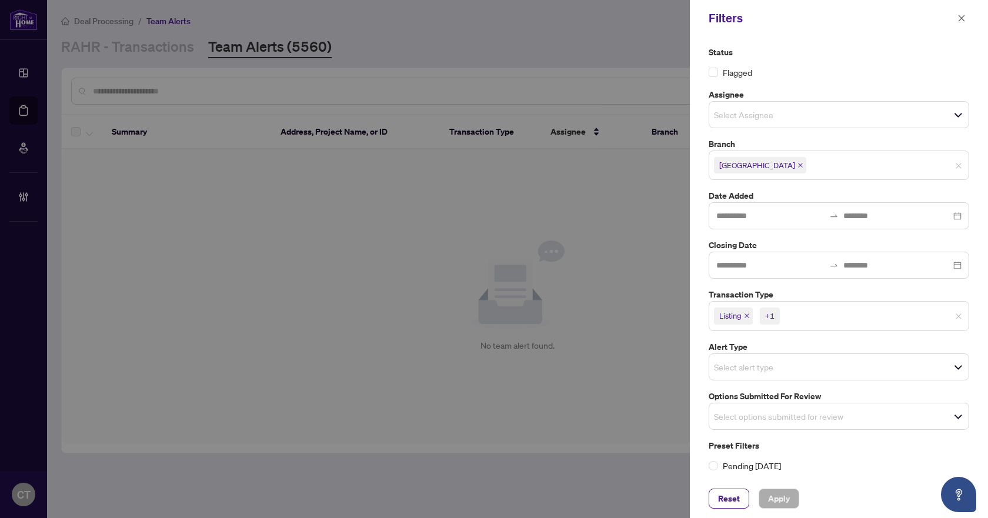
click at [748, 318] on icon "close" at bounding box center [747, 316] width 6 height 6
click at [771, 314] on icon "close" at bounding box center [774, 316] width 6 height 6
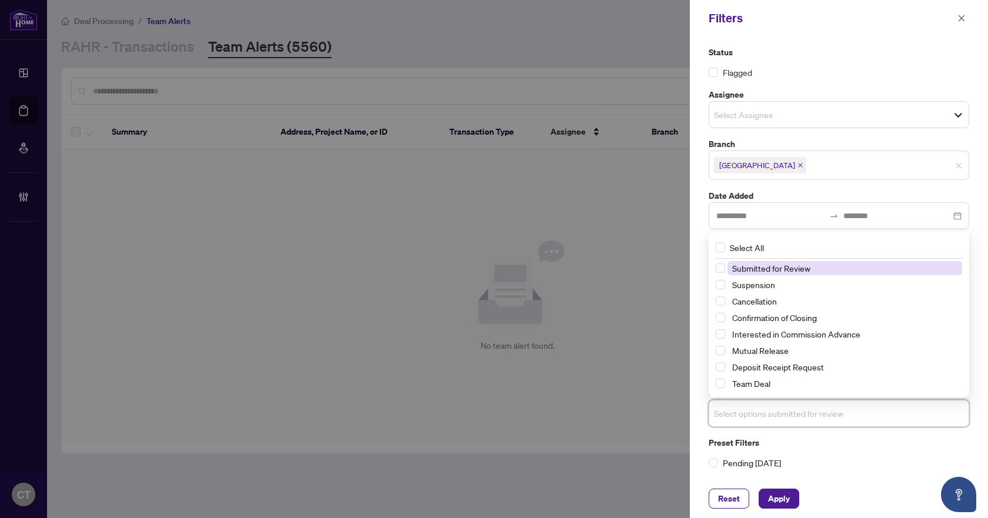
click at [750, 410] on input "search" at bounding box center [755, 414] width 82 height 14
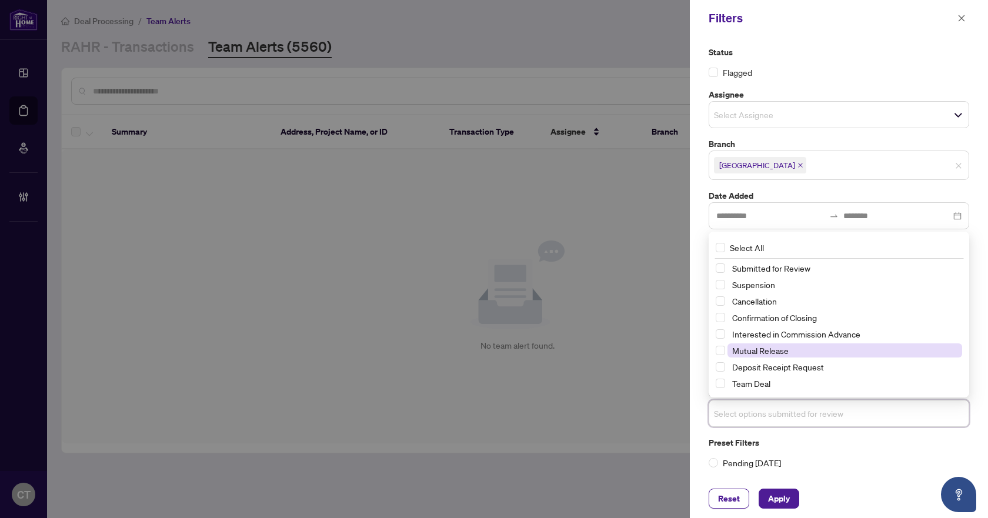
click at [732, 349] on span "Mutual Release" at bounding box center [760, 350] width 56 height 11
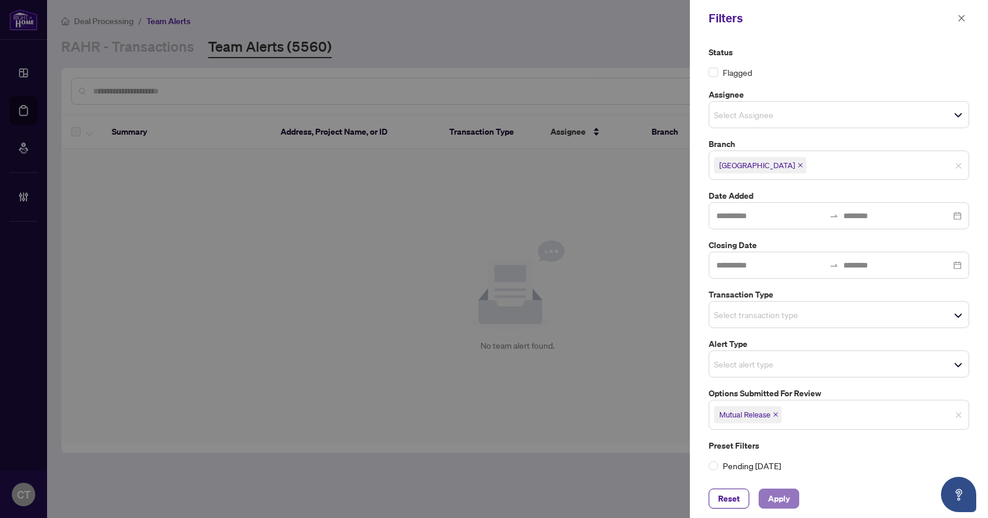
click at [788, 508] on span "Apply" at bounding box center [779, 499] width 22 height 19
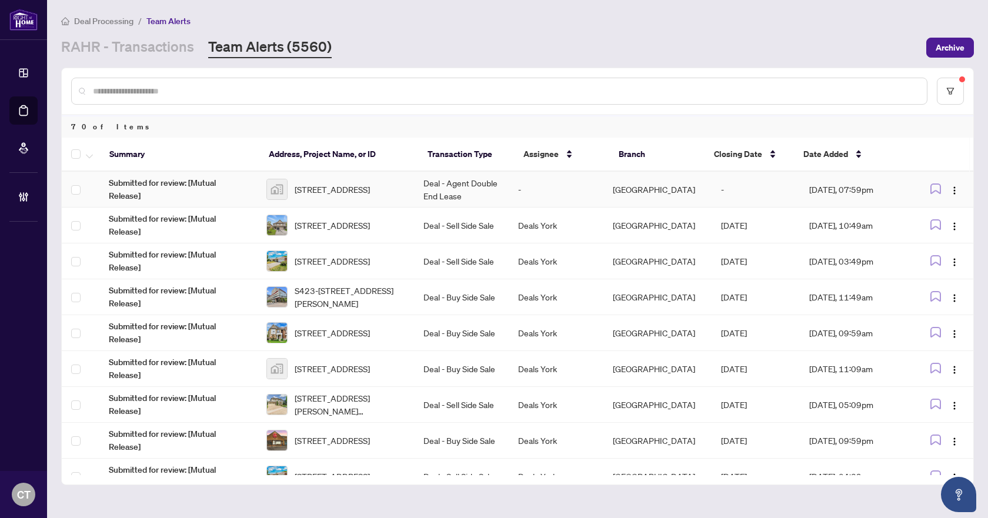
click at [504, 189] on td "Deal - Agent Double End Lease" at bounding box center [461, 190] width 95 height 36
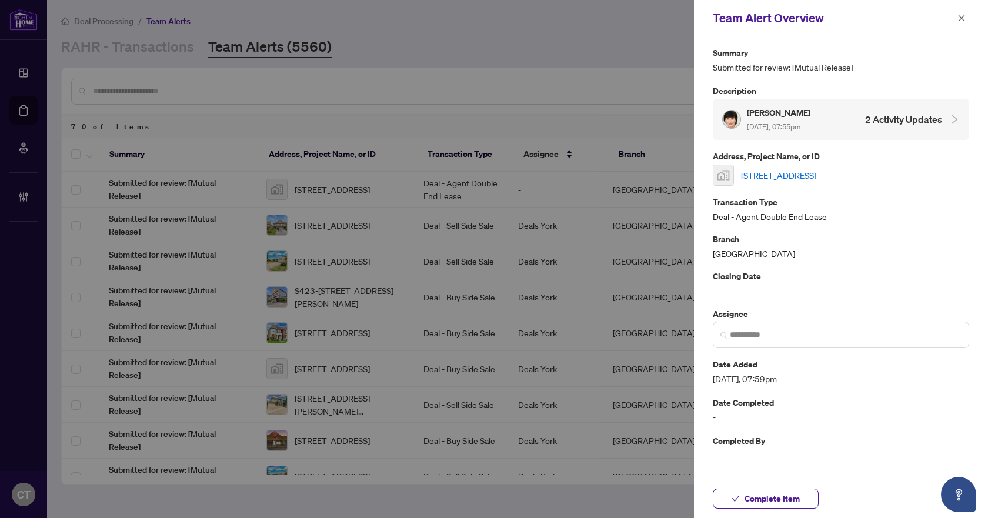
click at [813, 177] on link "[STREET_ADDRESS]" at bounding box center [778, 175] width 75 height 13
click at [739, 498] on icon "check" at bounding box center [736, 499] width 8 height 6
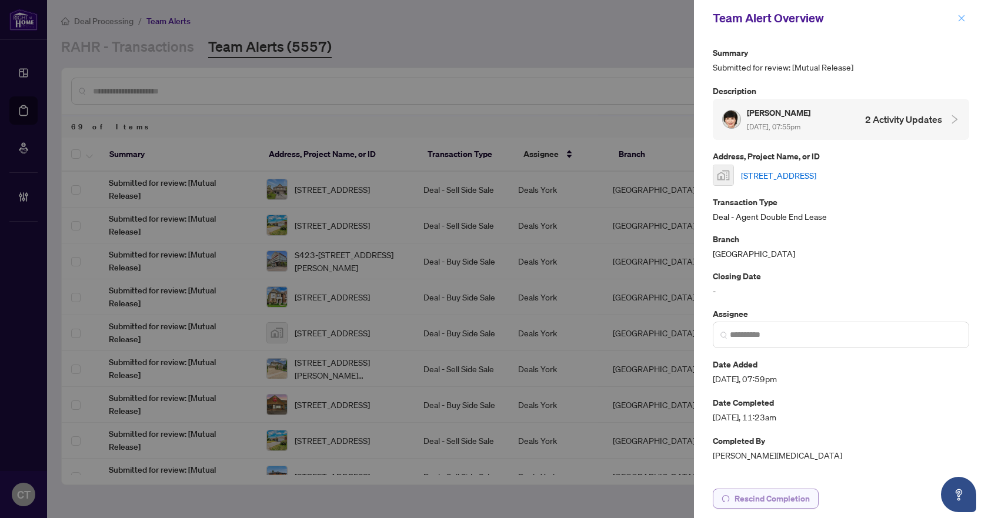
click at [966, 23] on button "button" at bounding box center [961, 18] width 15 height 14
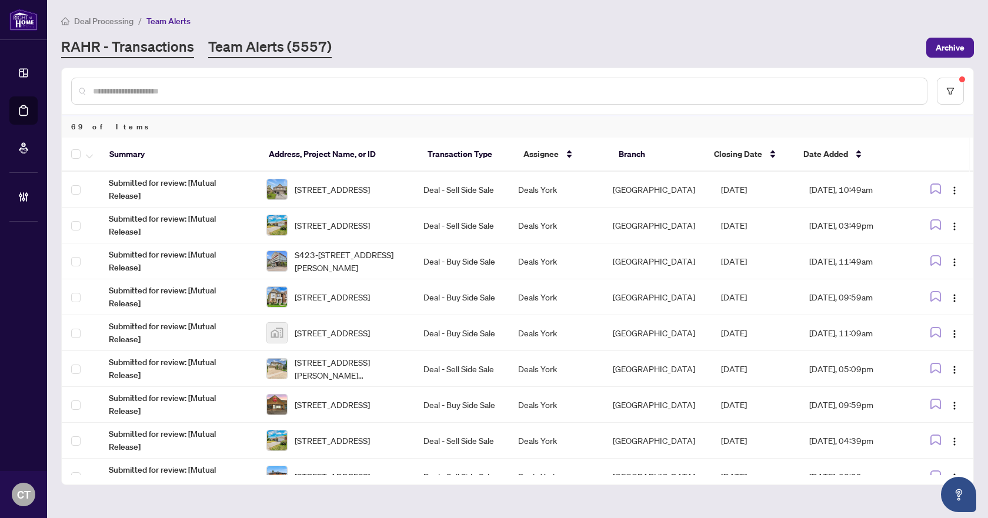
click at [146, 54] on link "RAHR - Transactions" at bounding box center [127, 47] width 133 height 21
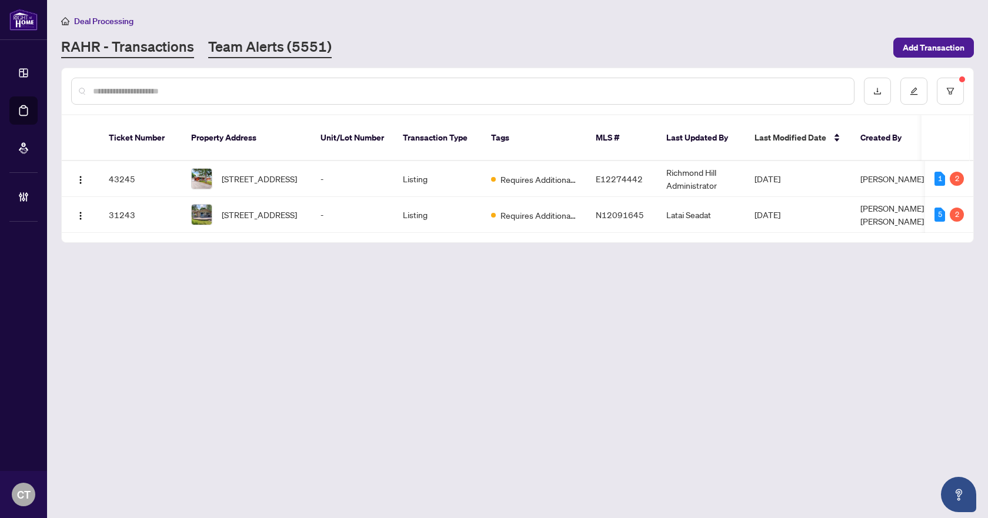
click at [271, 42] on link "Team Alerts (5551)" at bounding box center [270, 47] width 124 height 21
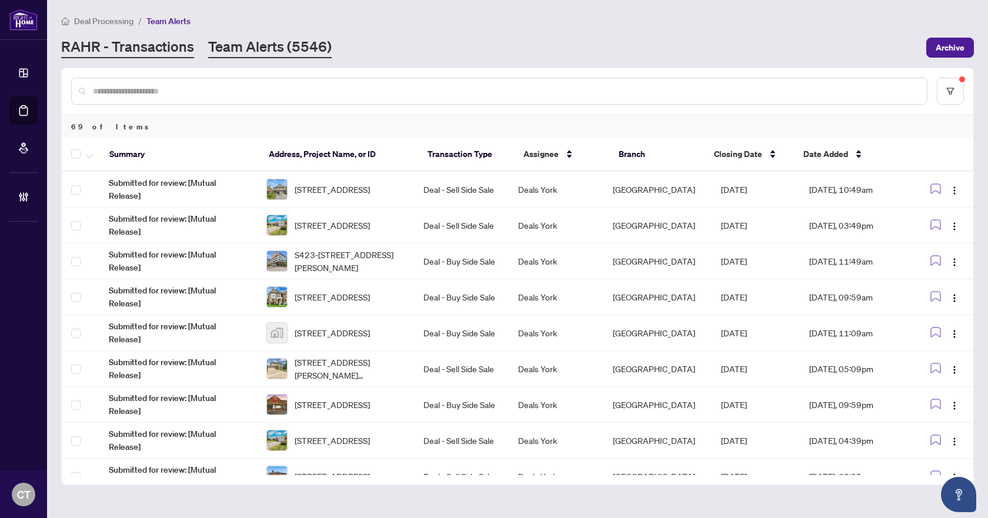
click at [169, 46] on link "RAHR - Transactions" at bounding box center [127, 47] width 133 height 21
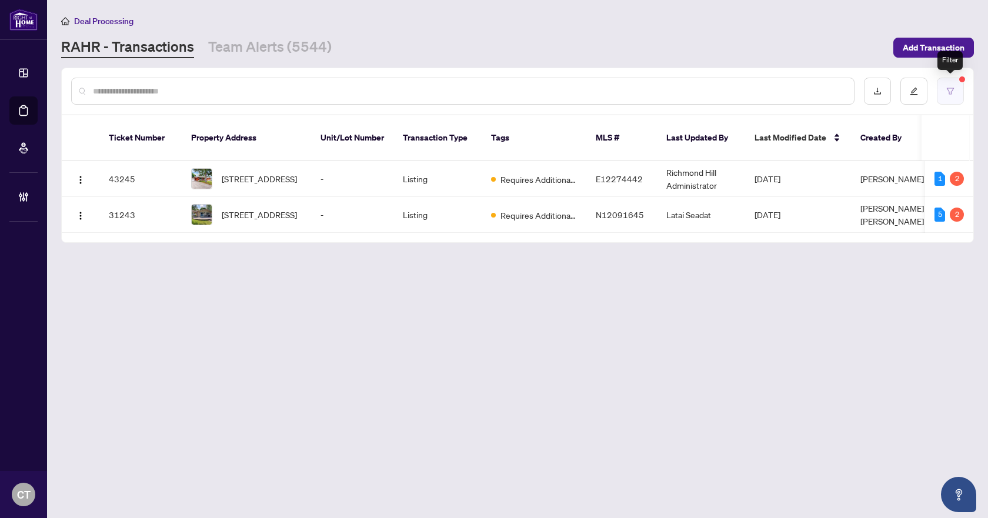
click at [960, 88] on button "button" at bounding box center [950, 91] width 27 height 27
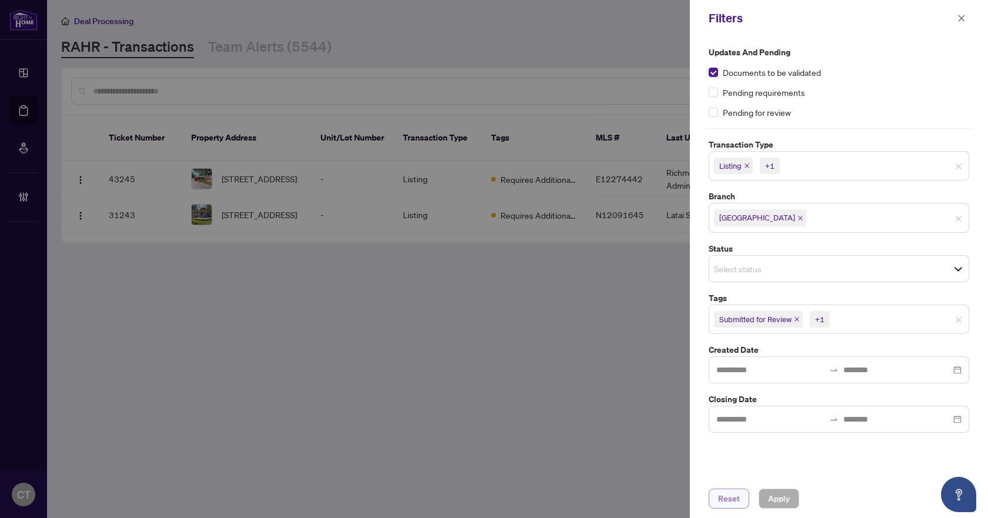
click at [735, 501] on span "Reset" at bounding box center [729, 499] width 22 height 19
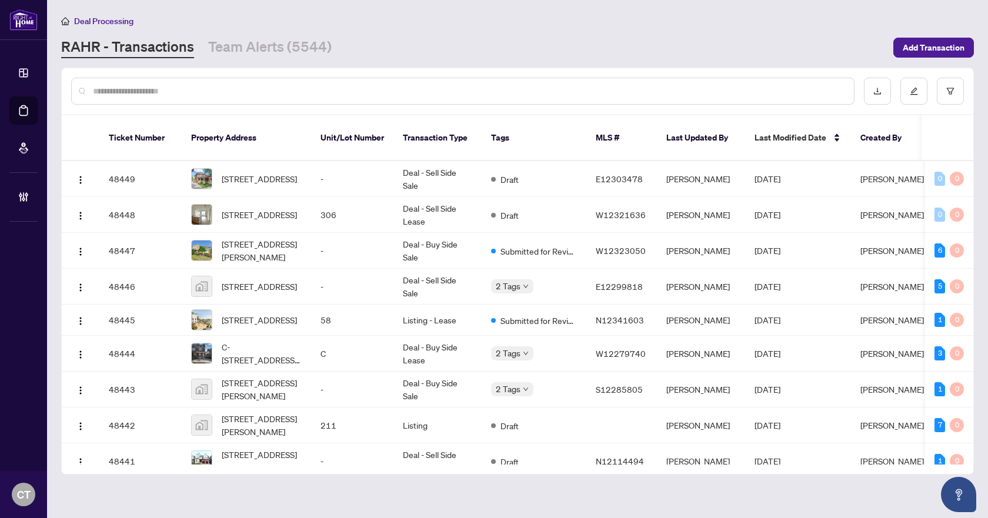
click at [470, 94] on input "text" at bounding box center [469, 91] width 752 height 13
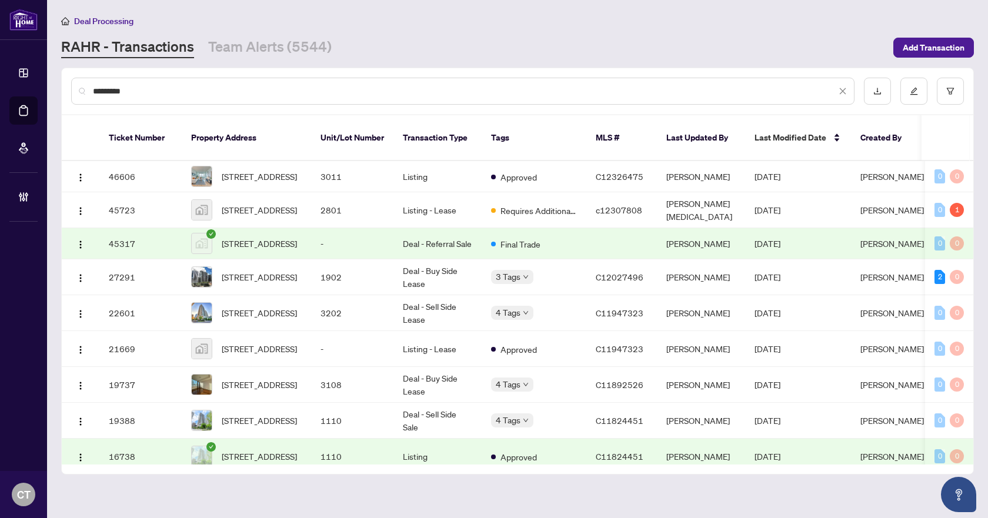
click at [200, 92] on input "*********" at bounding box center [465, 91] width 744 height 13
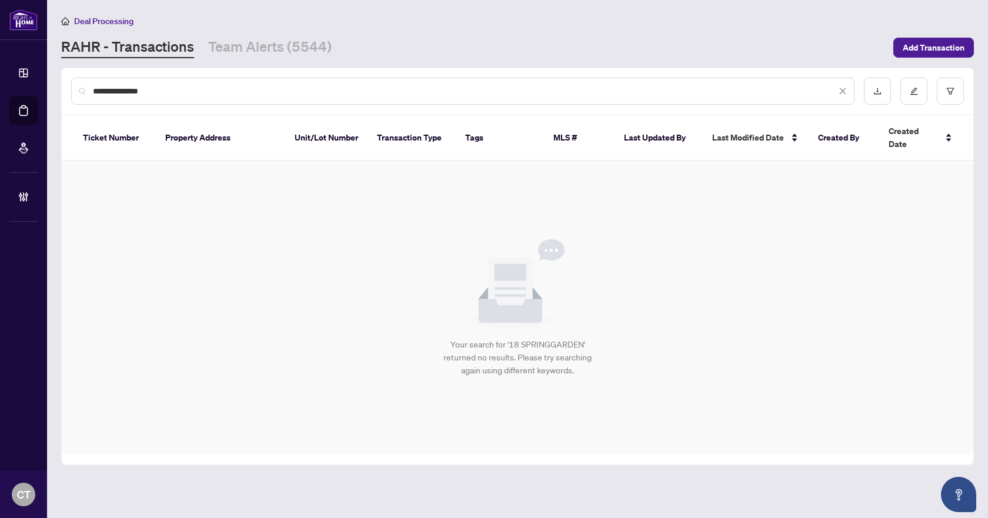
click at [136, 92] on input "**********" at bounding box center [465, 91] width 744 height 13
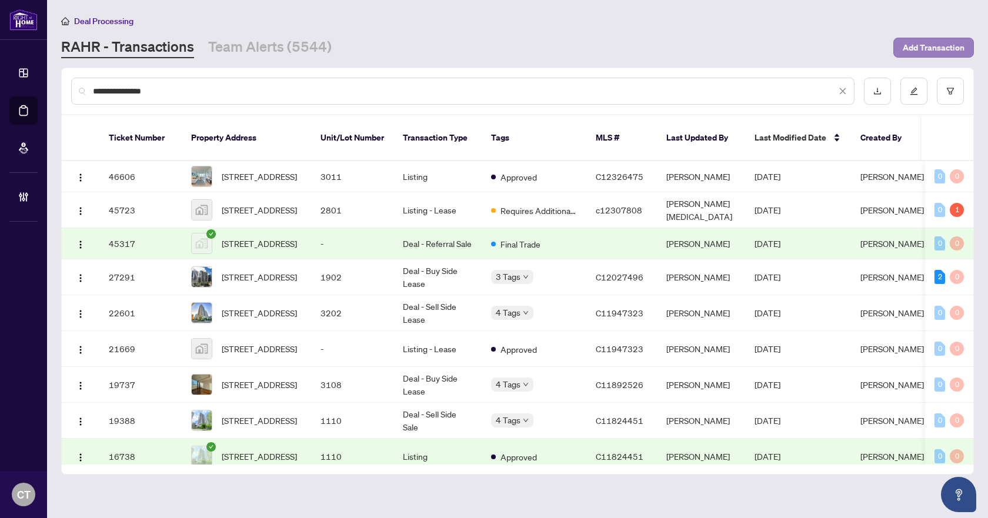
type input "**********"
click at [944, 49] on span "Add Transaction" at bounding box center [934, 47] width 62 height 19
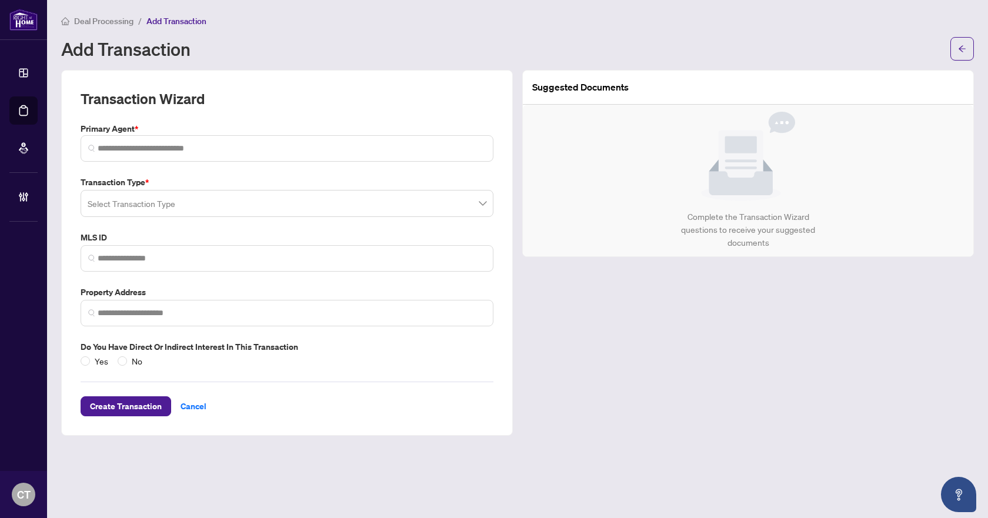
click at [141, 208] on input "search" at bounding box center [282, 205] width 388 height 26
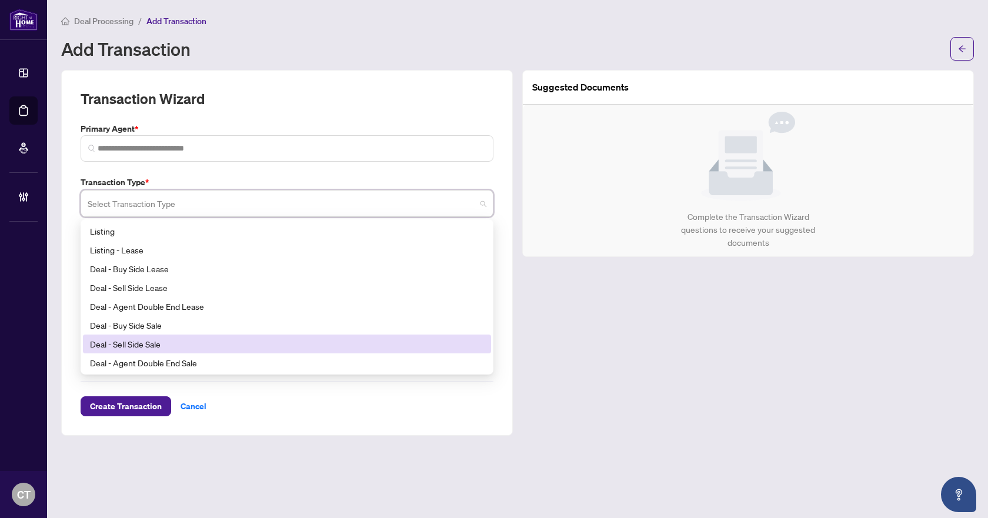
click at [160, 345] on div "Deal - Sell Side Sale" at bounding box center [287, 344] width 394 height 13
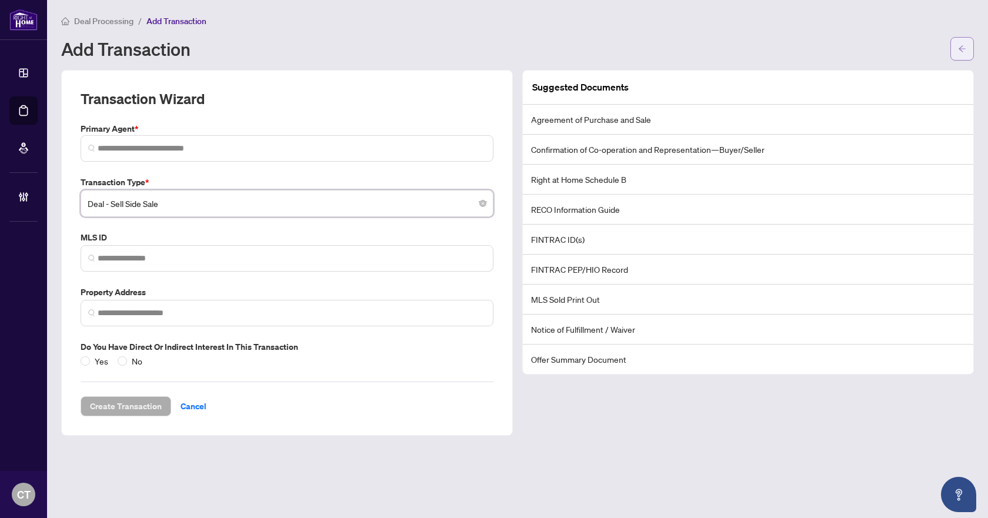
click at [970, 52] on button "button" at bounding box center [963, 49] width 24 height 24
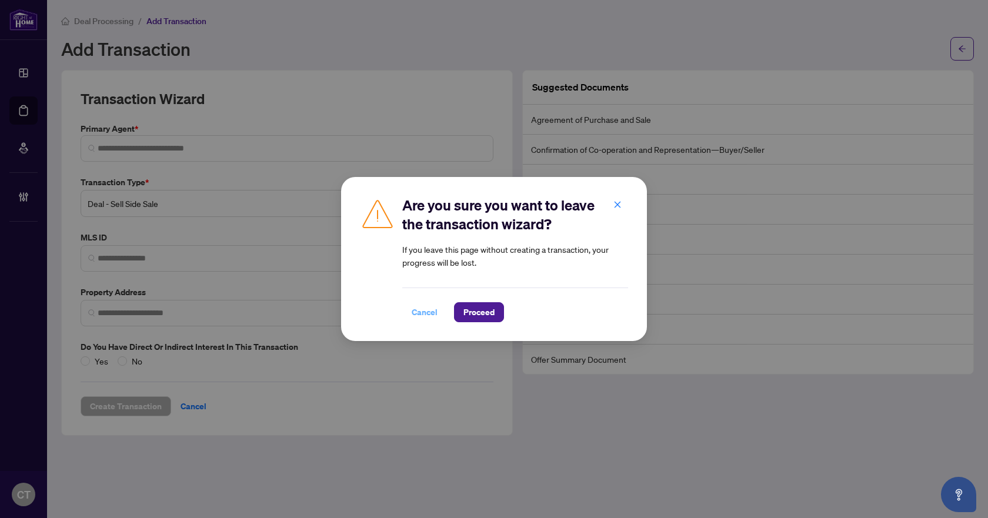
click at [414, 314] on span "Cancel" at bounding box center [425, 312] width 26 height 19
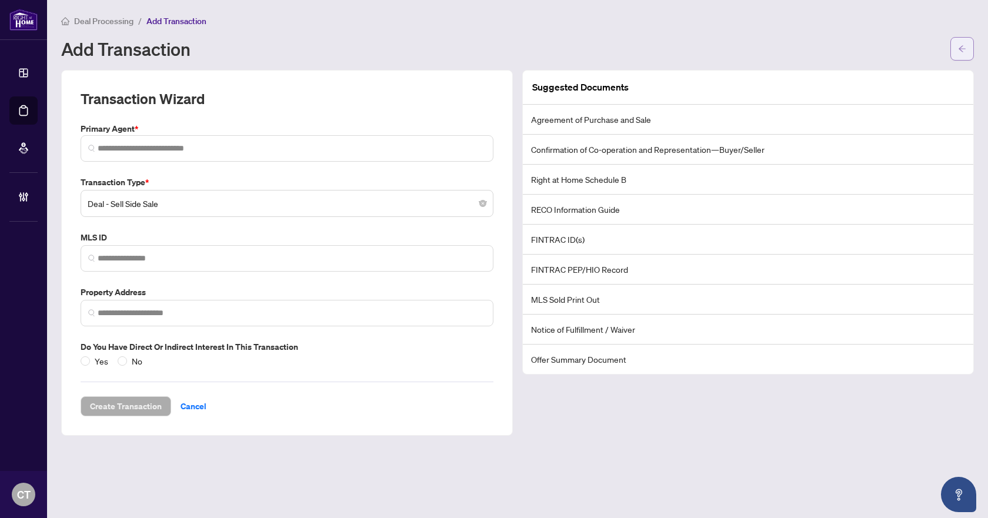
click at [963, 39] on span "button" at bounding box center [962, 48] width 8 height 19
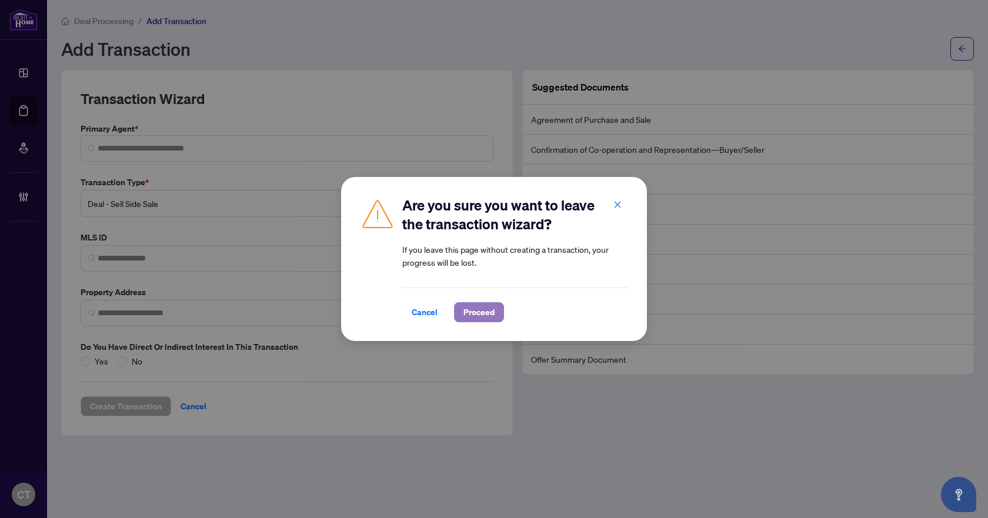
click at [485, 312] on span "Proceed" at bounding box center [479, 312] width 31 height 19
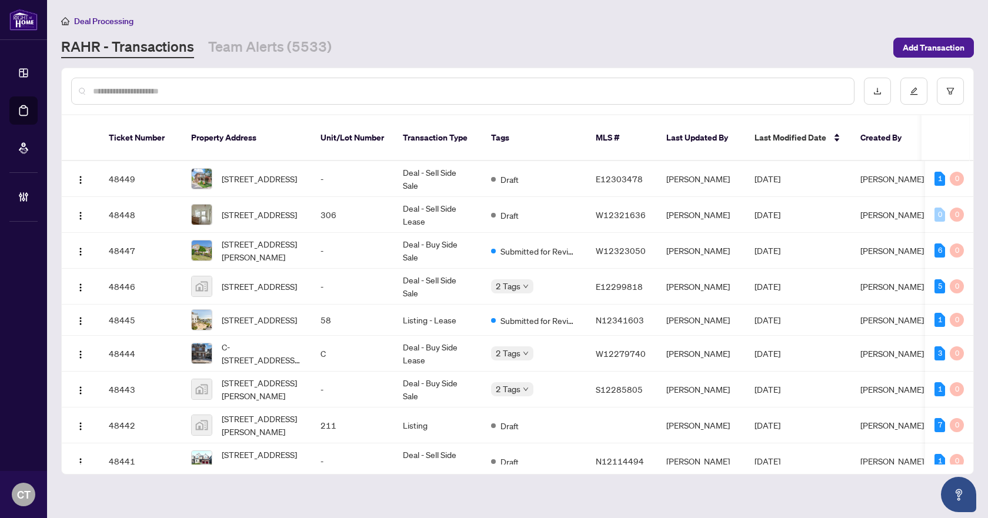
click at [431, 91] on input "text" at bounding box center [469, 91] width 752 height 13
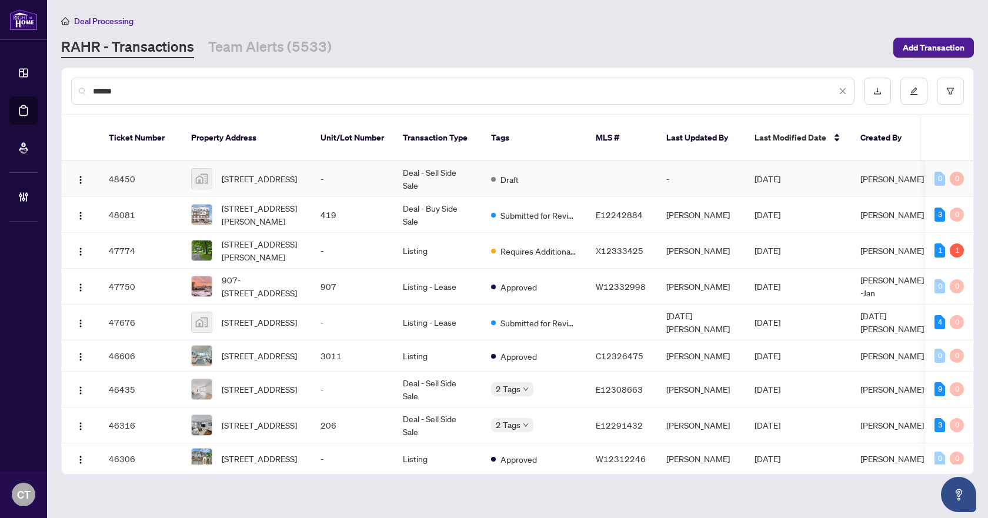
type input "******"
click at [422, 166] on td "Deal - Sell Side Sale" at bounding box center [438, 179] width 88 height 36
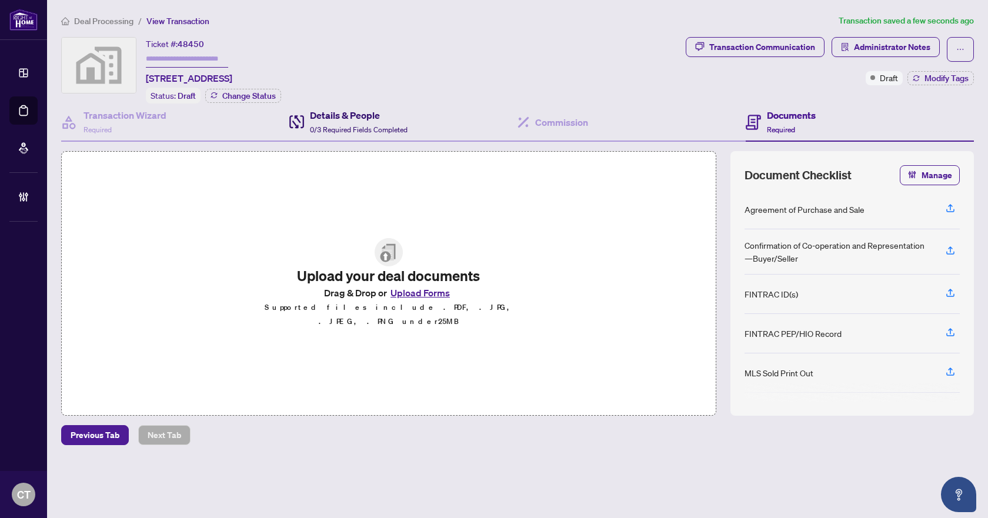
click at [386, 122] on div "Details & People 0/3 Required Fields Completed" at bounding box center [359, 122] width 98 height 28
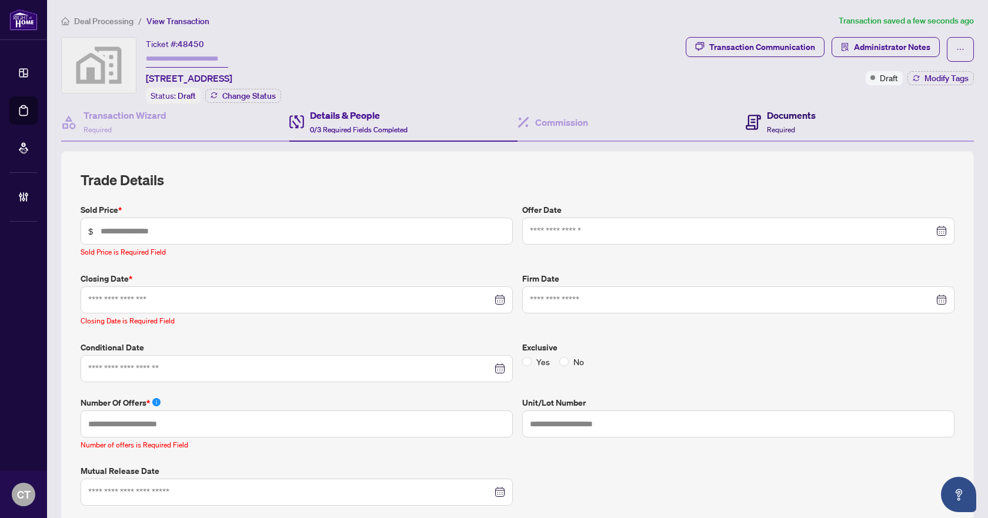
click at [767, 121] on div "Documents Required" at bounding box center [791, 122] width 49 height 28
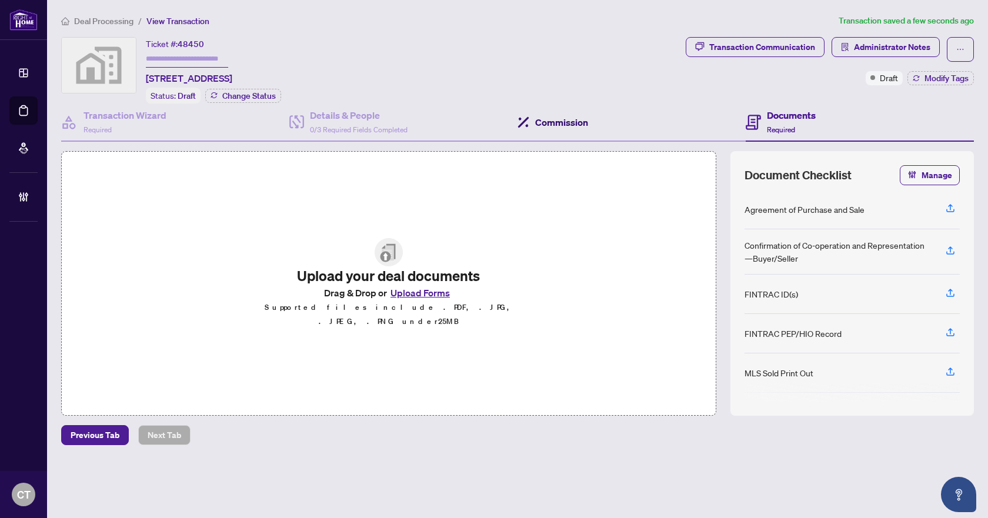
click at [562, 122] on h4 "Commission" at bounding box center [561, 122] width 53 height 14
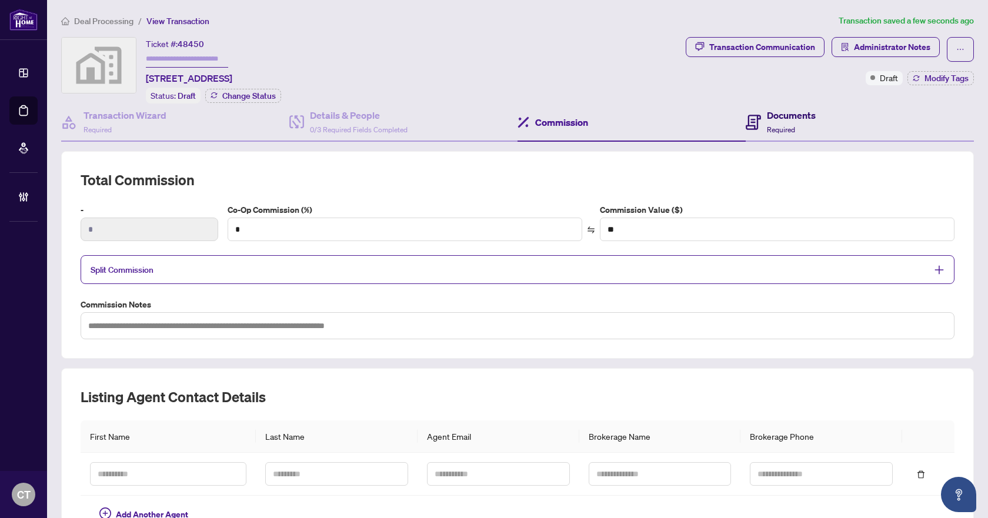
click at [783, 125] on span "Required" at bounding box center [781, 129] width 28 height 9
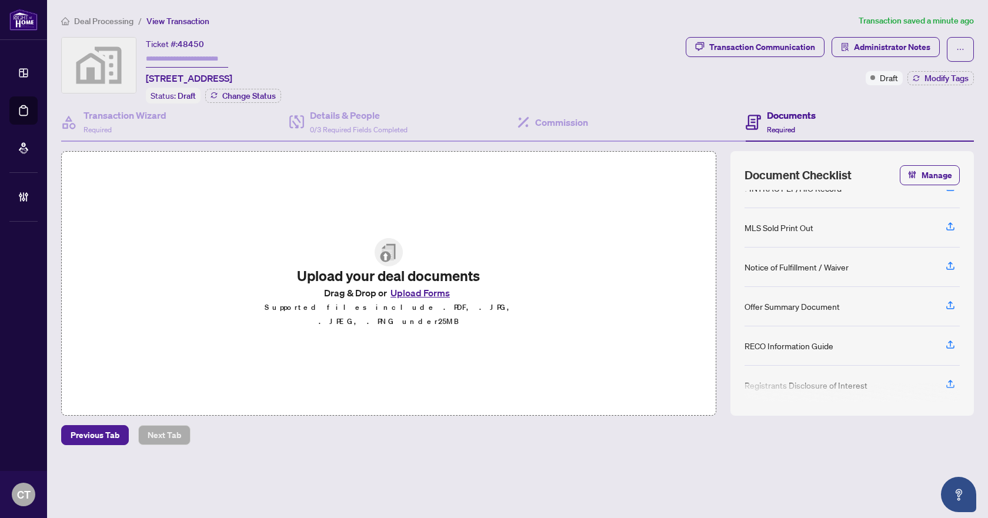
scroll to position [192, 0]
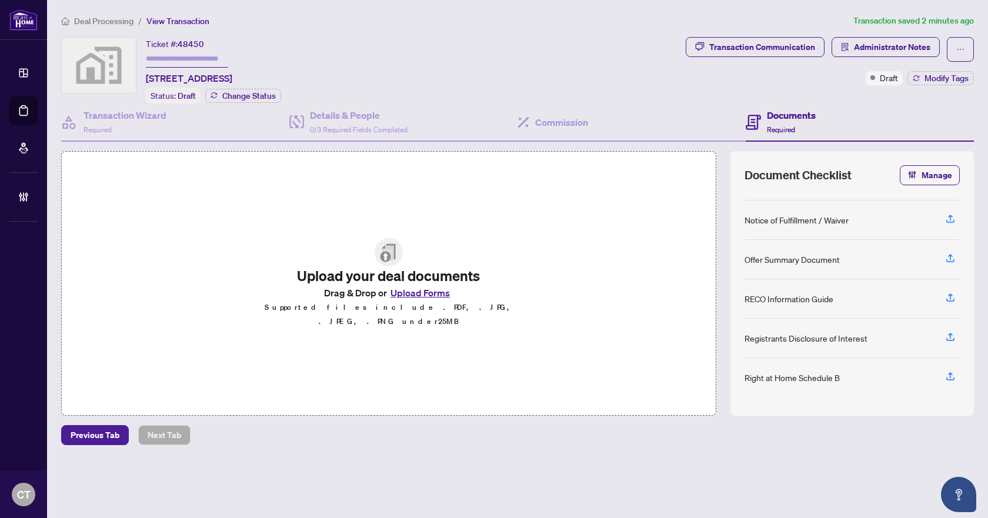
click at [124, 21] on span "Deal Processing" at bounding box center [103, 21] width 59 height 11
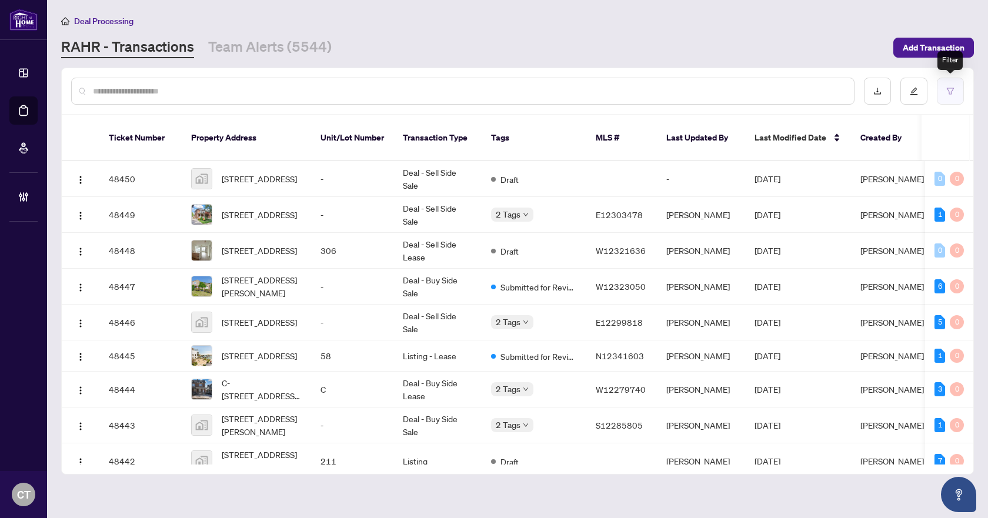
click at [952, 94] on icon "filter" at bounding box center [950, 91] width 7 height 6
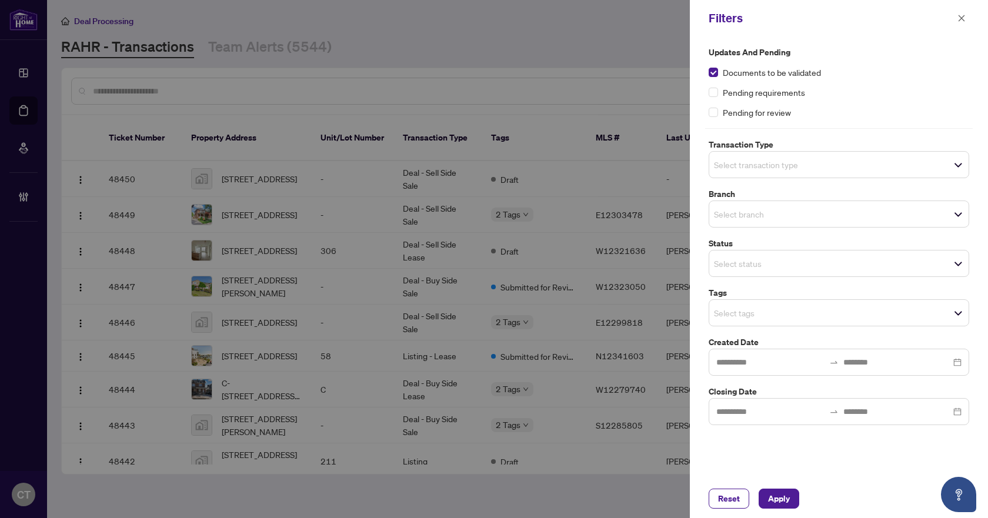
click at [744, 159] on input "search" at bounding box center [755, 165] width 82 height 14
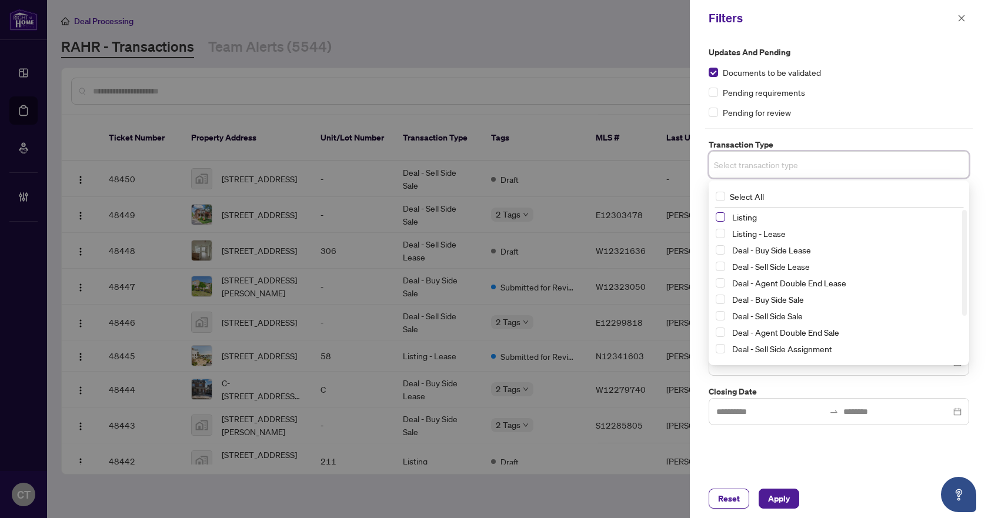
click at [720, 215] on span "Select Listing" at bounding box center [720, 216] width 9 height 9
click at [720, 238] on span "Select Listing - Lease" at bounding box center [720, 235] width 9 height 9
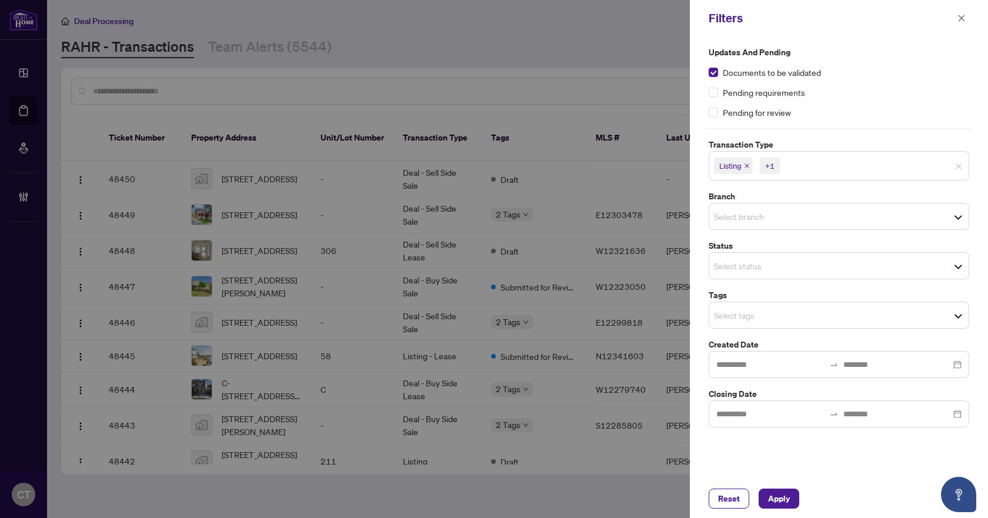
click at [708, 147] on div "Transaction Type Listing +1 Select All Listing Listing - Lease Deal - Buy Side …" at bounding box center [839, 159] width 268 height 42
click at [733, 223] on input "search" at bounding box center [755, 216] width 82 height 14
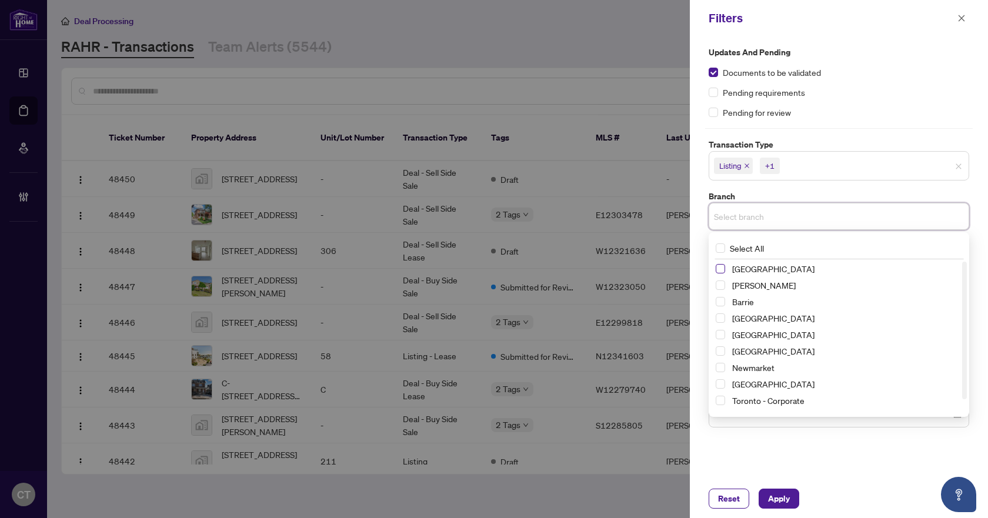
click at [720, 269] on span "Select Richmond Hill" at bounding box center [720, 268] width 9 height 9
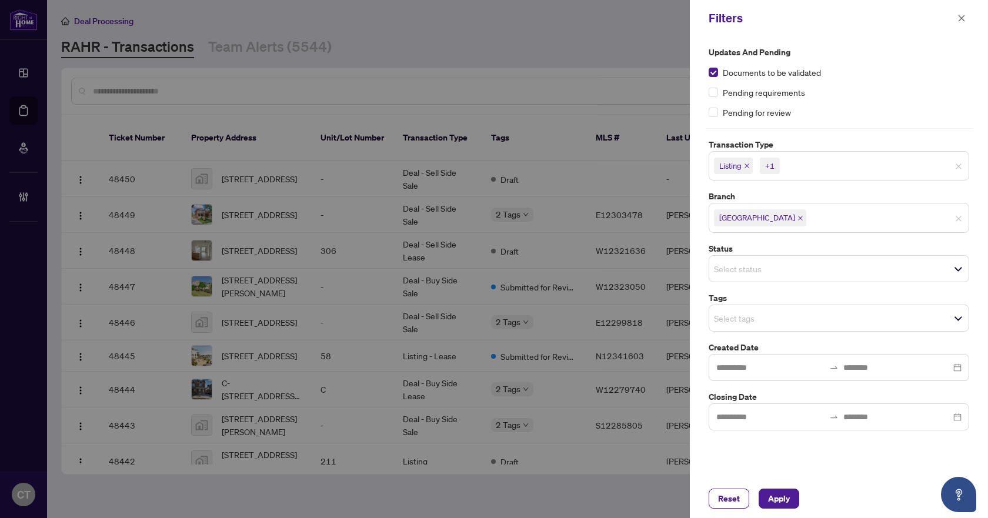
click at [767, 190] on label "Branch" at bounding box center [839, 196] width 261 height 13
click at [724, 327] on div "Select tags" at bounding box center [839, 318] width 261 height 27
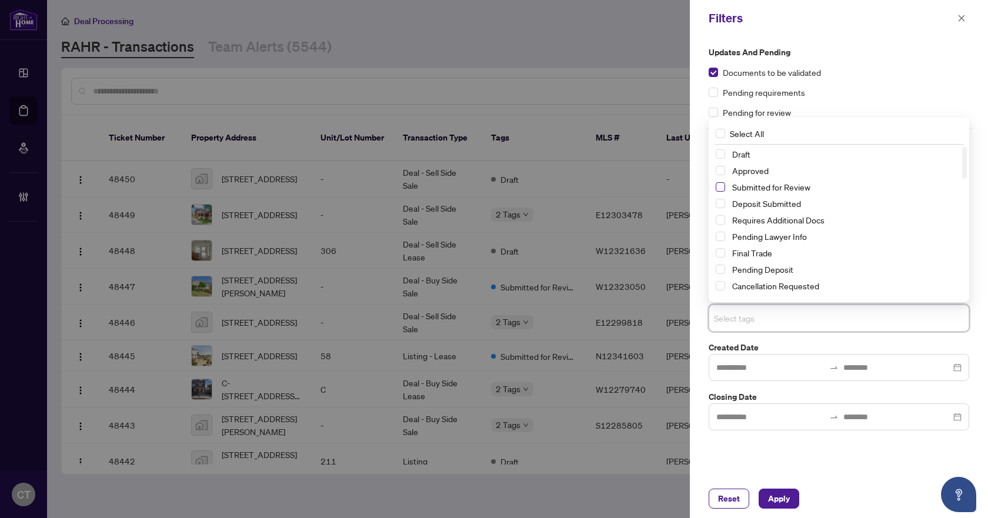
click at [724, 188] on span "Select Submitted for Review" at bounding box center [720, 186] width 9 height 9
click at [723, 223] on span "Select Requires Additional Docs" at bounding box center [720, 219] width 9 height 9
click at [772, 500] on span "Apply" at bounding box center [779, 499] width 22 height 19
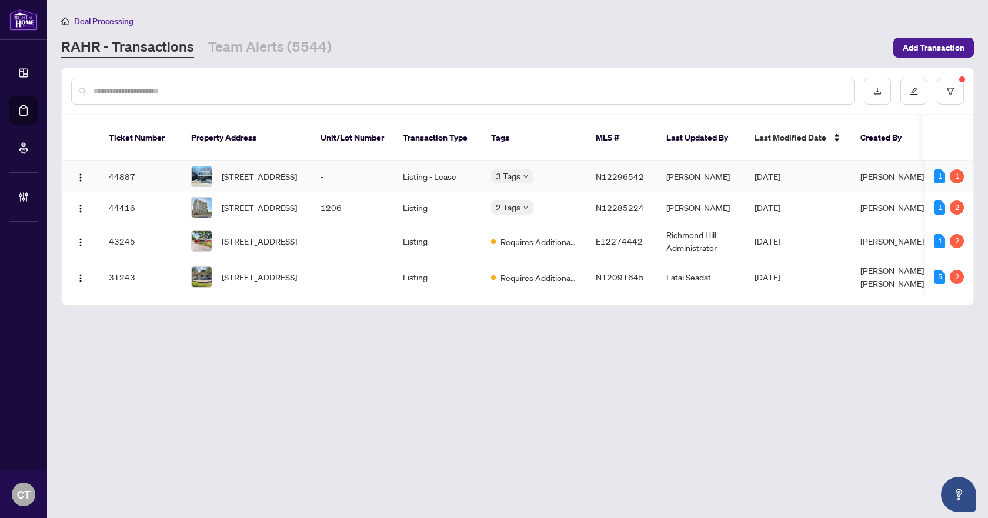
click at [453, 163] on td "Listing - Lease" at bounding box center [438, 176] width 88 height 31
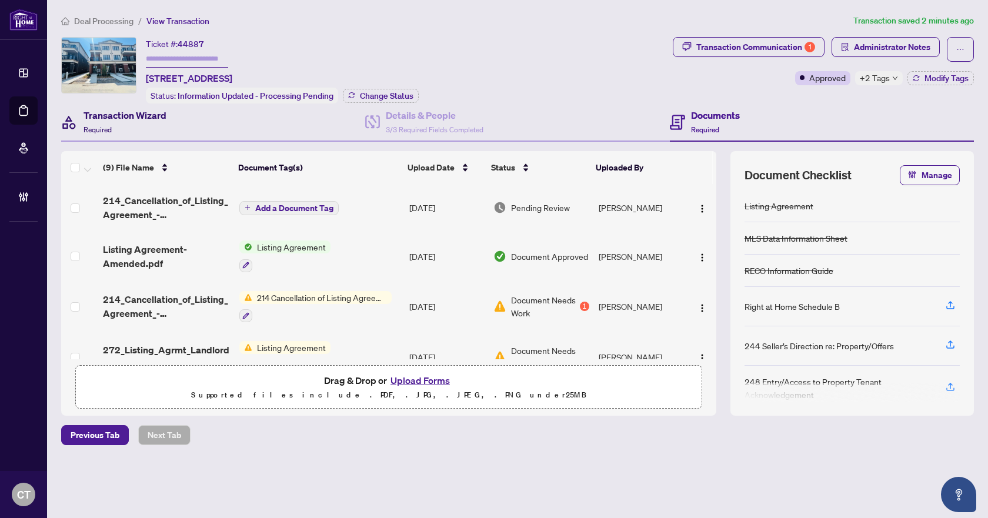
click at [162, 124] on div "Transaction Wizard Required" at bounding box center [125, 122] width 83 height 28
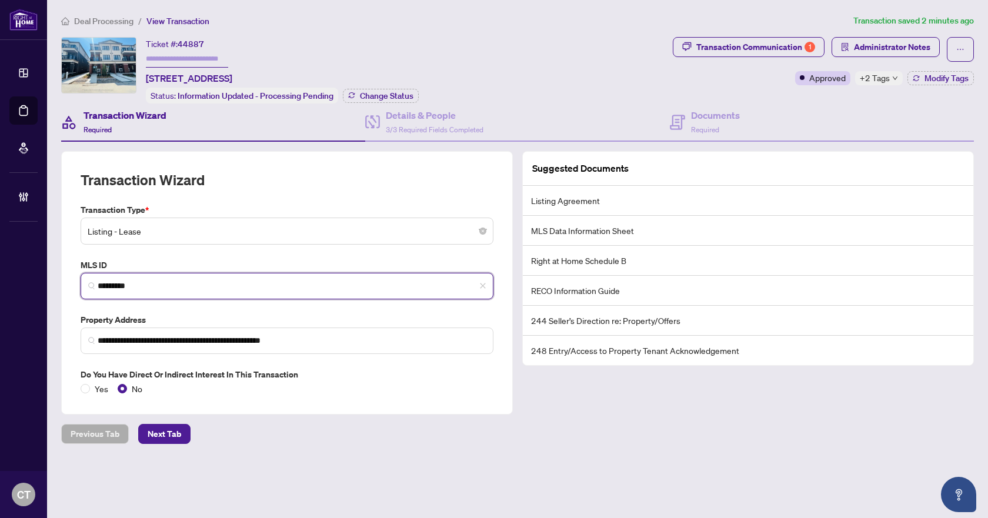
drag, startPoint x: 145, startPoint y: 282, endPoint x: 86, endPoint y: 290, distance: 59.9
click at [86, 290] on span "*********" at bounding box center [287, 286] width 413 height 26
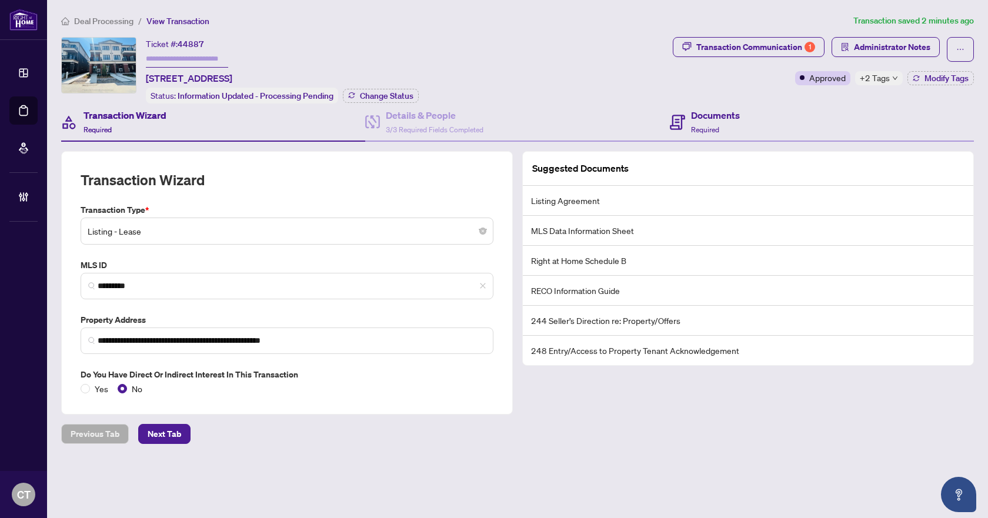
click at [758, 125] on div "Documents Required" at bounding box center [822, 123] width 304 height 38
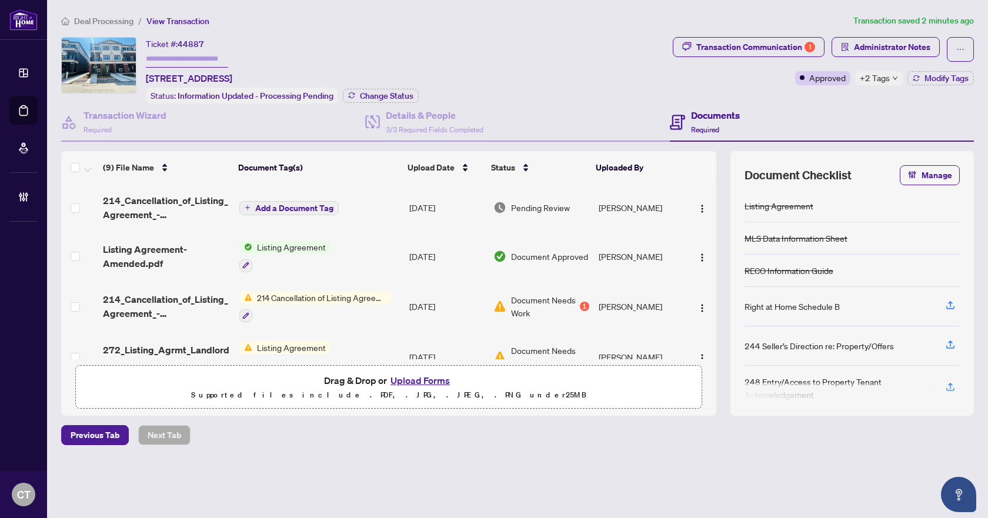
click at [159, 202] on span "214_Cancellation_of_Listing_Agreement_-_Authority_to_Offer_for_Lease_A__-_PropT…" at bounding box center [166, 208] width 126 height 28
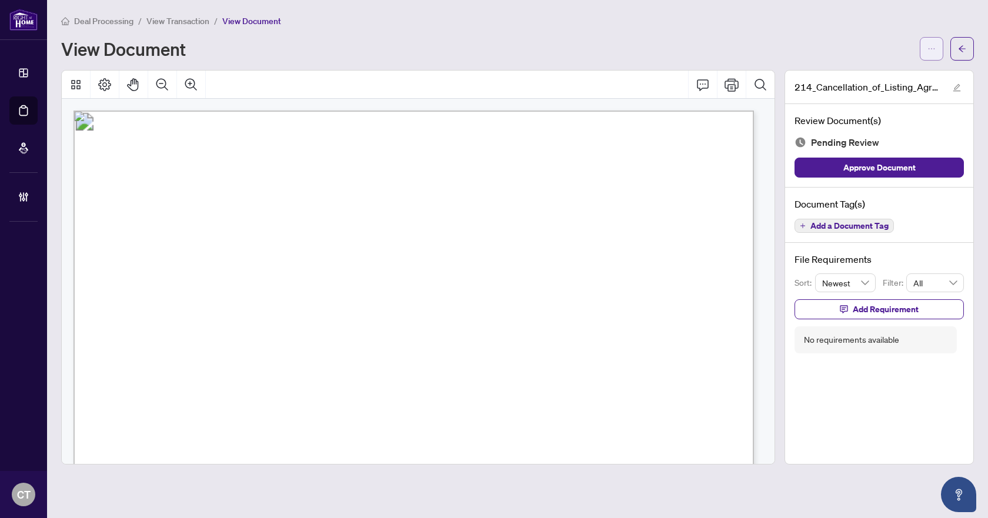
click at [924, 46] on button "button" at bounding box center [932, 49] width 24 height 24
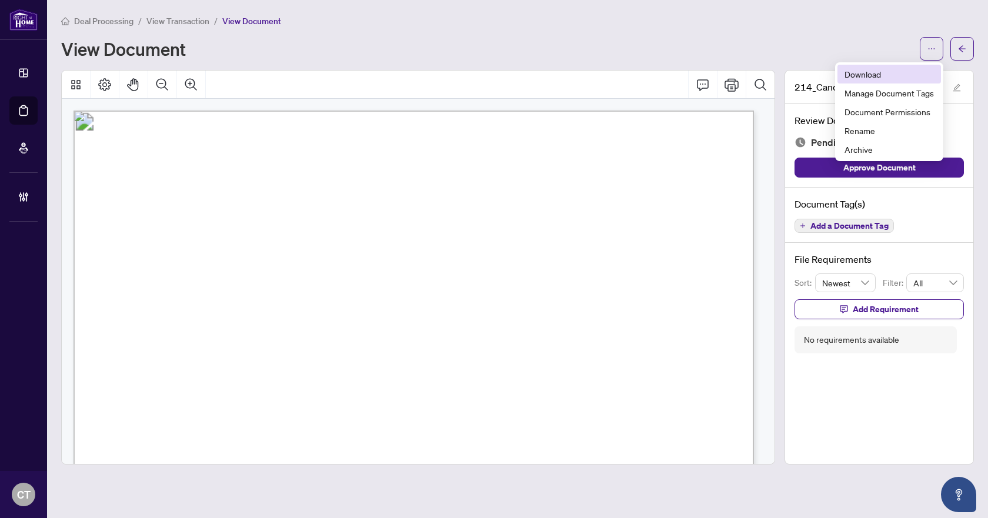
click at [867, 78] on span "Download" at bounding box center [889, 74] width 89 height 13
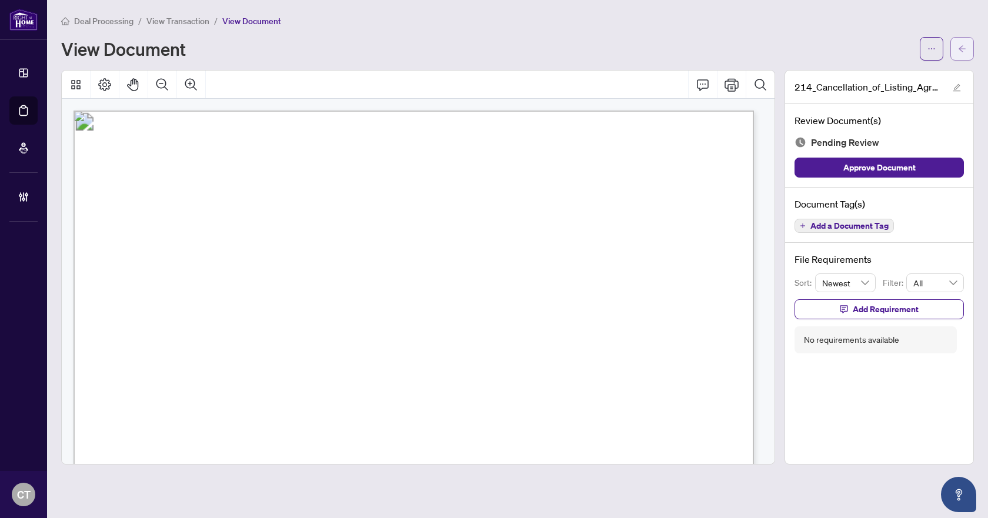
click at [969, 49] on button "button" at bounding box center [963, 49] width 24 height 24
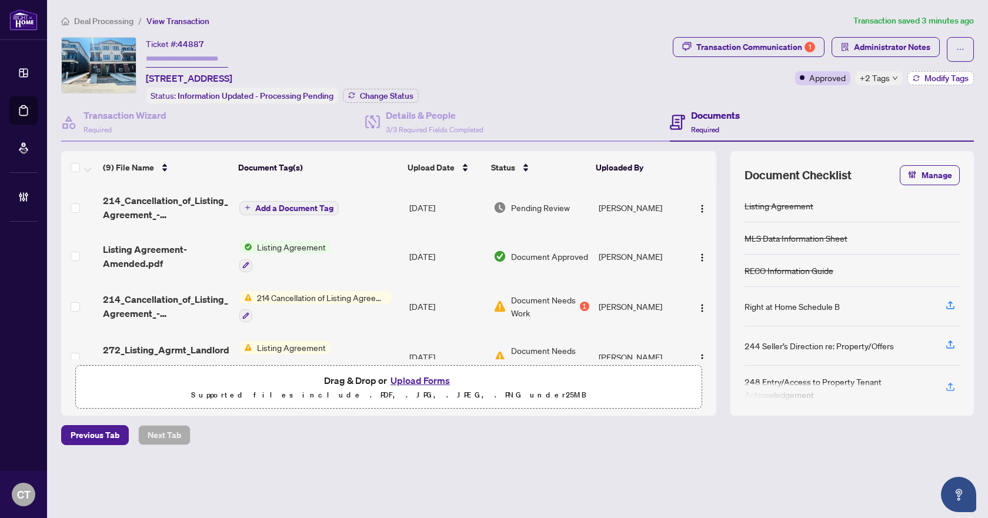
click at [933, 77] on span "Modify Tags" at bounding box center [947, 78] width 44 height 8
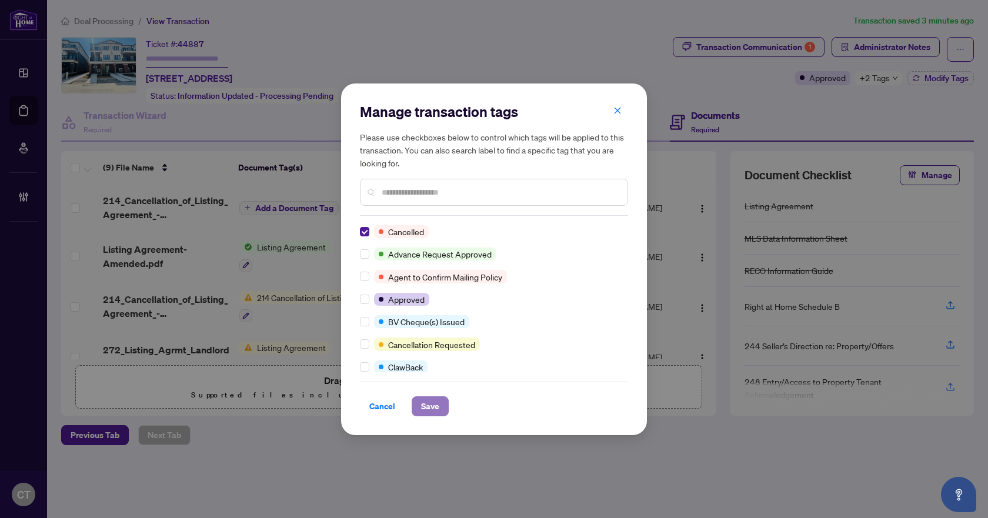
click at [418, 404] on button "Save" at bounding box center [430, 407] width 37 height 20
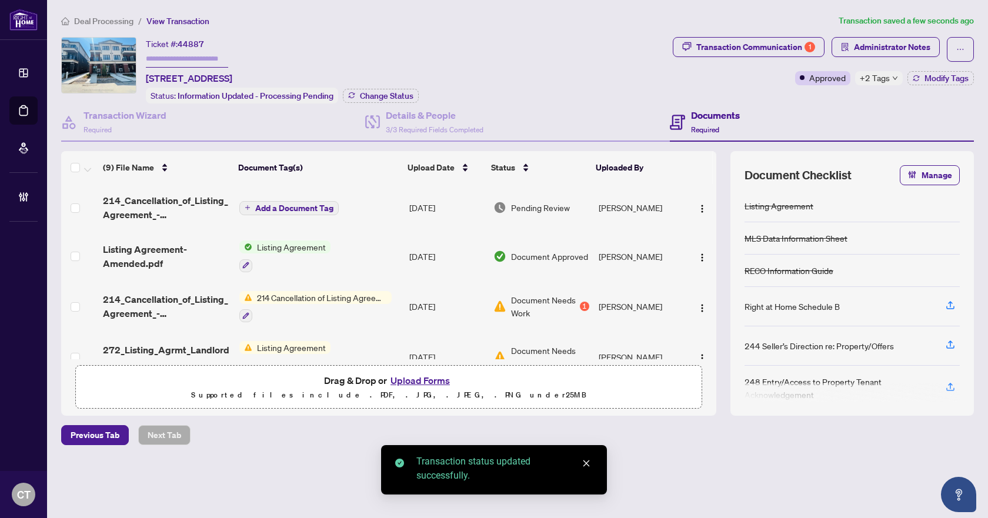
click at [730, 56] on span "Transaction Communication 1" at bounding box center [749, 49] width 152 height 25
click at [728, 52] on div "Transaction Communication 1" at bounding box center [756, 47] width 119 height 19
type textarea "**********"
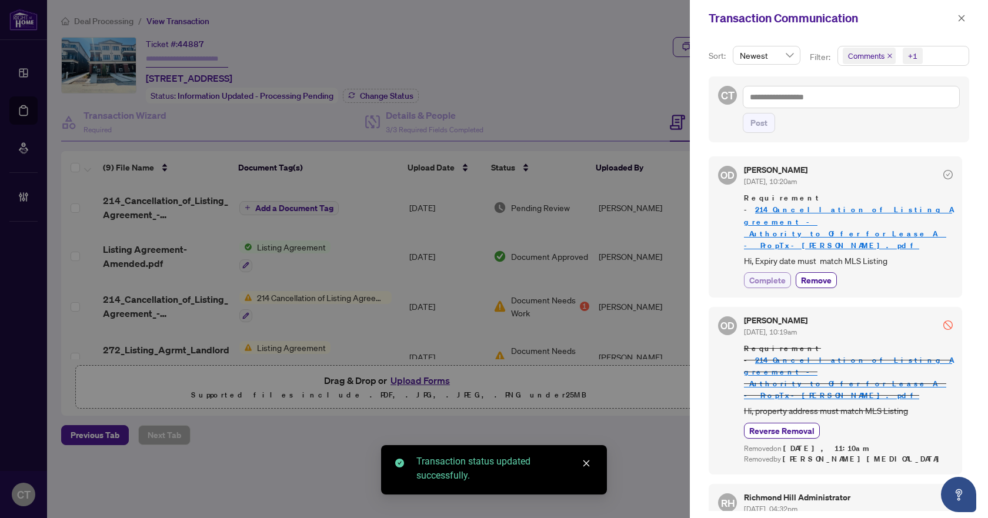
click at [775, 274] on span "Complete" at bounding box center [768, 280] width 36 height 12
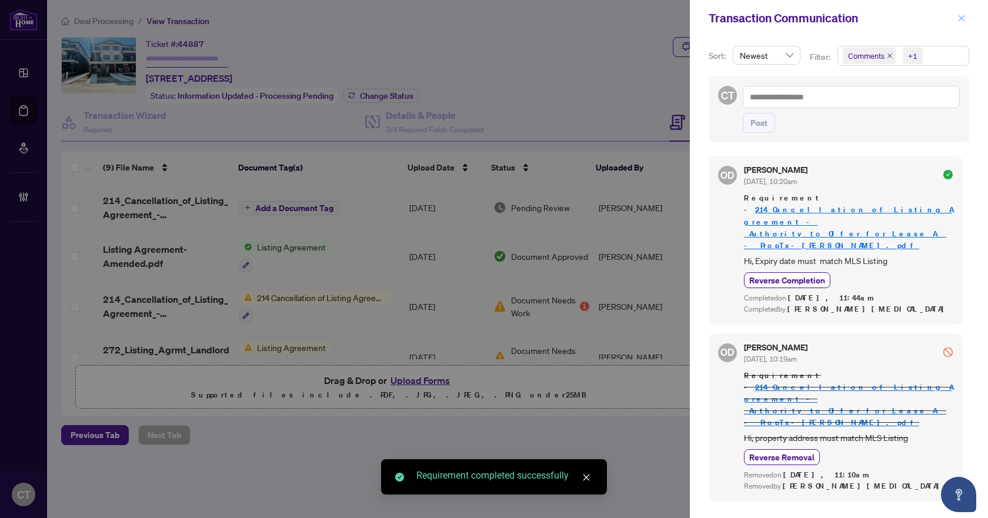
click at [958, 16] on icon "close" at bounding box center [962, 18] width 8 height 8
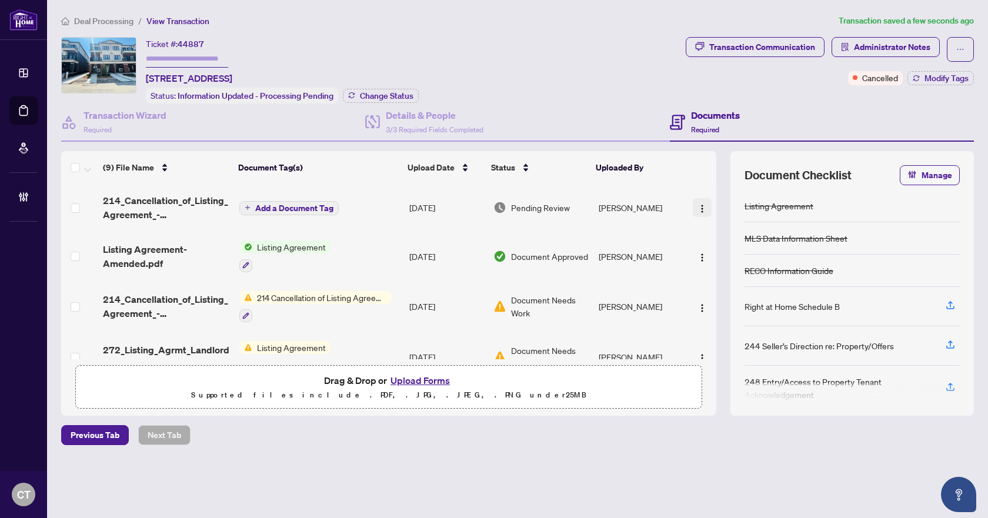
click at [693, 207] on button "button" at bounding box center [702, 207] width 19 height 19
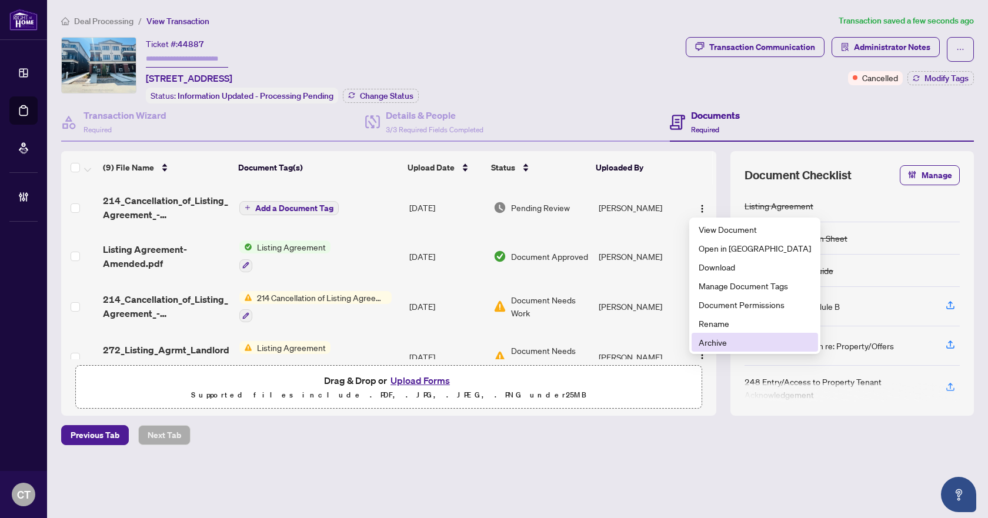
click at [717, 339] on span "Archive" at bounding box center [755, 342] width 112 height 13
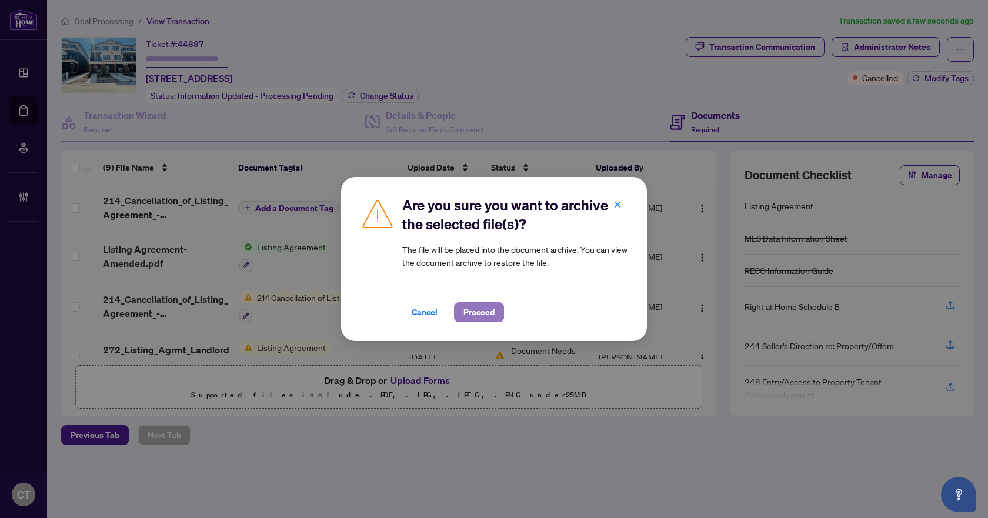
click at [497, 311] on button "Proceed" at bounding box center [479, 312] width 50 height 20
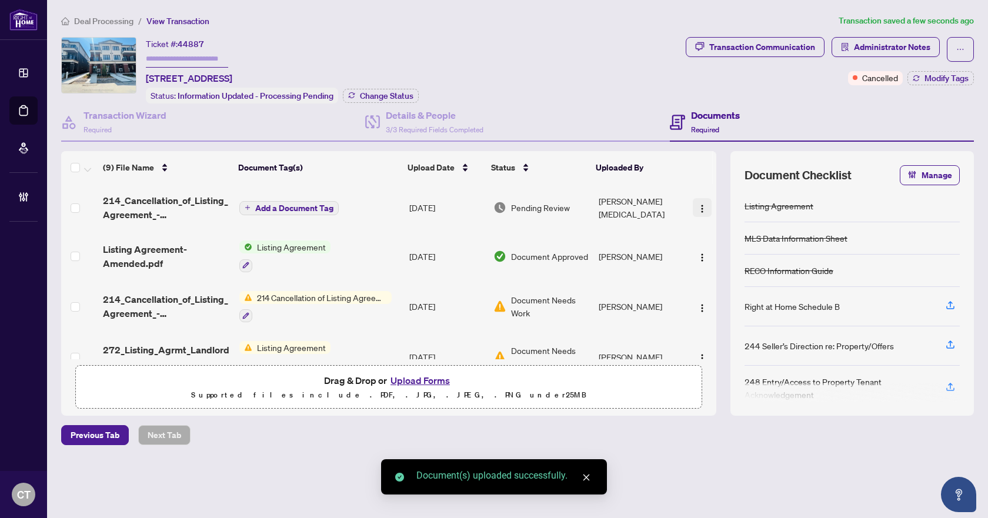
click at [698, 209] on img "button" at bounding box center [702, 208] width 9 height 9
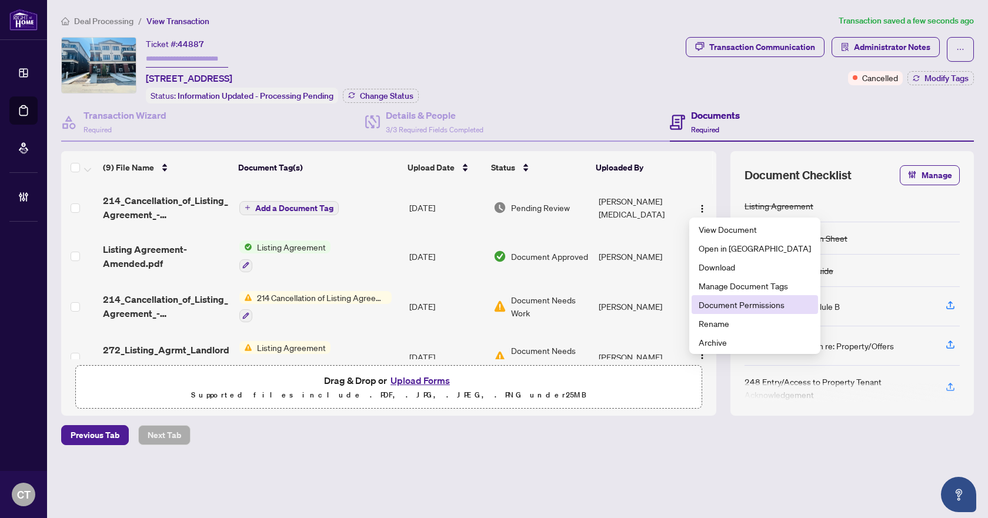
click at [715, 307] on span "Document Permissions" at bounding box center [755, 304] width 112 height 13
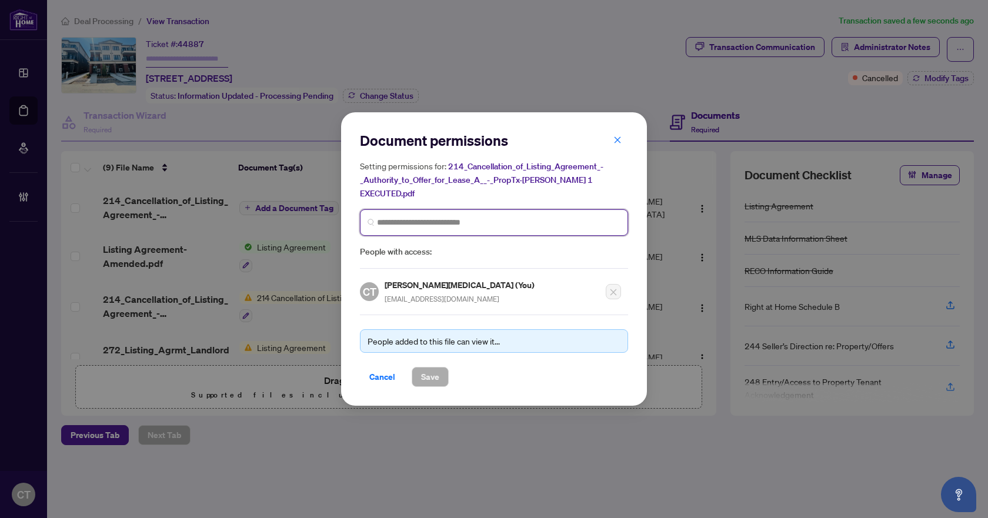
click at [406, 217] on input "search" at bounding box center [499, 223] width 244 height 12
type input "******"
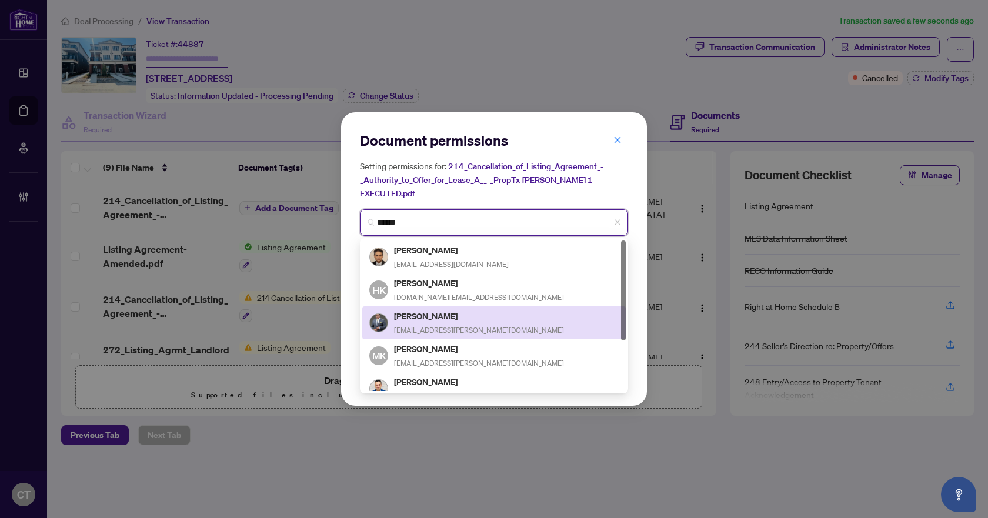
click at [444, 326] on span "[EMAIL_ADDRESS][PERSON_NAME][DOMAIN_NAME]" at bounding box center [479, 330] width 170 height 9
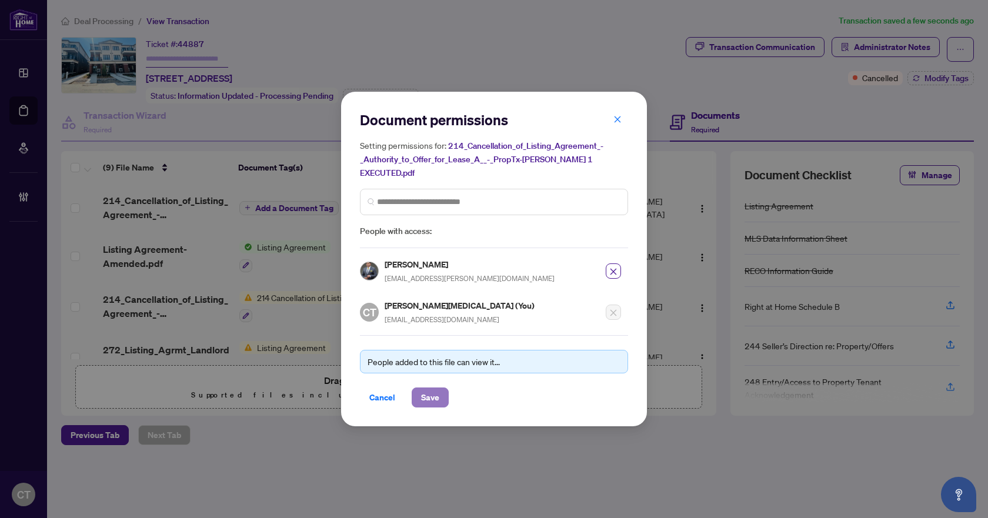
click at [432, 394] on span "Save" at bounding box center [430, 397] width 18 height 19
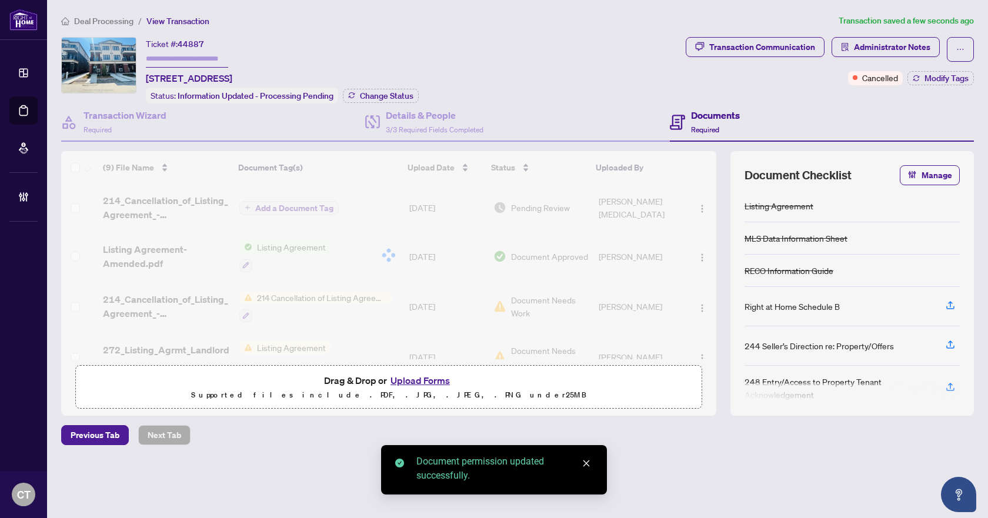
click at [306, 207] on div at bounding box center [388, 255] width 655 height 208
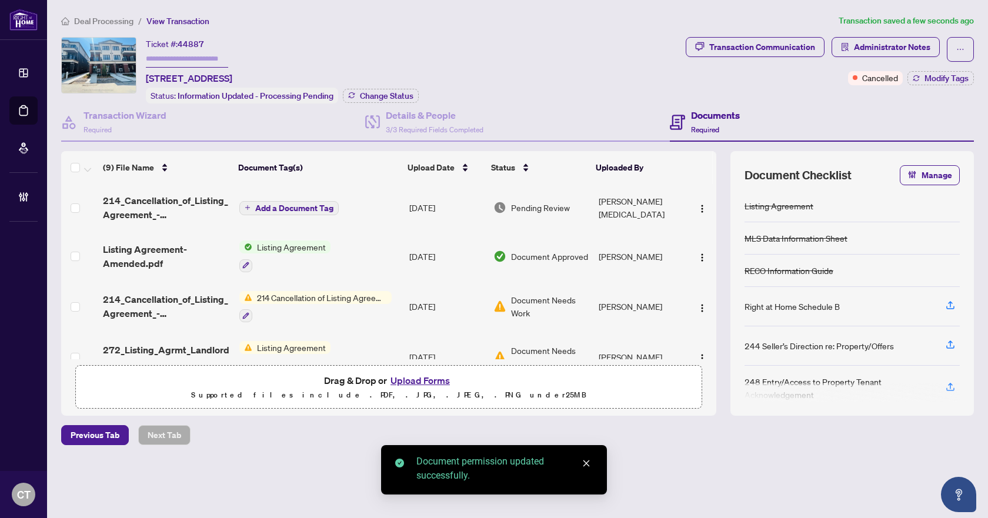
click at [298, 208] on span "Add a Document Tag" at bounding box center [294, 208] width 78 height 8
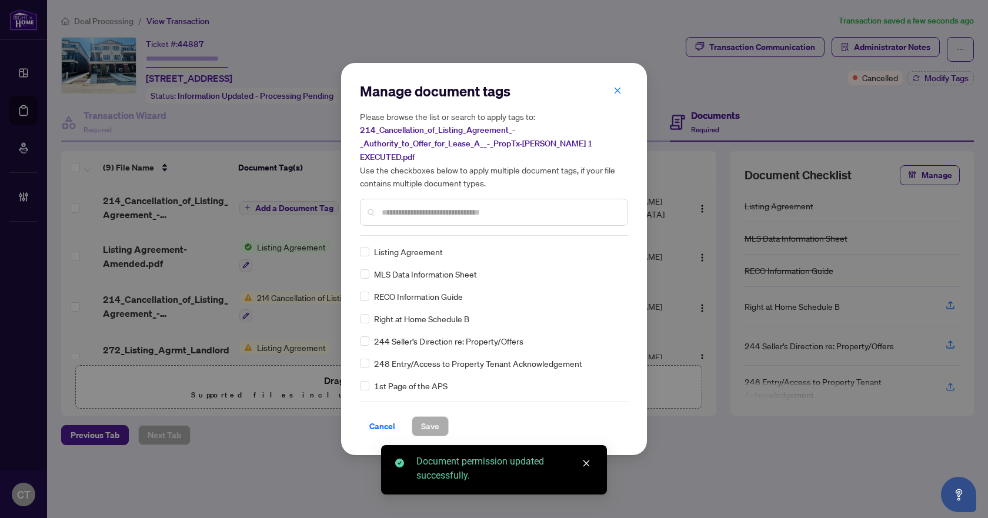
click at [412, 207] on input "text" at bounding box center [500, 212] width 237 height 13
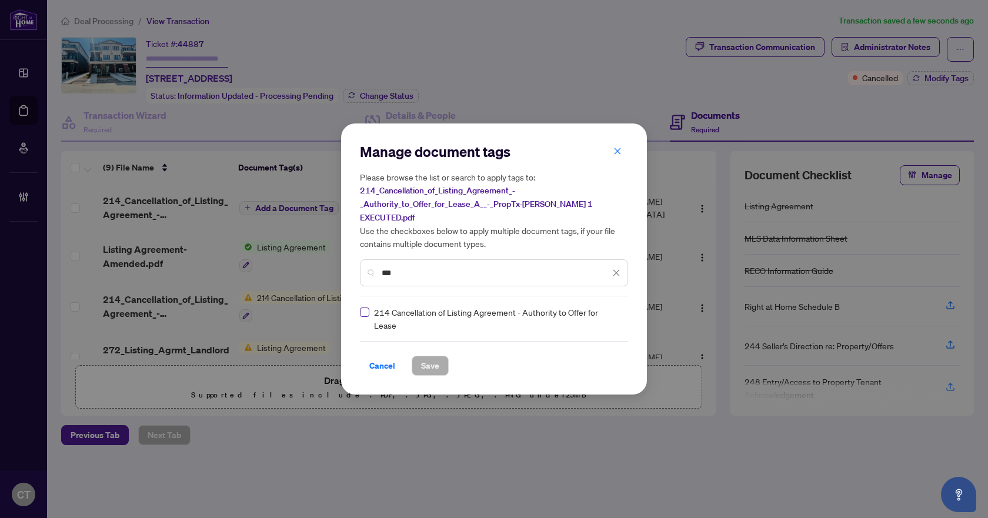
type input "***"
click at [601, 313] on img at bounding box center [604, 319] width 12 height 12
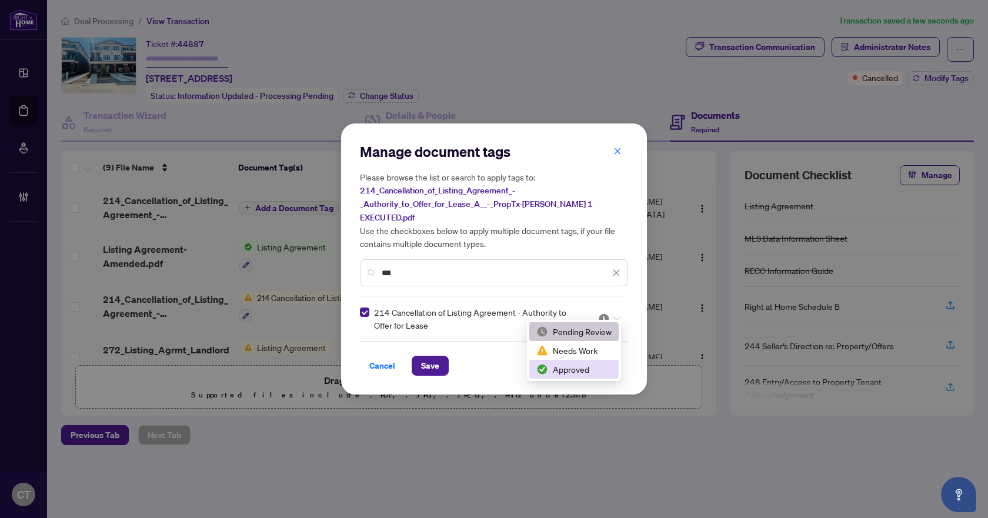
click at [554, 363] on div "Approved" at bounding box center [574, 369] width 75 height 13
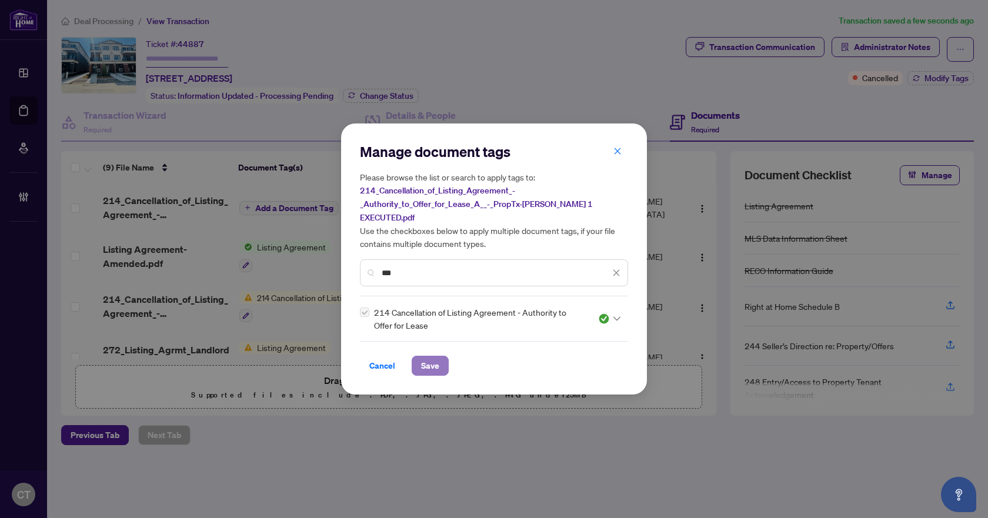
click at [439, 364] on button "Save" at bounding box center [430, 366] width 37 height 20
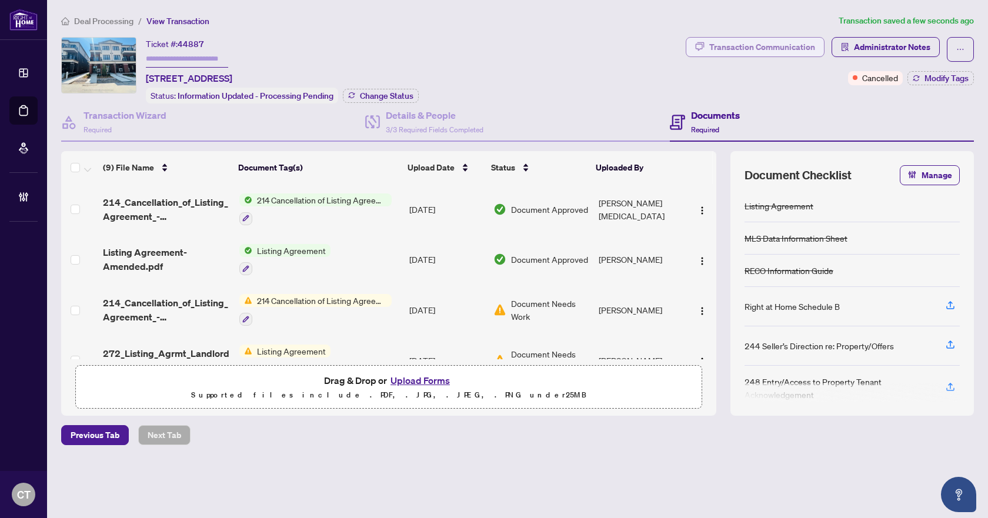
click at [782, 48] on div "Transaction Communication" at bounding box center [763, 47] width 106 height 19
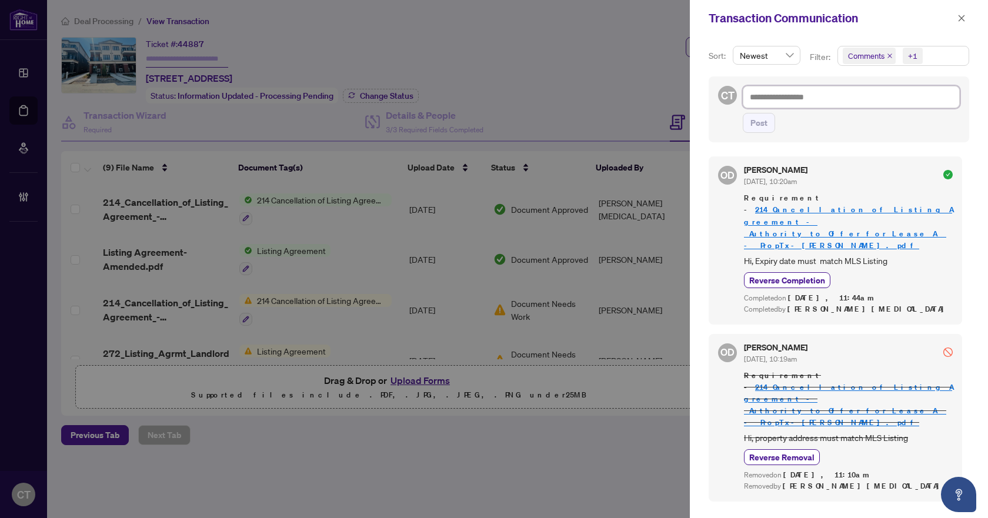
click at [775, 101] on textarea at bounding box center [851, 97] width 217 height 22
paste textarea "**********"
type textarea "**********"
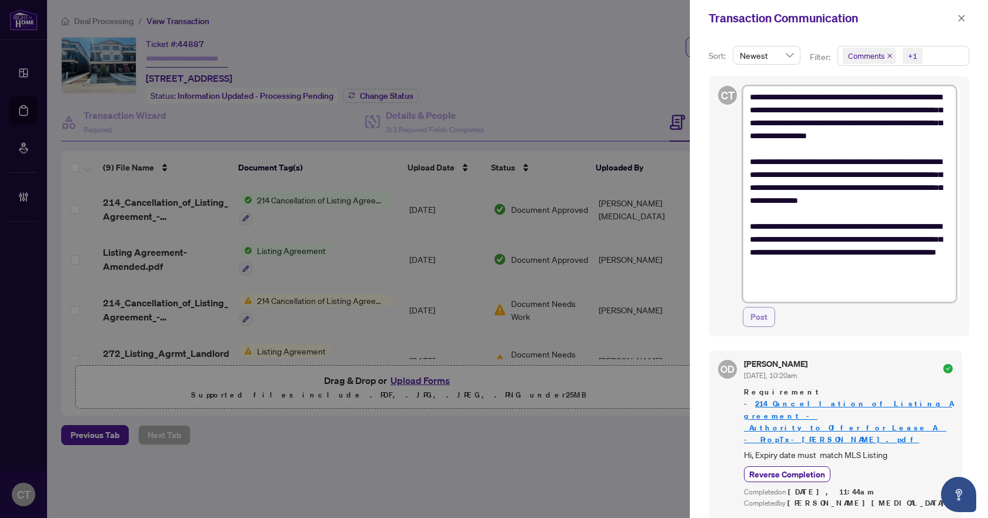
type textarea "**********"
click at [762, 318] on span "Post" at bounding box center [759, 317] width 17 height 19
type textarea "**********"
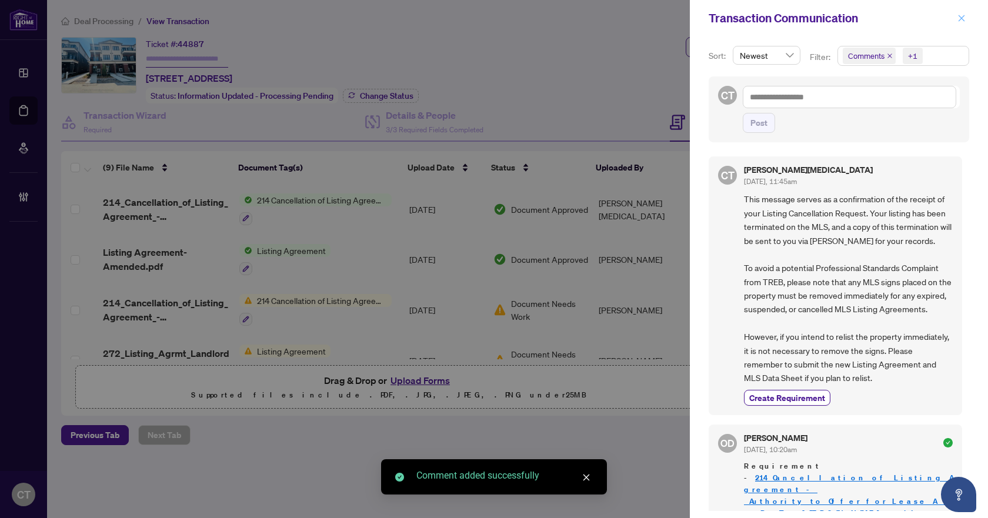
click at [960, 17] on icon "close" at bounding box center [962, 18] width 8 height 8
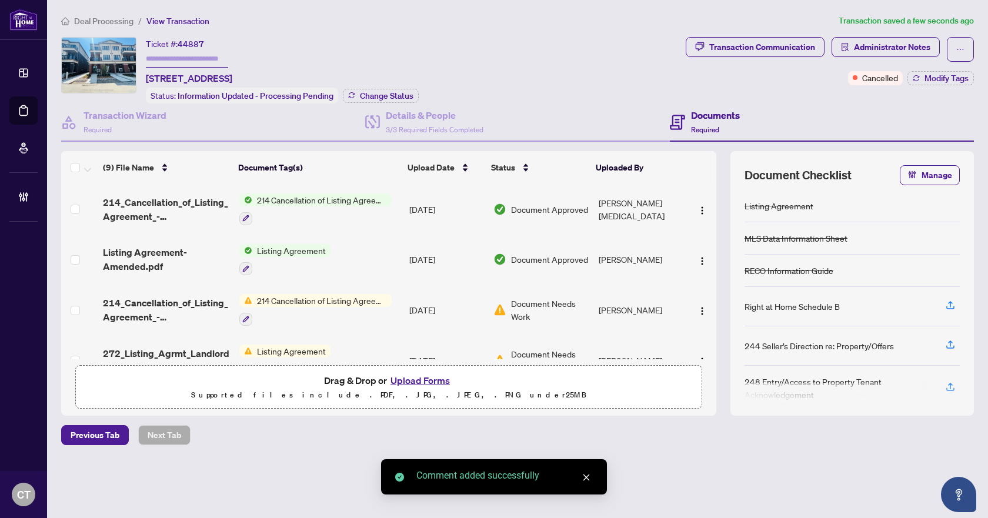
click at [117, 18] on span "Deal Processing" at bounding box center [103, 21] width 59 height 11
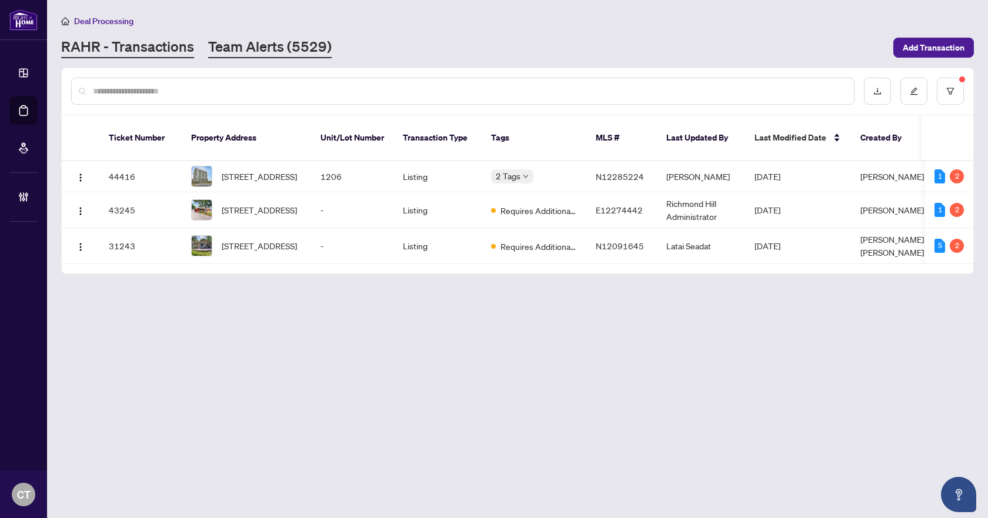
click at [243, 41] on link "Team Alerts (5529)" at bounding box center [270, 47] width 124 height 21
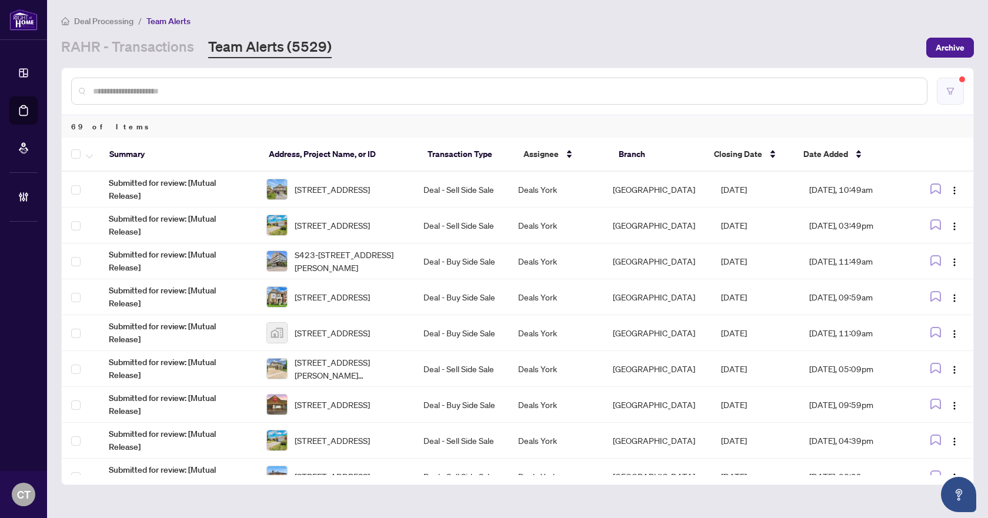
click at [951, 92] on icon "filter" at bounding box center [951, 91] width 8 height 8
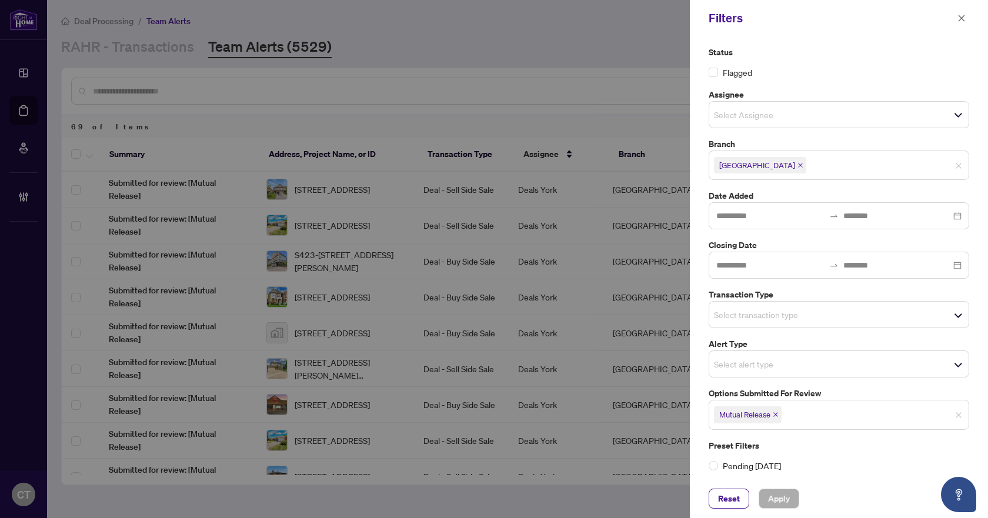
click at [778, 418] on icon "close" at bounding box center [776, 415] width 6 height 6
click at [746, 312] on input "search" at bounding box center [755, 315] width 82 height 14
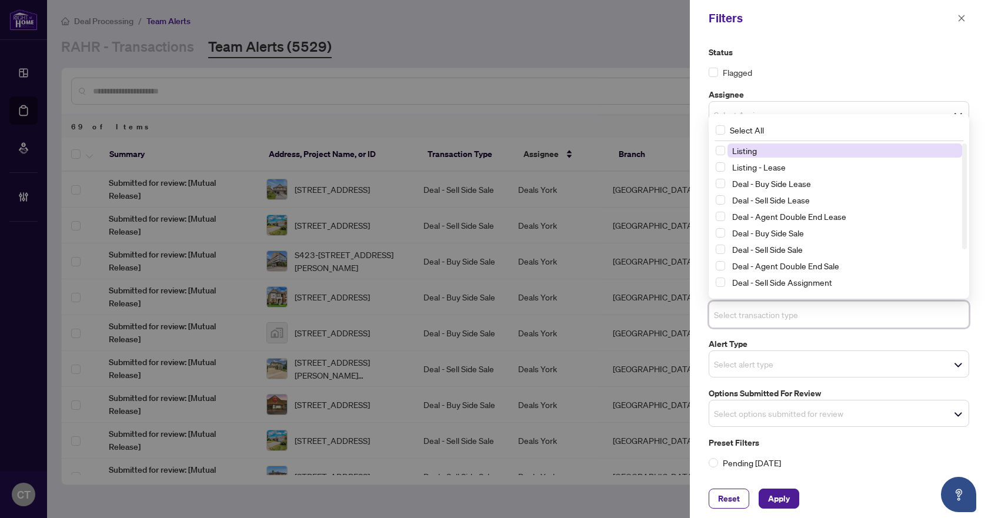
click at [751, 156] on span "Listing" at bounding box center [744, 150] width 25 height 11
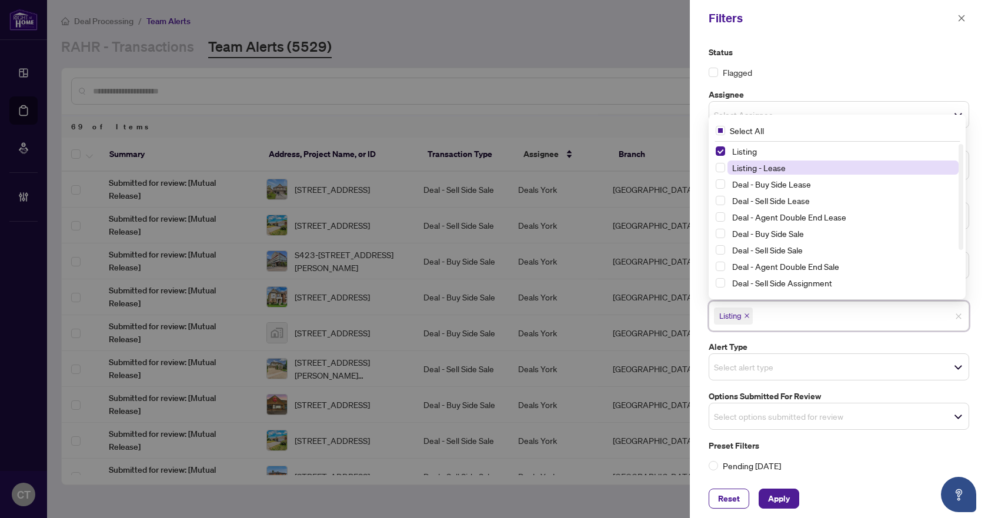
click at [757, 163] on span "Listing - Lease" at bounding box center [759, 167] width 54 height 11
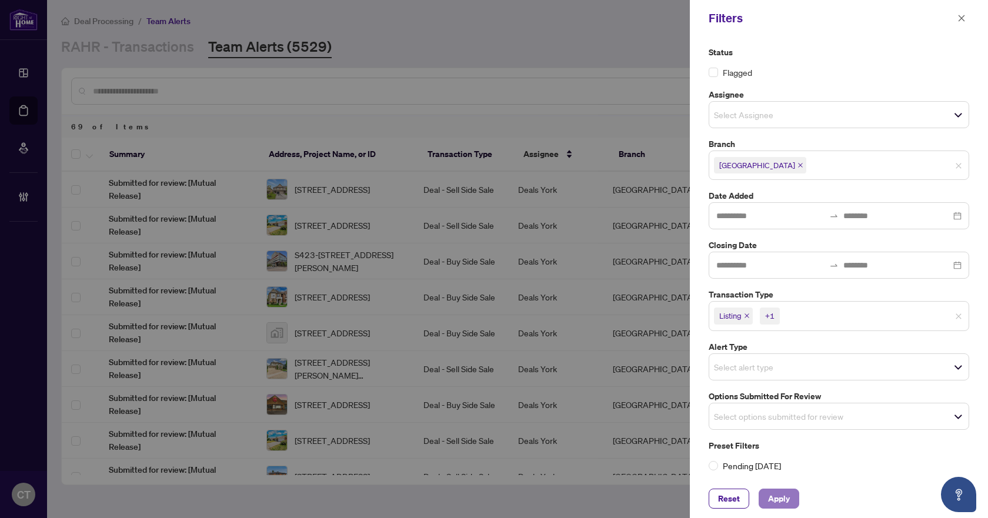
click at [791, 494] on button "Apply" at bounding box center [779, 499] width 41 height 20
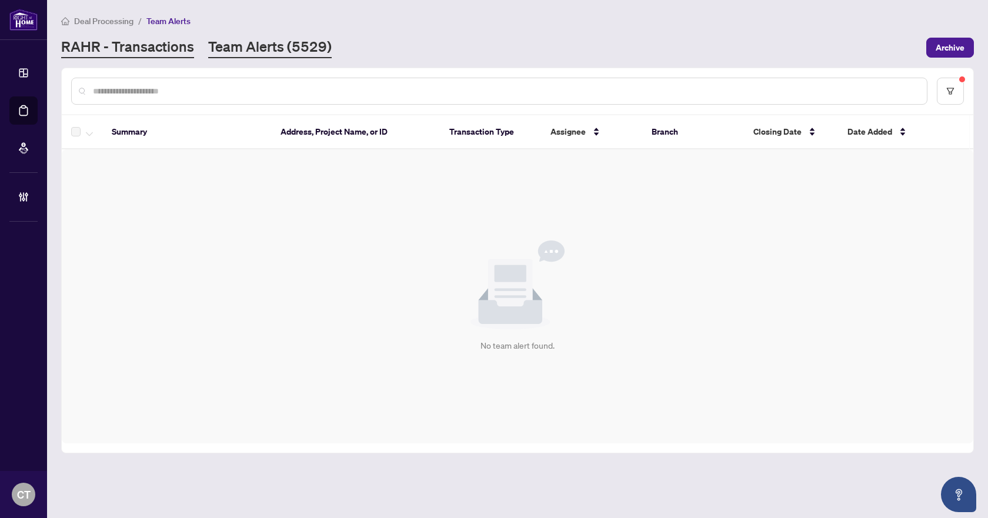
click at [156, 42] on link "RAHR - Transactions" at bounding box center [127, 47] width 133 height 21
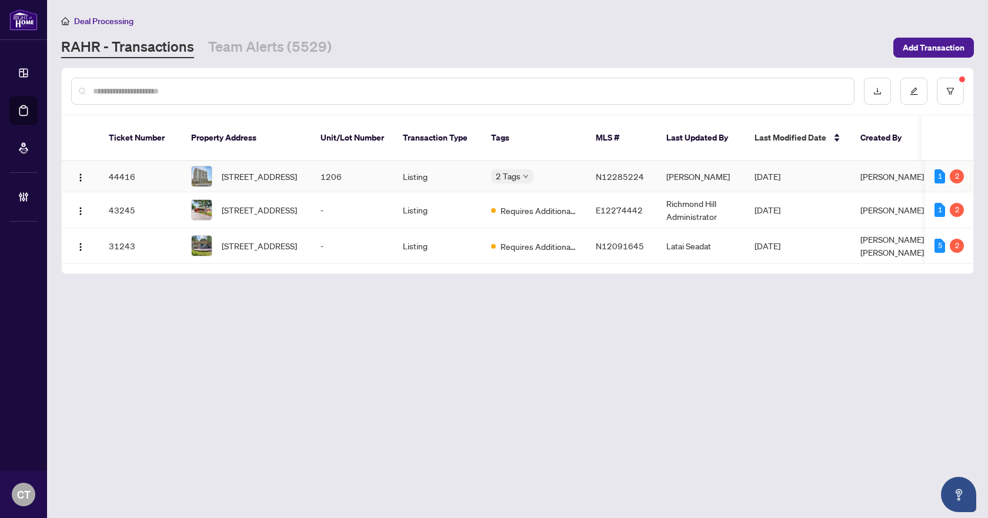
click at [421, 171] on td "Listing" at bounding box center [438, 176] width 88 height 31
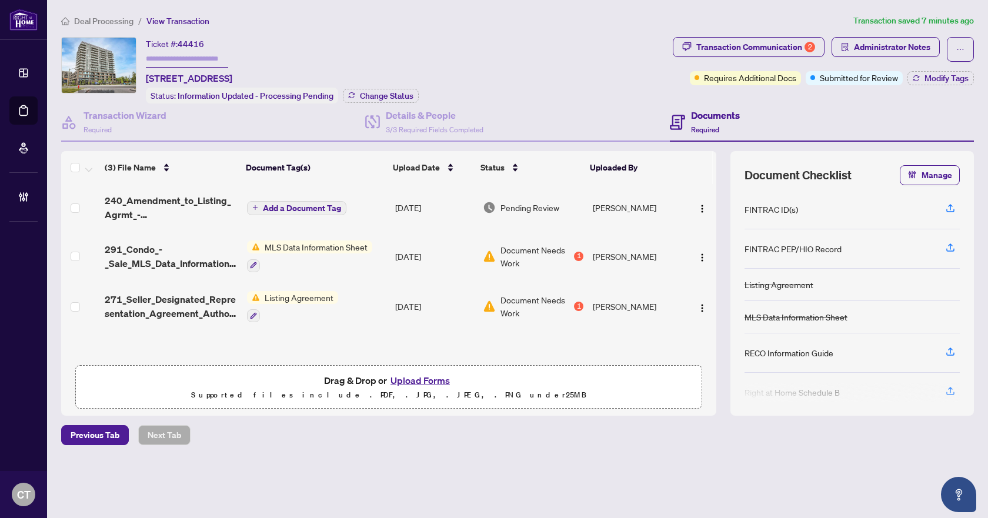
click at [533, 71] on div "Ticket #: 44416 [STREET_ADDRESS] Status: Information Updated - Processing Pendi…" at bounding box center [364, 70] width 607 height 66
click at [87, 23] on span "Deal Processing" at bounding box center [103, 21] width 59 height 11
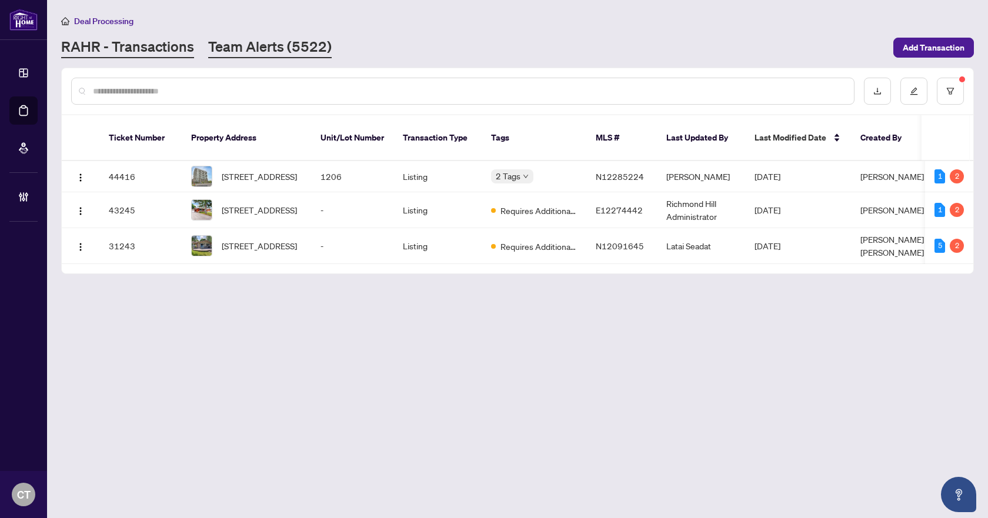
click at [257, 48] on link "Team Alerts (5522)" at bounding box center [270, 47] width 124 height 21
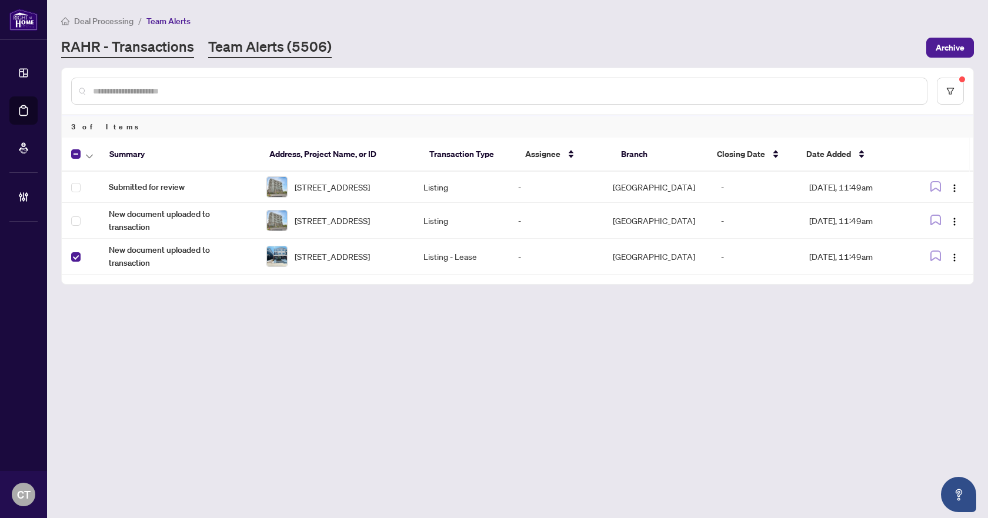
click at [191, 42] on link "RAHR - Transactions" at bounding box center [127, 47] width 133 height 21
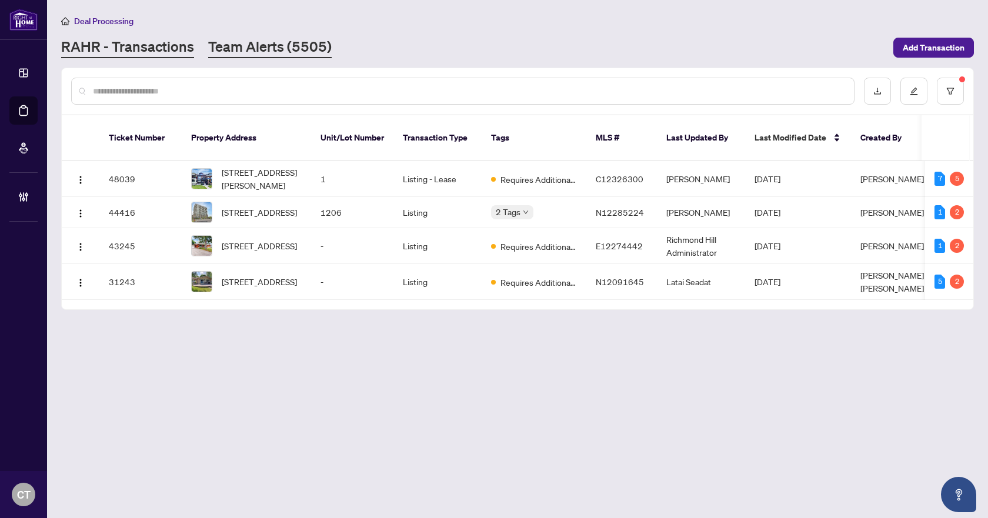
click at [239, 55] on link "Team Alerts (5505)" at bounding box center [270, 47] width 124 height 21
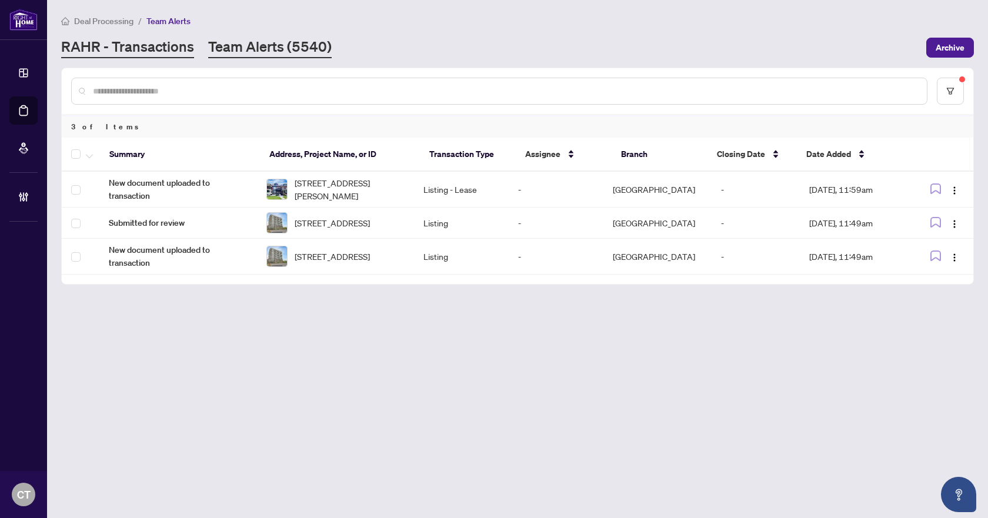
click at [154, 51] on link "RAHR - Transactions" at bounding box center [127, 47] width 133 height 21
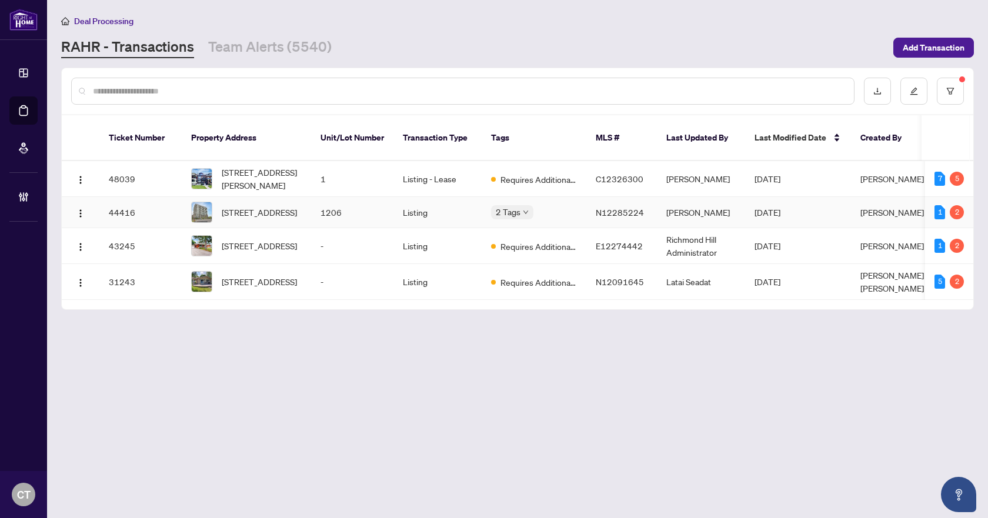
click at [329, 208] on td "1206" at bounding box center [352, 212] width 82 height 31
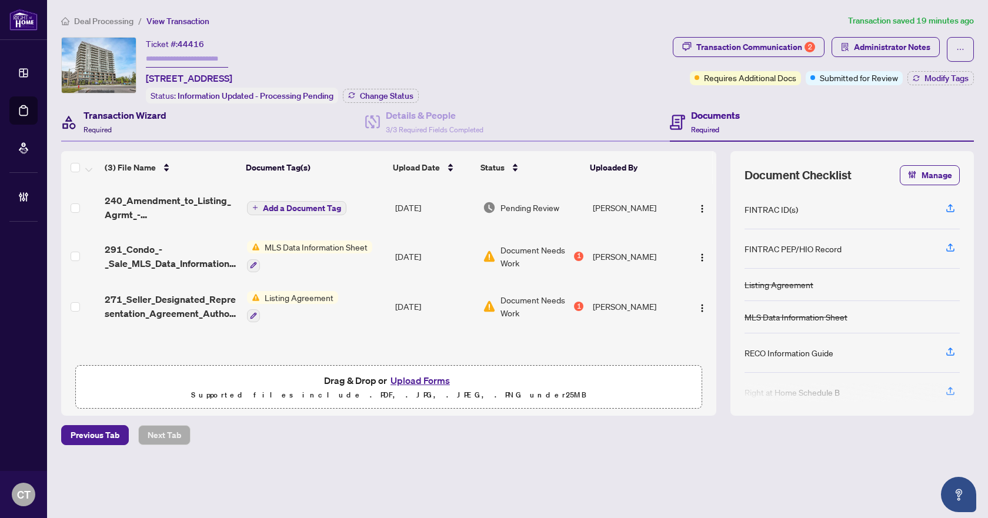
click at [163, 120] on h4 "Transaction Wizard" at bounding box center [125, 115] width 83 height 14
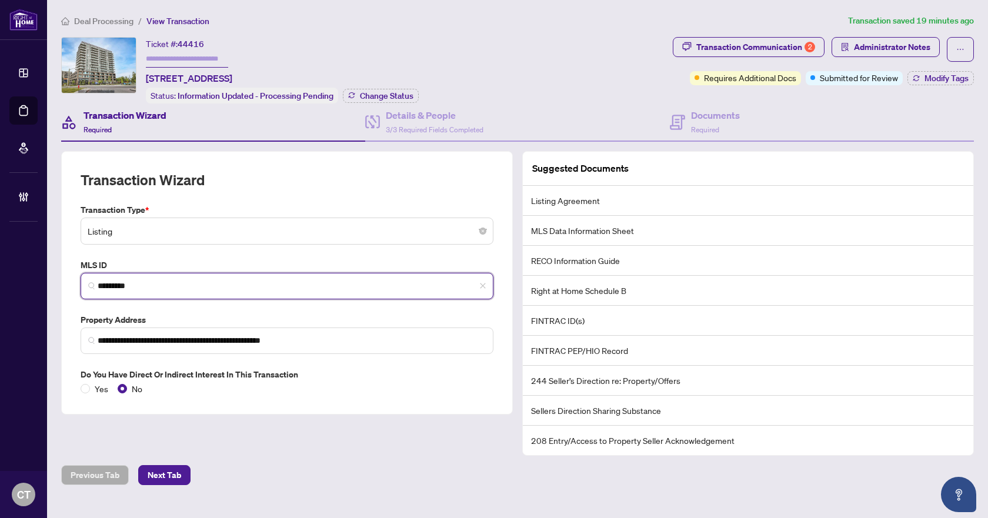
drag, startPoint x: 126, startPoint y: 291, endPoint x: 98, endPoint y: 287, distance: 29.0
click at [97, 288] on span "*********" at bounding box center [287, 286] width 413 height 26
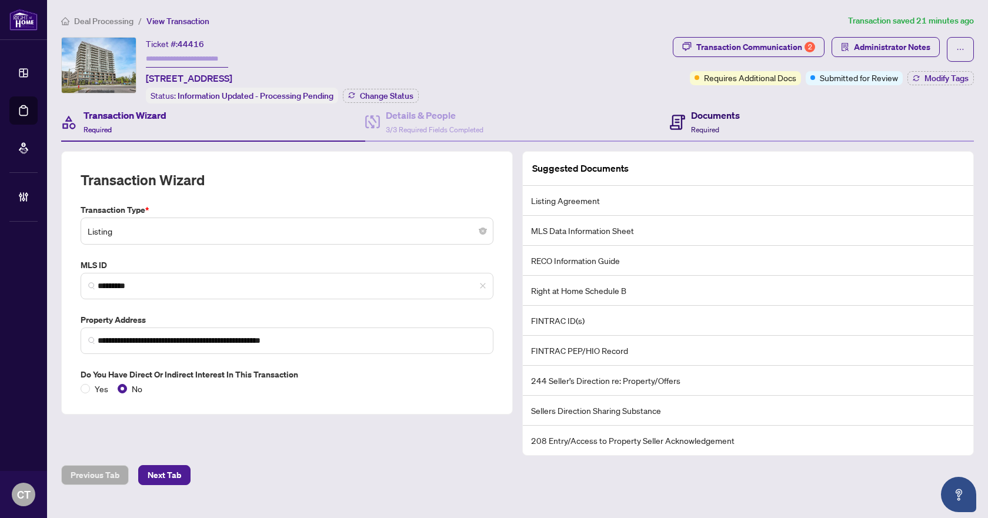
click at [709, 116] on h4 "Documents" at bounding box center [715, 115] width 49 height 14
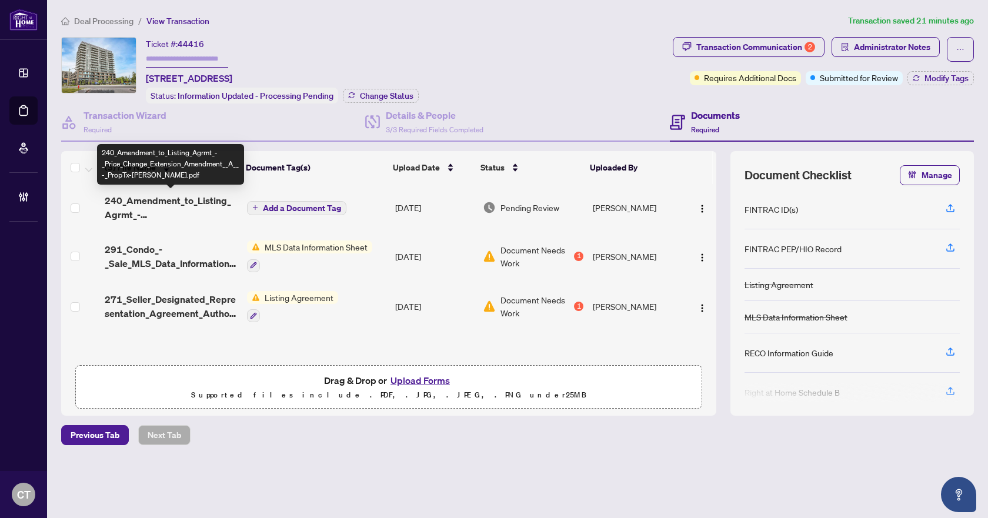
click at [138, 201] on span "240_Amendment_to_Listing_Agrmt_-_Price_Change_Extension_Amendment__A__-_PropTx-…" at bounding box center [171, 208] width 133 height 28
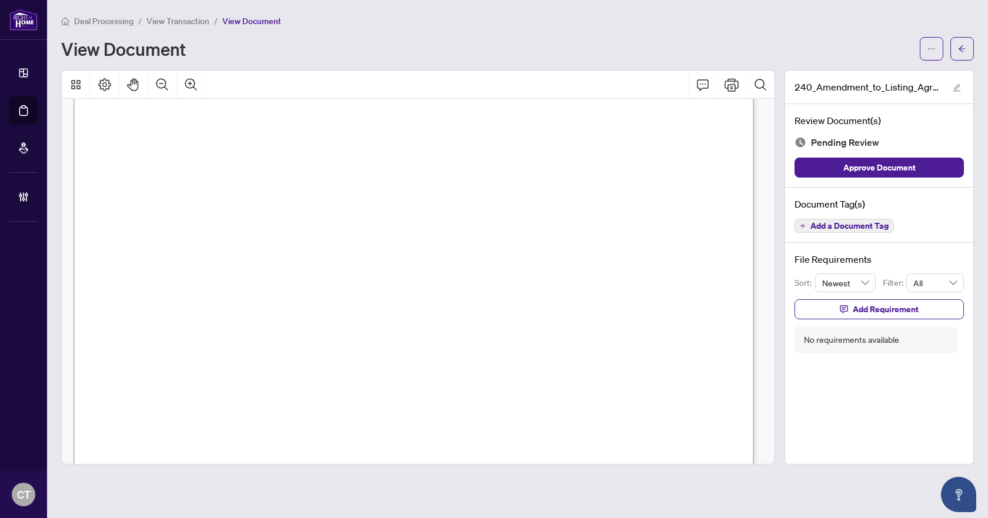
scroll to position [353, 0]
click at [966, 57] on span "button" at bounding box center [962, 48] width 8 height 19
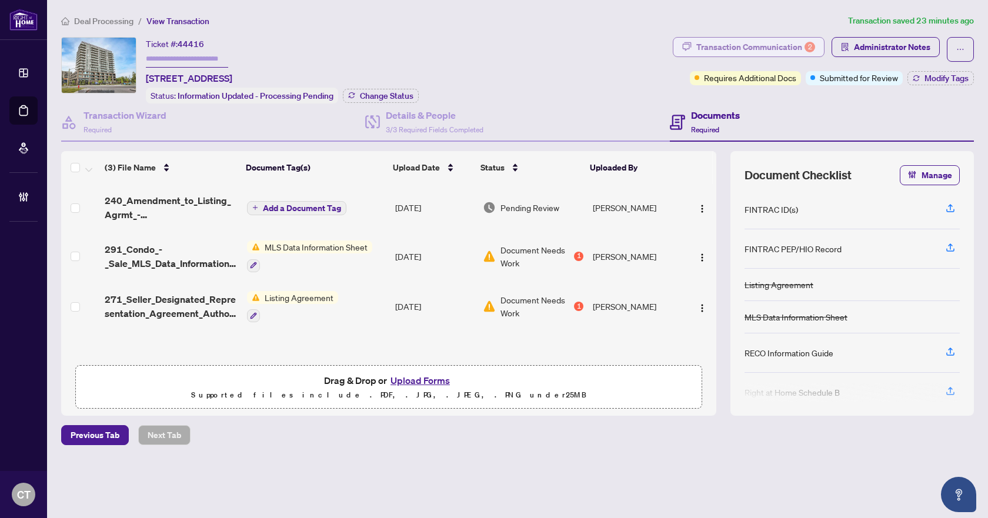
click at [774, 46] on div "Transaction Communication 2" at bounding box center [756, 47] width 119 height 19
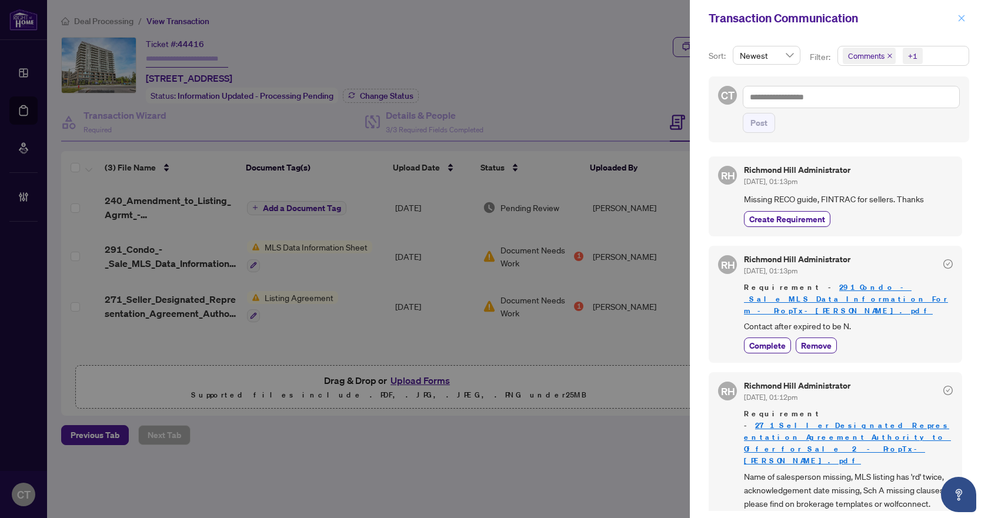
click at [961, 18] on icon "close" at bounding box center [962, 18] width 6 height 6
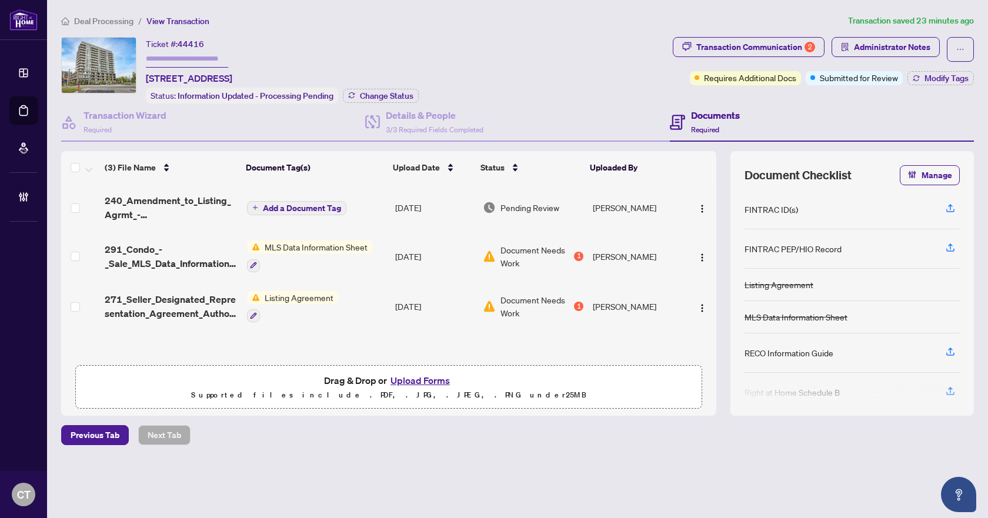
click at [90, 19] on span "Deal Processing" at bounding box center [103, 21] width 59 height 11
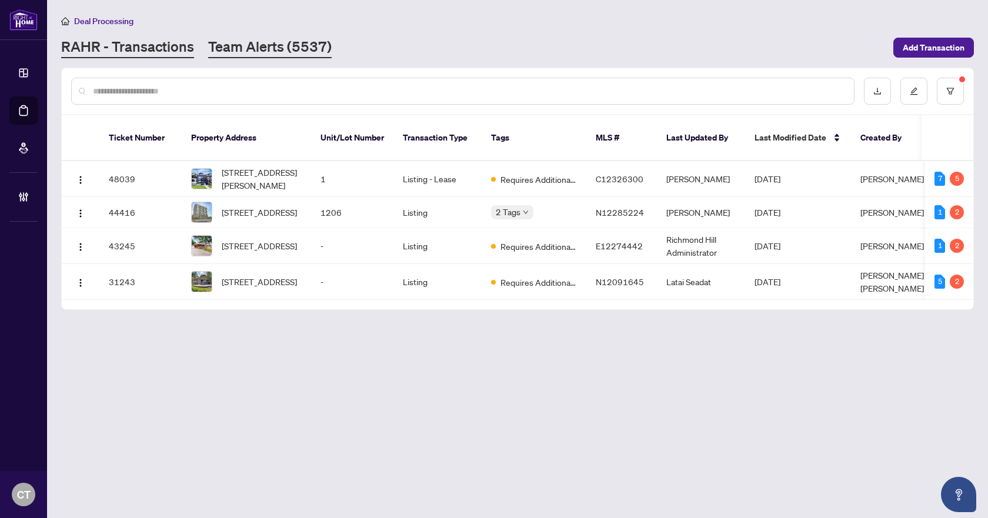
click at [299, 51] on link "Team Alerts (5537)" at bounding box center [270, 47] width 124 height 21
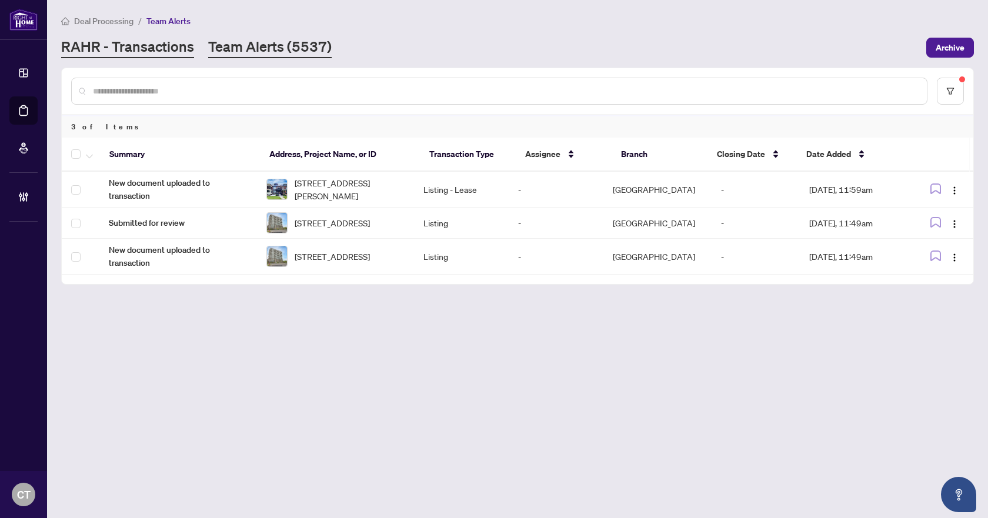
click at [179, 46] on link "RAHR - Transactions" at bounding box center [127, 47] width 133 height 21
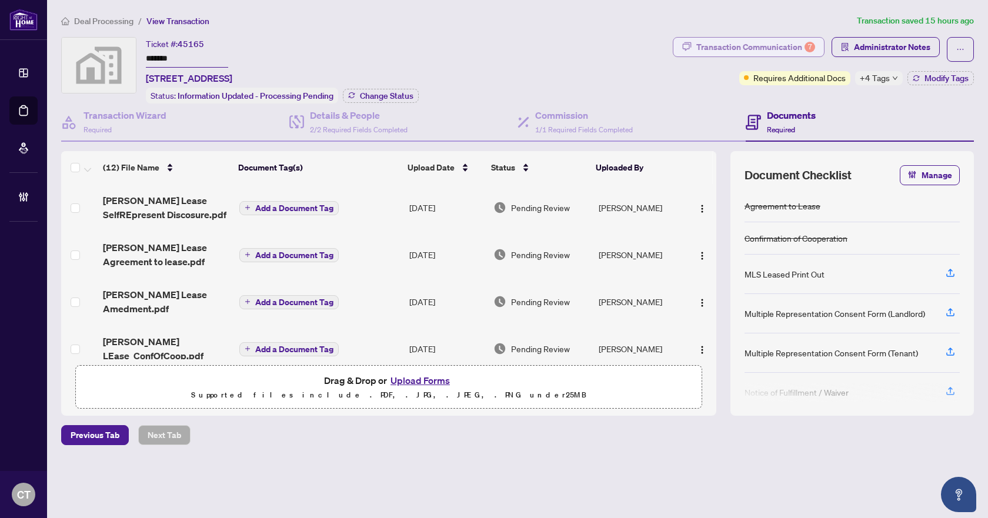
click at [821, 51] on button "Transaction Communication 7" at bounding box center [749, 47] width 152 height 20
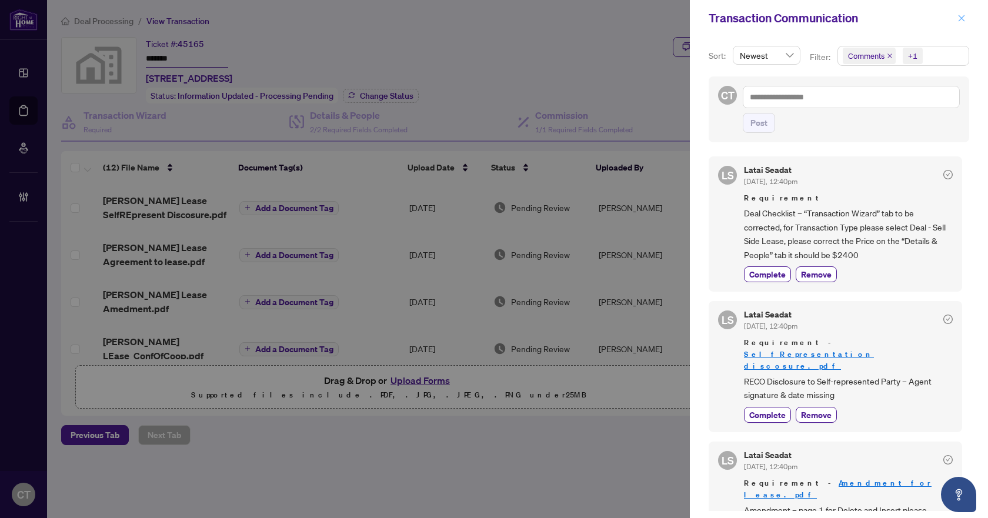
click at [968, 15] on button "button" at bounding box center [961, 18] width 15 height 14
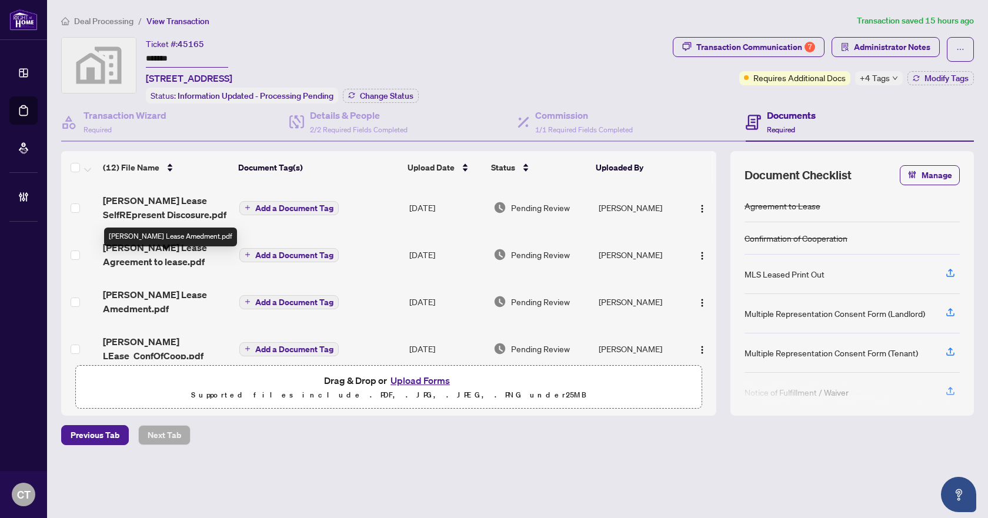
scroll to position [59, 0]
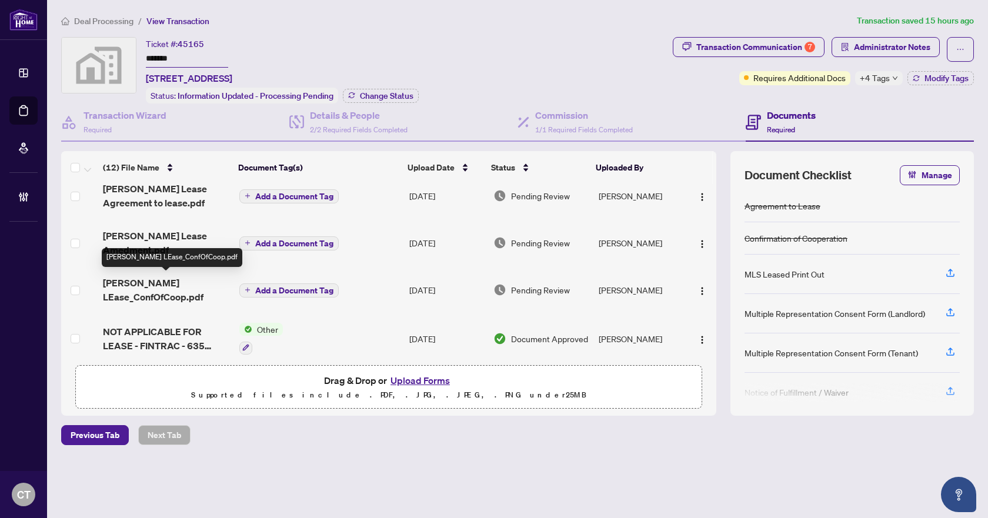
click at [175, 295] on span "David Shalaby LEase_ConfOfCoop.pdf" at bounding box center [166, 290] width 126 height 28
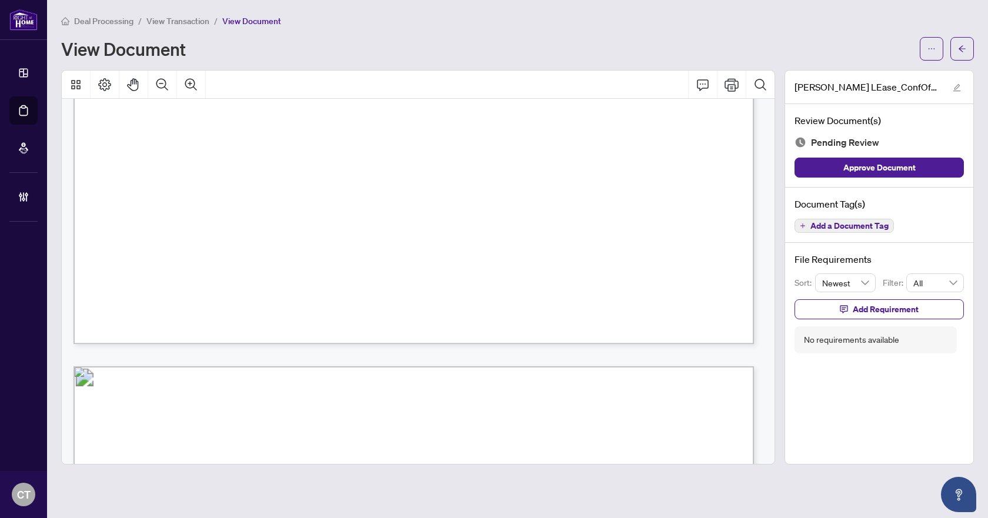
scroll to position [1059, 0]
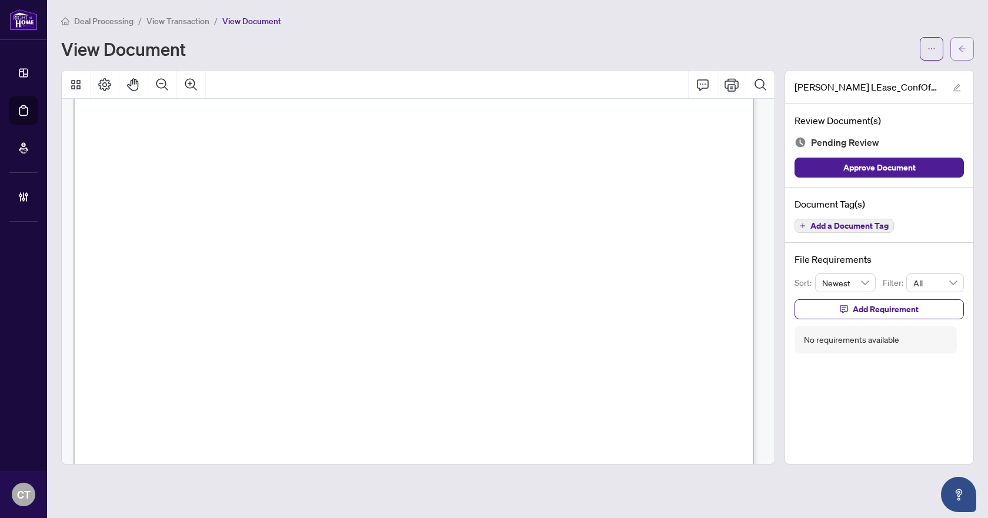
click at [957, 52] on button "button" at bounding box center [963, 49] width 24 height 24
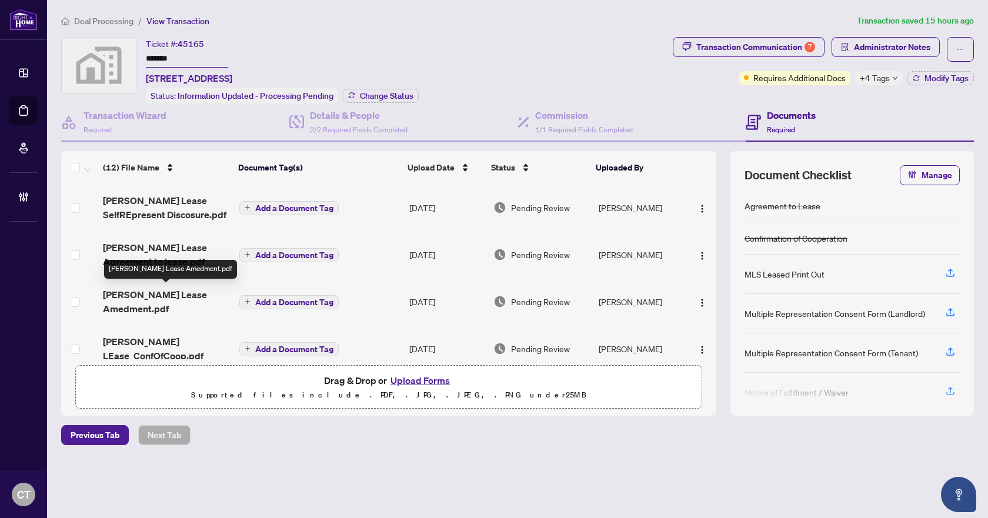
click at [151, 303] on span "David Shalaby Lease Amedment.pdf" at bounding box center [166, 302] width 126 height 28
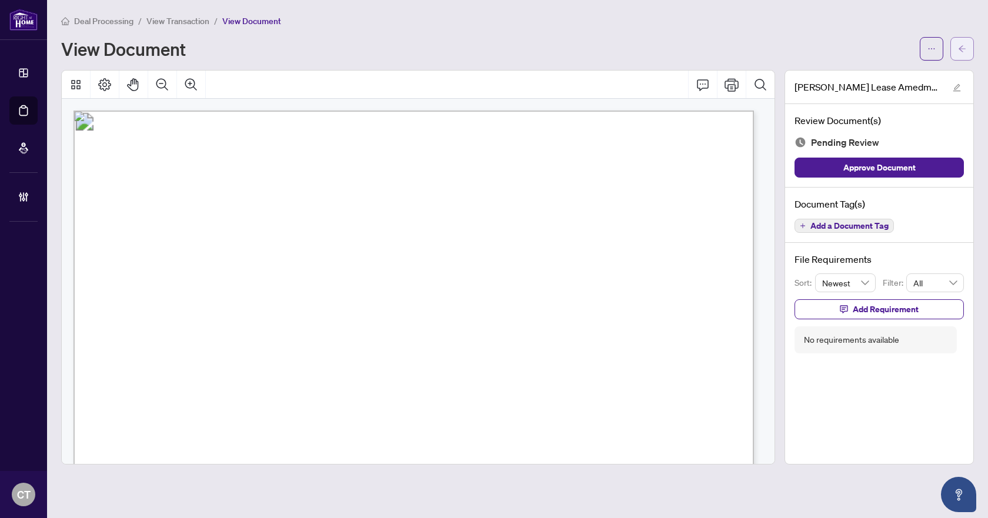
click at [960, 49] on icon "arrow-left" at bounding box center [962, 48] width 7 height 6
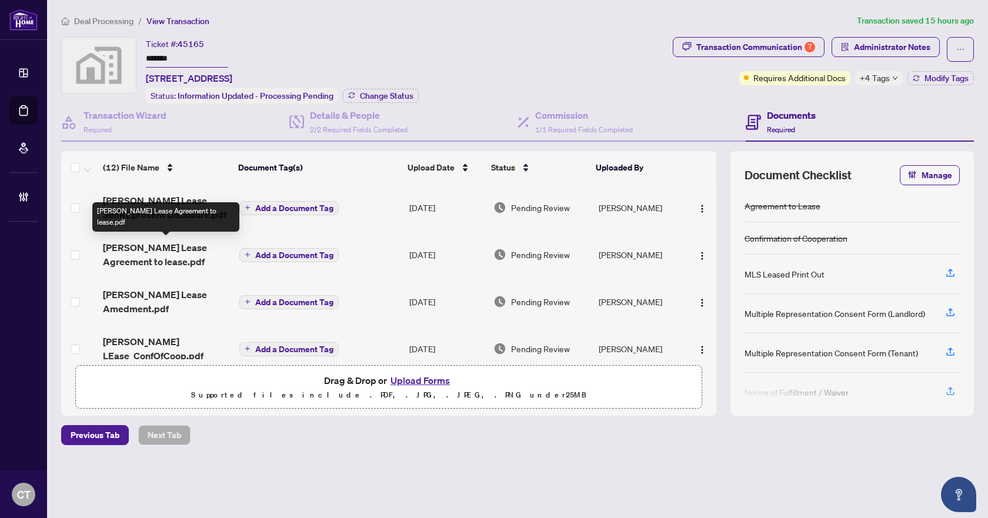
click at [181, 263] on span "David Shalaby Lease Agreement to lease.pdf" at bounding box center [166, 255] width 126 height 28
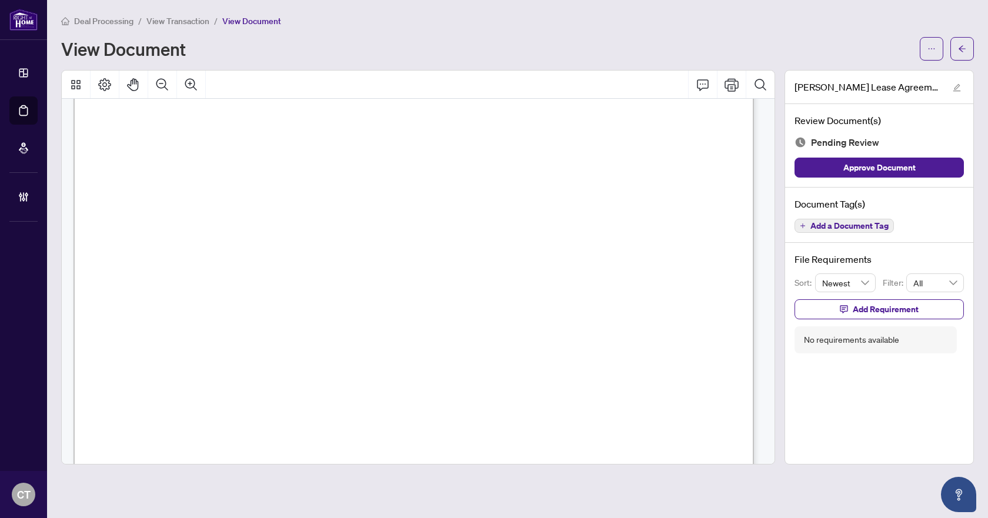
scroll to position [3249, 0]
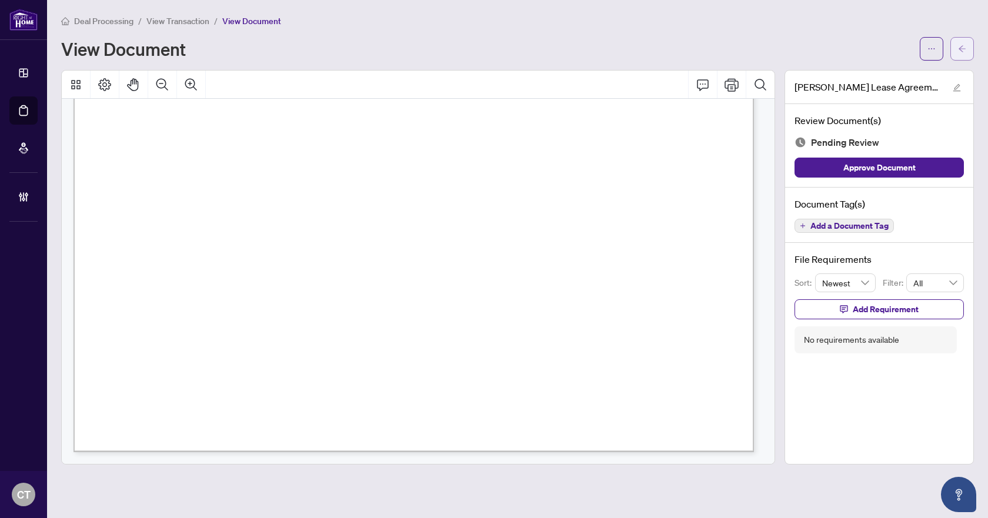
click at [965, 52] on icon "arrow-left" at bounding box center [962, 49] width 8 height 8
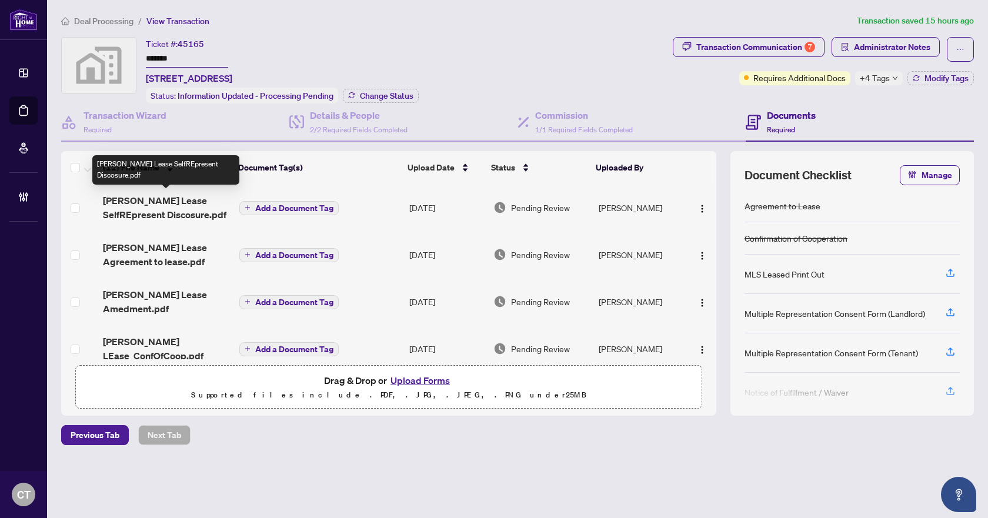
click at [152, 213] on span "David Shalaby Lease SelfREpresent Discosure.pdf" at bounding box center [166, 208] width 126 height 28
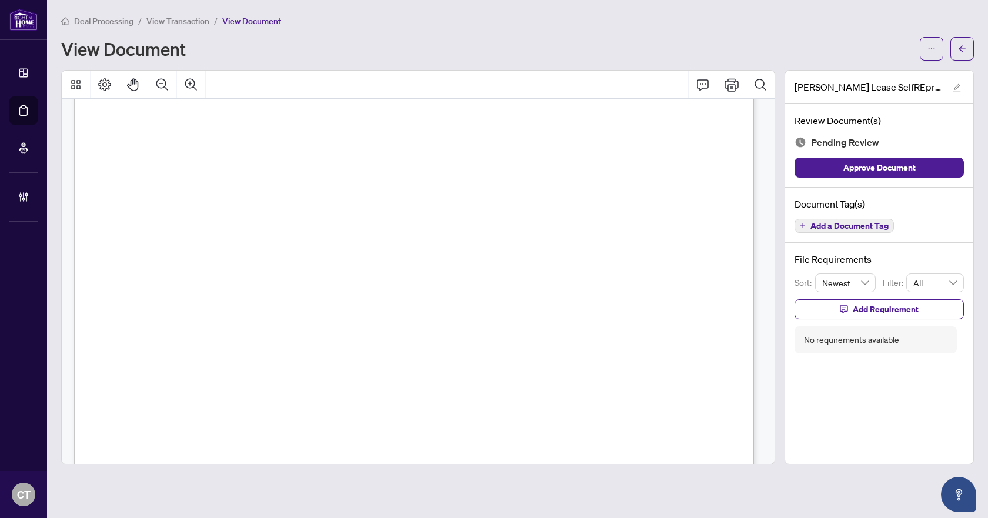
scroll to position [89, 0]
click at [965, 54] on span "button" at bounding box center [962, 48] width 8 height 19
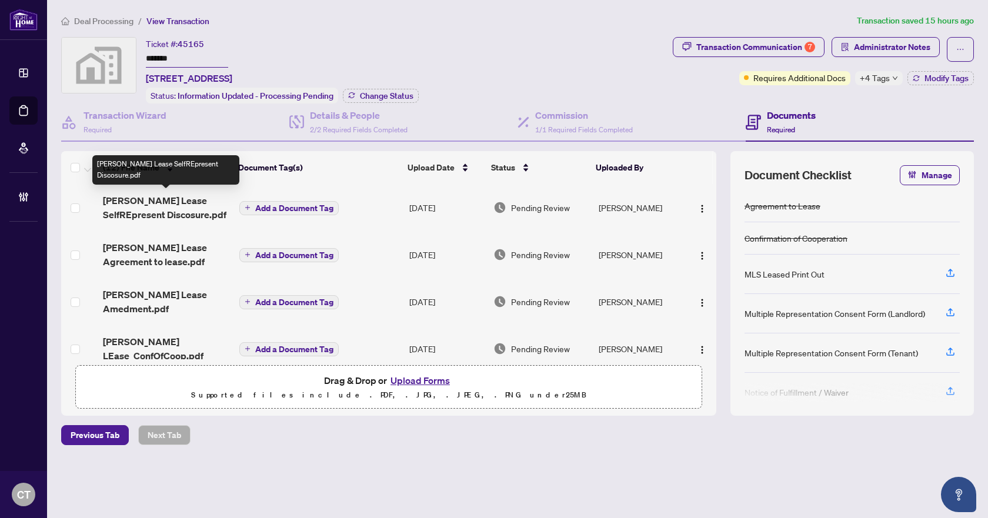
click at [187, 212] on span "David Shalaby Lease SelfREpresent Discosure.pdf" at bounding box center [166, 208] width 126 height 28
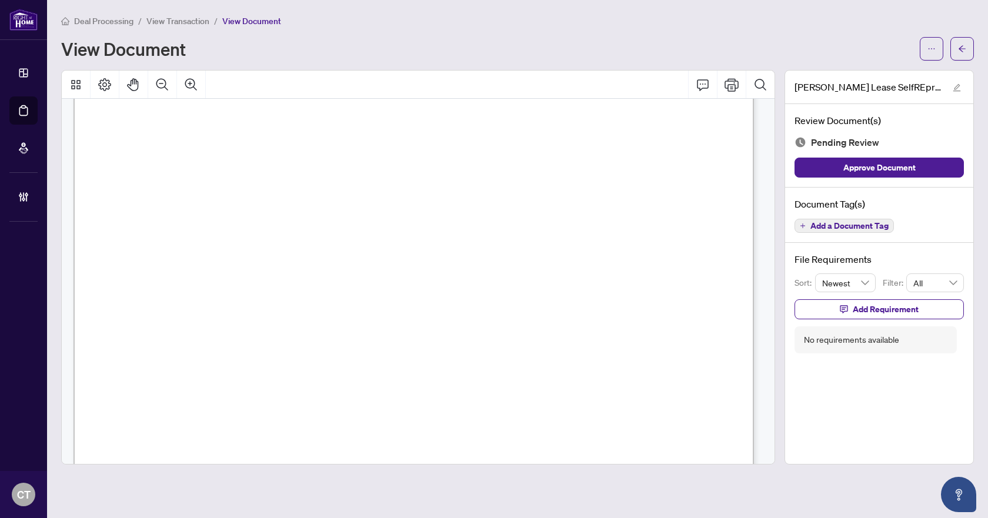
scroll to position [1442, 0]
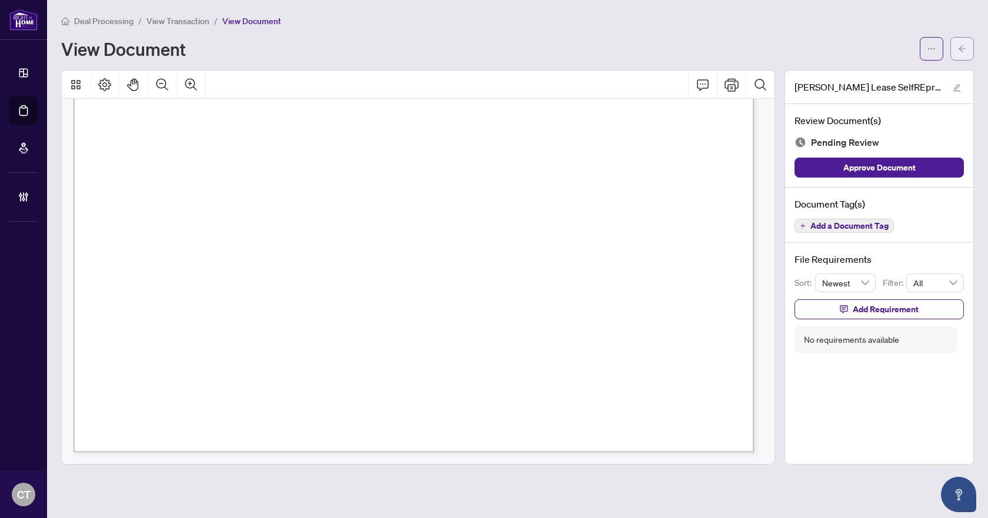
click at [960, 46] on icon "arrow-left" at bounding box center [962, 49] width 8 height 8
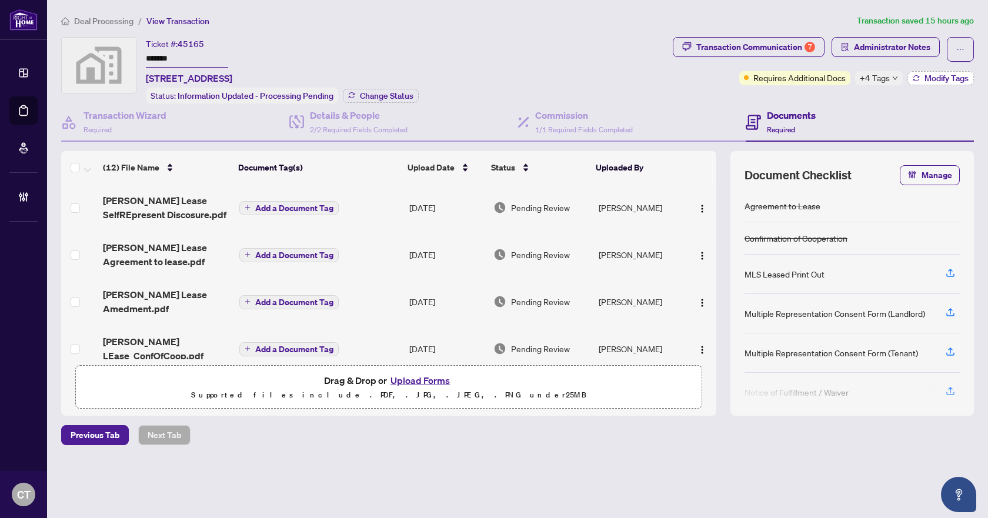
click at [930, 77] on span "Modify Tags" at bounding box center [947, 78] width 44 height 8
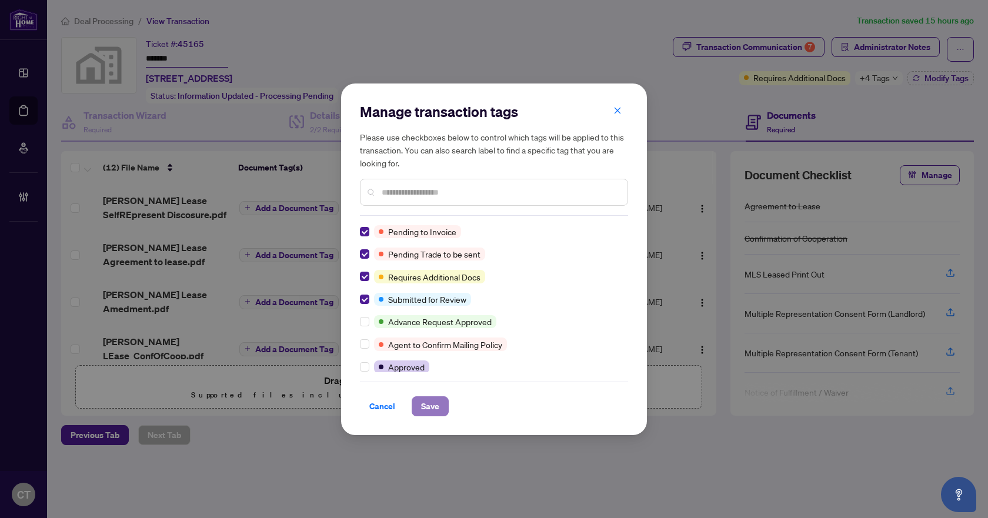
click at [429, 408] on span "Save" at bounding box center [430, 406] width 18 height 19
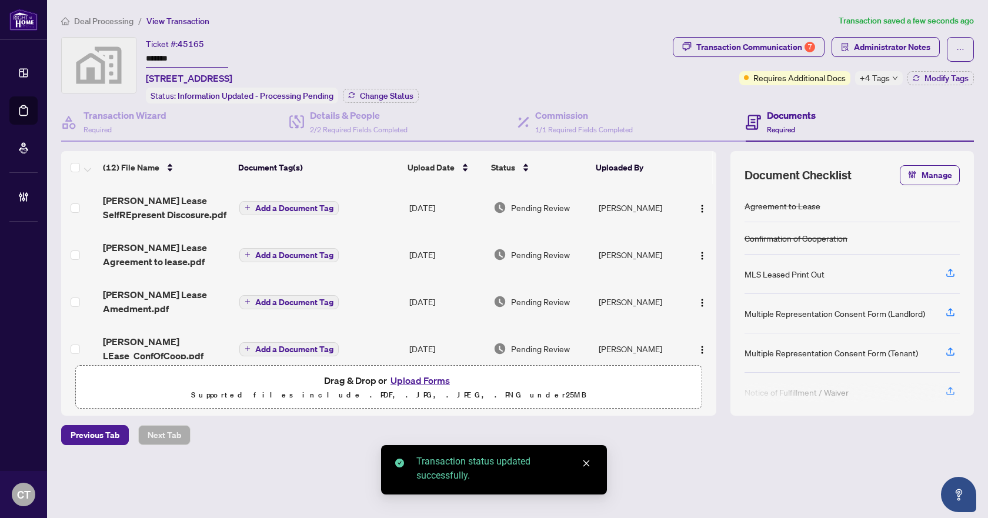
click at [562, 65] on div "Ticket #: 45165 ******* 803-478 King Street West, Toronto, ON, Canada Status: I…" at bounding box center [364, 70] width 607 height 66
click at [784, 48] on div "Transaction Communication 7" at bounding box center [756, 47] width 119 height 19
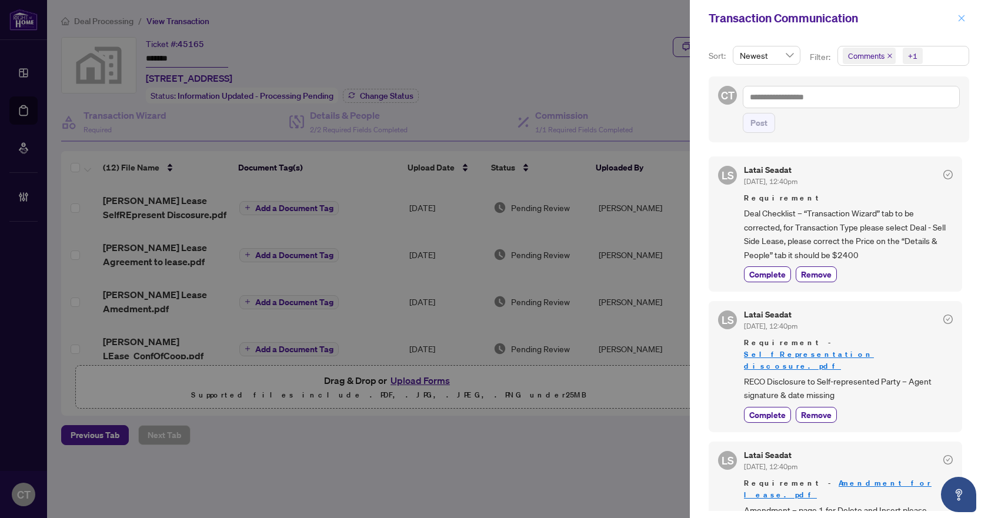
click at [958, 18] on icon "close" at bounding box center [962, 18] width 8 height 8
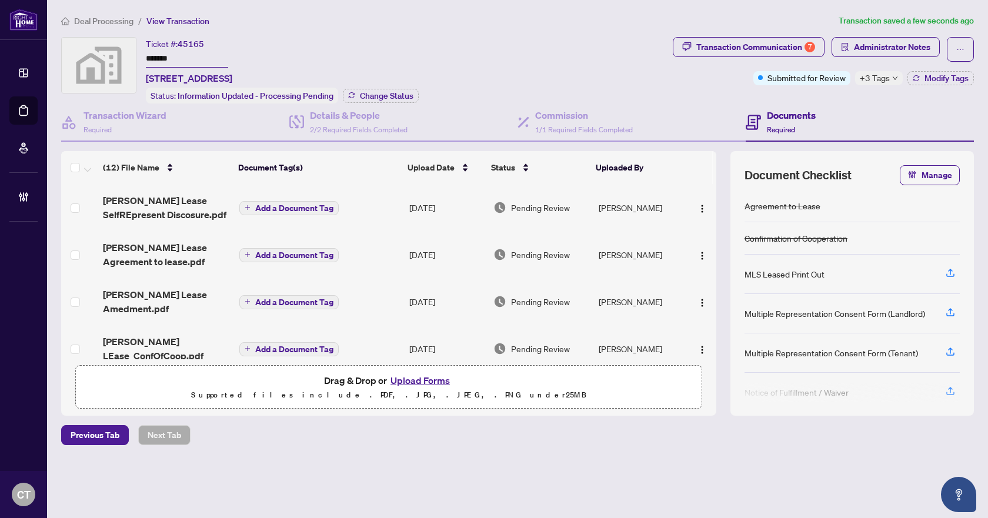
click at [106, 22] on span "Deal Processing" at bounding box center [103, 21] width 59 height 11
